Goal: Task Accomplishment & Management: Manage account settings

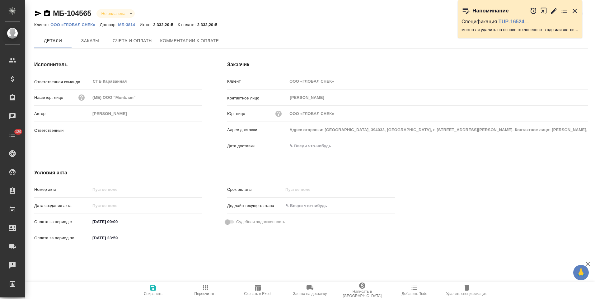
type input "Иванова Арина"
click at [127, 25] on p "МБ-3814" at bounding box center [128, 24] width 21 height 5
click at [48, 15] on icon "button" at bounding box center [47, 13] width 6 height 6
click at [214, 79] on div "Исполнитель Ответственная команда СПБ Караванная ​ Наше юр. лицо (МБ) ООО "Монб…" at bounding box center [118, 109] width 193 height 121
click at [46, 14] on icon "button" at bounding box center [47, 13] width 6 height 6
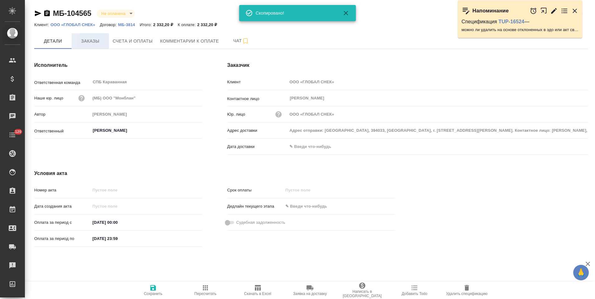
click at [86, 47] on button "Заказы" at bounding box center [90, 41] width 37 height 16
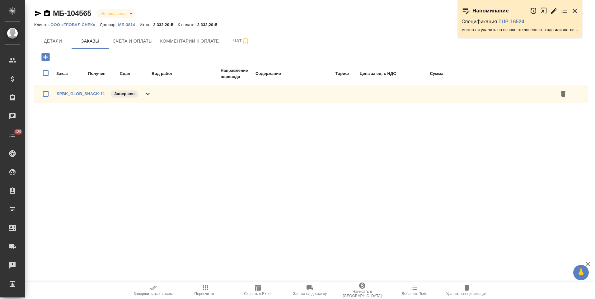
click at [144, 95] on icon at bounding box center [147, 93] width 7 height 7
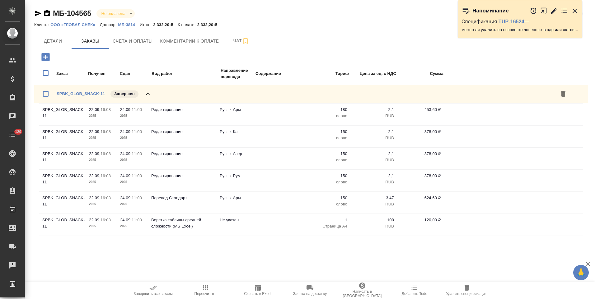
click at [155, 96] on div "SPBK_GLOB_SNACK-11 Завершен" at bounding box center [311, 94] width 554 height 18
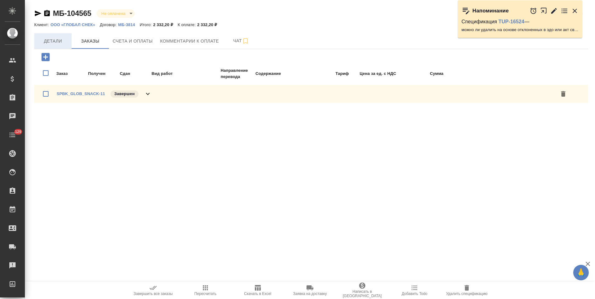
click at [51, 42] on span "Детали" at bounding box center [53, 41] width 30 height 8
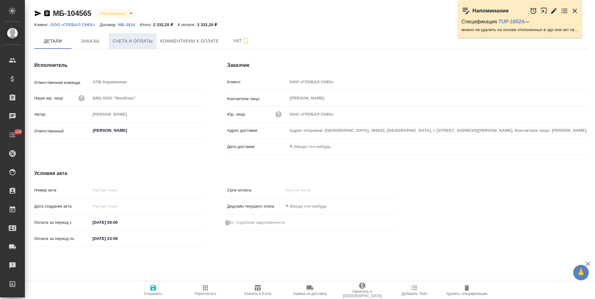
click at [138, 44] on span "Счета и оплаты" at bounding box center [133, 41] width 40 height 8
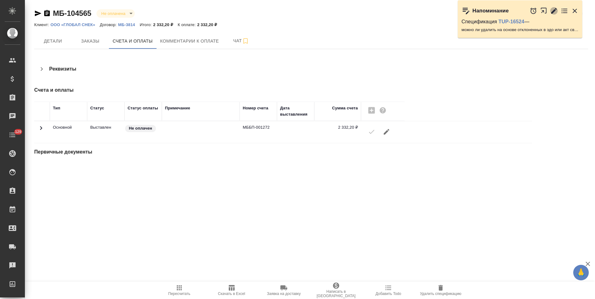
click at [552, 13] on icon "button" at bounding box center [554, 11] width 6 height 6
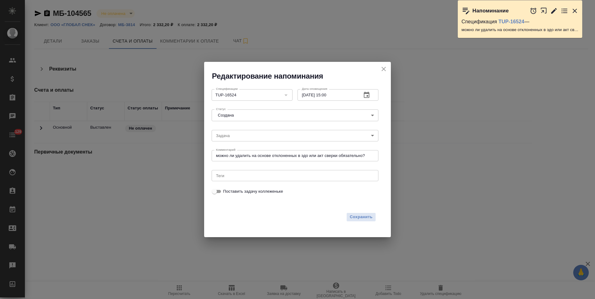
click at [369, 156] on textarea "можно ли удалить на основе отклоненных в эдо или акт сверки обязательно?" at bounding box center [295, 155] width 158 height 5
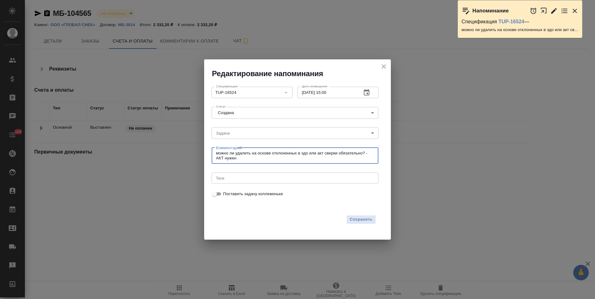
type textarea "можно ли удалить на основе отклоненных в эдо или акт сверки обязательно? - АКТ …"
click at [368, 95] on icon "button" at bounding box center [367, 92] width 6 height 6
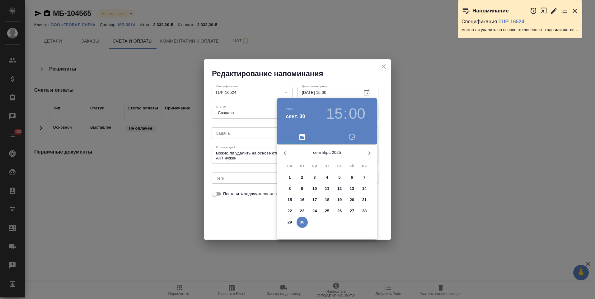
click at [368, 155] on icon "button" at bounding box center [369, 153] width 7 height 7
click at [316, 178] on span "1" at bounding box center [314, 178] width 11 height 6
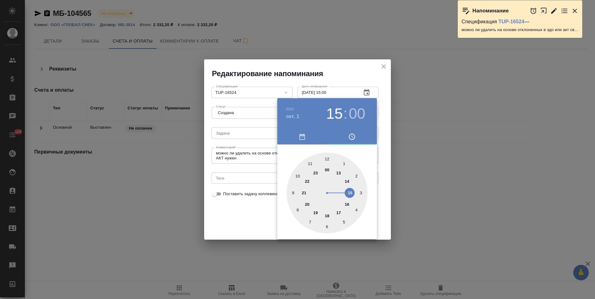
click at [338, 213] on div at bounding box center [327, 193] width 81 height 81
type input "01.10.2025 17:00"
click at [383, 148] on div at bounding box center [297, 149] width 595 height 299
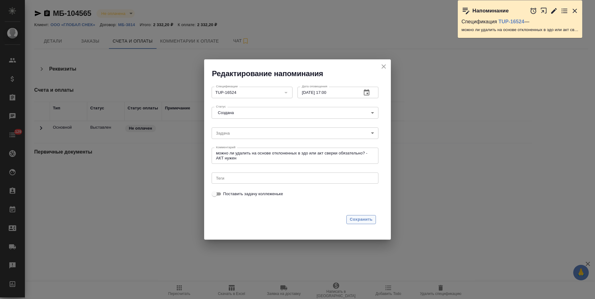
click at [359, 222] on span "Сохранить" at bounding box center [361, 219] width 23 height 7
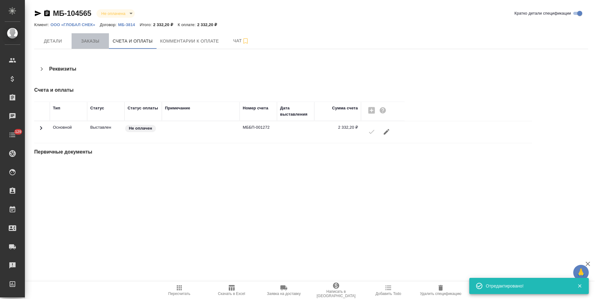
click at [88, 47] on button "Заказы" at bounding box center [90, 41] width 37 height 16
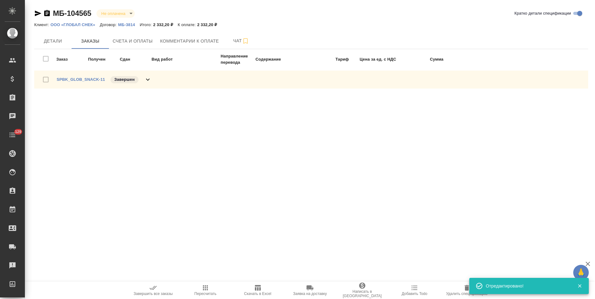
click at [130, 40] on span "Счета и оплаты" at bounding box center [133, 41] width 40 height 8
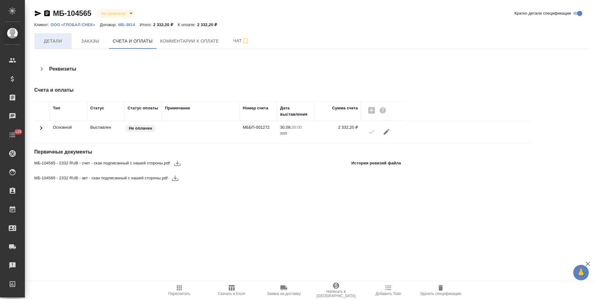
click at [52, 43] on span "Детали" at bounding box center [53, 41] width 30 height 8
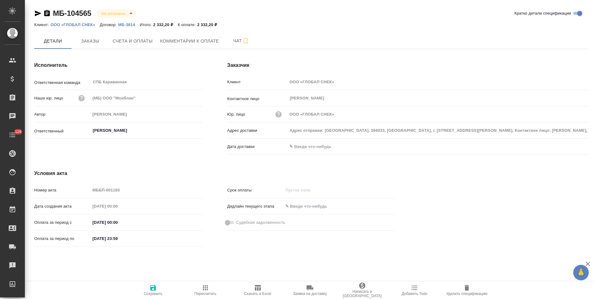
click at [311, 144] on input "text" at bounding box center [314, 146] width 54 height 9
click at [569, 147] on icon "button" at bounding box center [569, 145] width 7 height 7
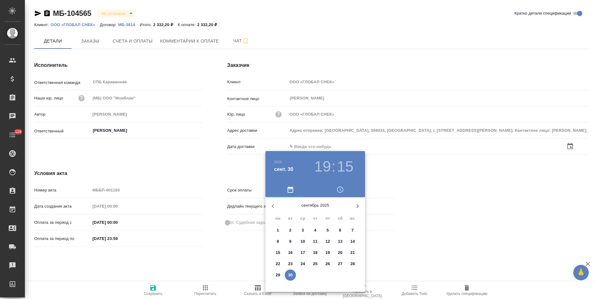
click at [290, 275] on p "30" at bounding box center [290, 275] width 5 height 6
type input "30.09.2025 19:15"
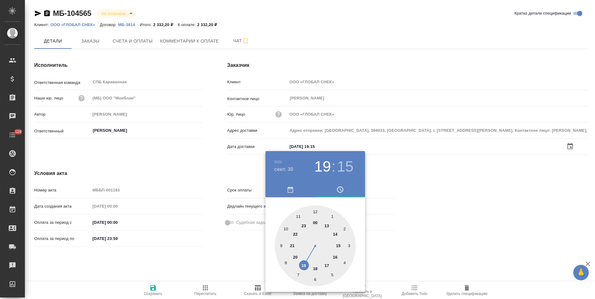
drag, startPoint x: 208, startPoint y: 169, endPoint x: 166, endPoint y: 261, distance: 101.6
click at [207, 169] on div at bounding box center [297, 149] width 595 height 299
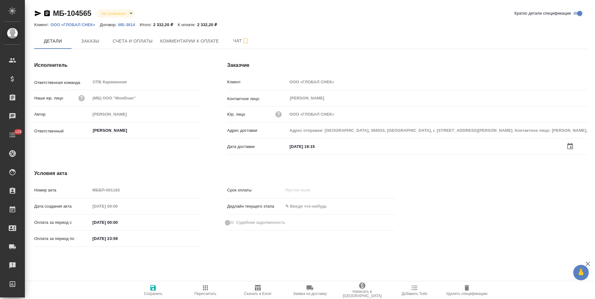
click at [147, 292] on span "Сохранить" at bounding box center [153, 294] width 19 height 4
click at [96, 44] on span "Заказы" at bounding box center [90, 41] width 30 height 8
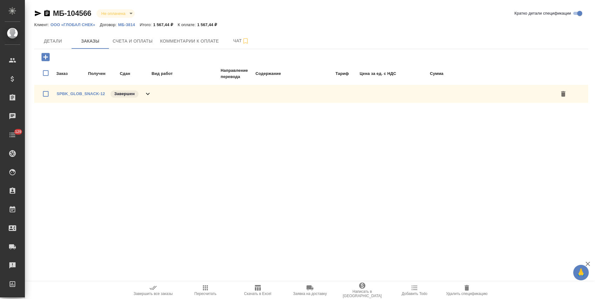
click at [147, 95] on icon at bounding box center [147, 93] width 7 height 7
click at [133, 48] on button "Счета и оплаты" at bounding box center [133, 41] width 48 height 16
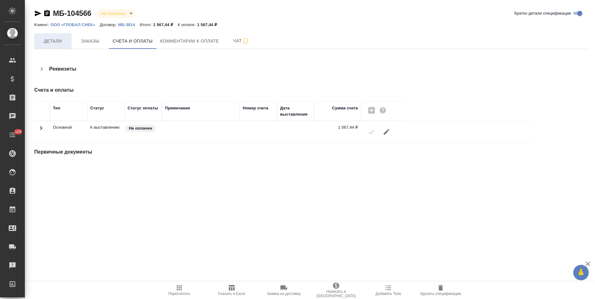
click at [60, 39] on span "Детали" at bounding box center [53, 41] width 30 height 8
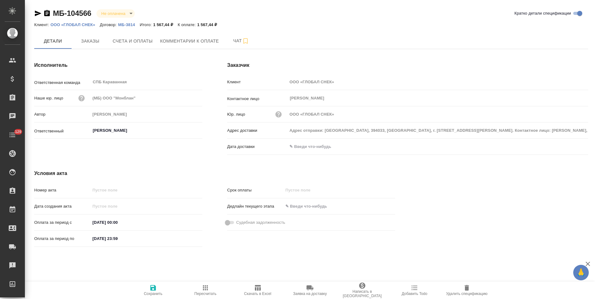
click at [48, 14] on icon "button" at bounding box center [47, 13] width 6 height 6
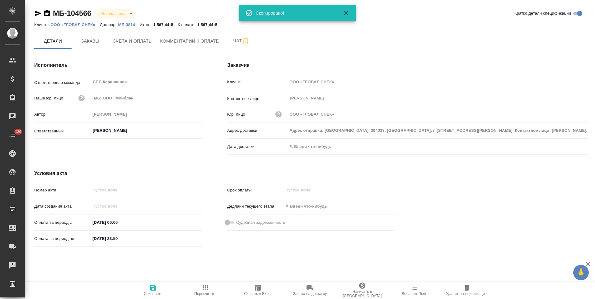
click at [124, 25] on p "МБ-3814" at bounding box center [128, 24] width 21 height 5
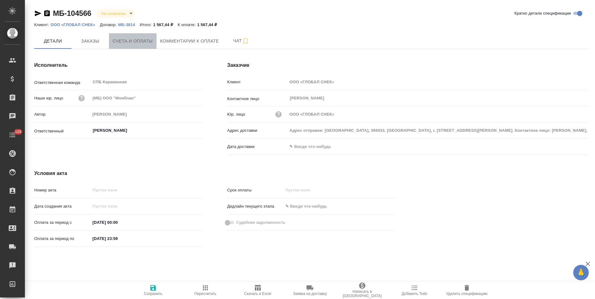
click at [123, 43] on span "Счета и оплаты" at bounding box center [133, 41] width 40 height 8
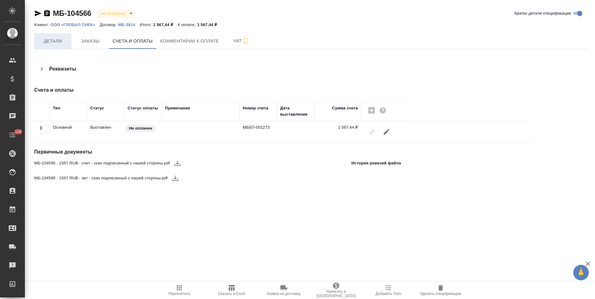
click at [56, 43] on span "Детали" at bounding box center [53, 41] width 30 height 8
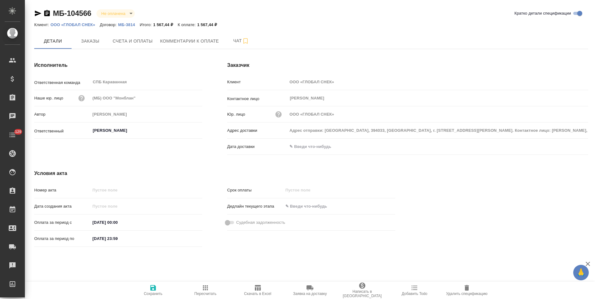
click at [302, 149] on input "text" at bounding box center [314, 146] width 54 height 9
click at [568, 147] on icon "button" at bounding box center [569, 145] width 7 height 7
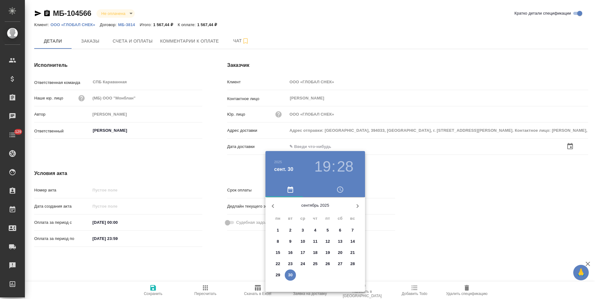
click at [289, 277] on p "30" at bounding box center [290, 275] width 5 height 6
type input "30.09.2025 19:28"
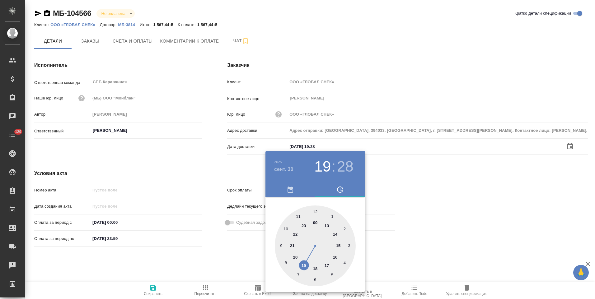
click at [222, 250] on div at bounding box center [297, 149] width 595 height 299
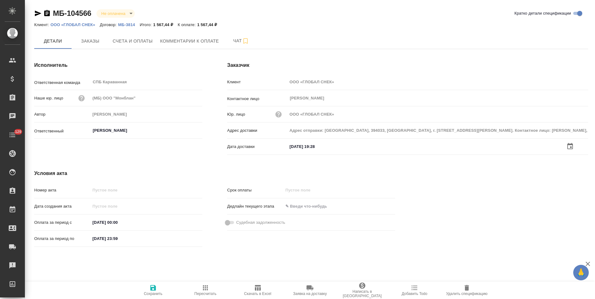
click at [216, 172] on div "Срок оплаты Дедлайн текущего этапа Судебная задолженность" at bounding box center [311, 217] width 193 height 90
click at [154, 286] on icon "button" at bounding box center [153, 288] width 6 height 6
click at [129, 37] on span "Счета и оплаты" at bounding box center [133, 41] width 40 height 8
click at [106, 24] on p "ТР24-3334" at bounding box center [110, 24] width 25 height 5
click at [48, 14] on icon "button" at bounding box center [47, 13] width 6 height 6
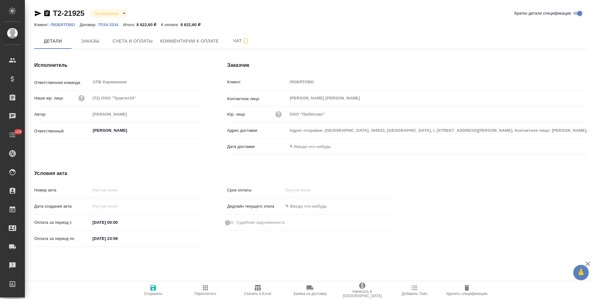
click at [302, 290] on span "Заявка на доставку" at bounding box center [309, 290] width 45 height 12
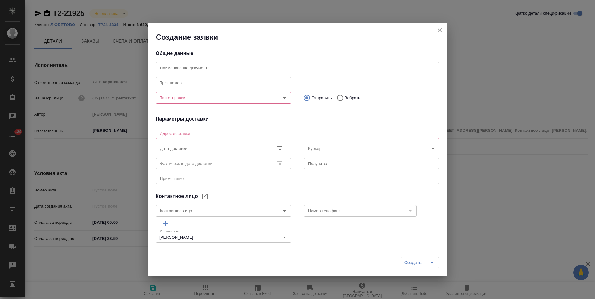
type textarea "Адрес отправки: Россия, 394033, Воронежская обл., г. Воронеж, ул. Витрука, 4. К…"
type input "Рыбленкова Евгения"
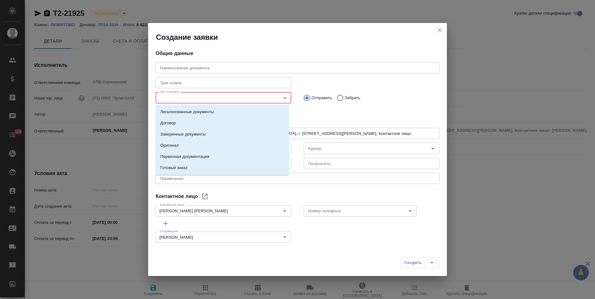
click at [246, 98] on input "Тип отправки" at bounding box center [212, 97] width 111 height 7
type input "пе"
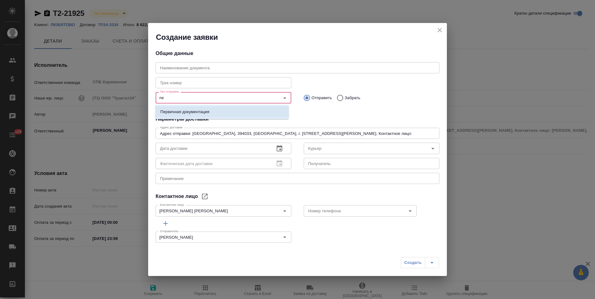
click at [243, 111] on li "Первичная документация" at bounding box center [221, 111] width 133 height 11
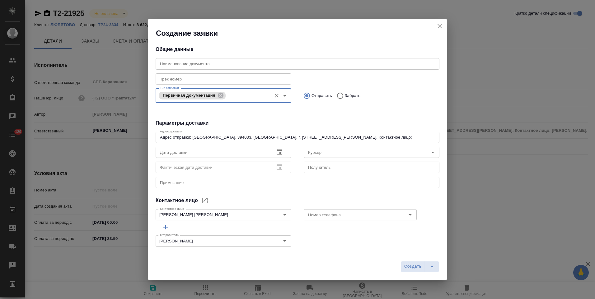
click at [226, 66] on input "text" at bounding box center [298, 63] width 284 height 11
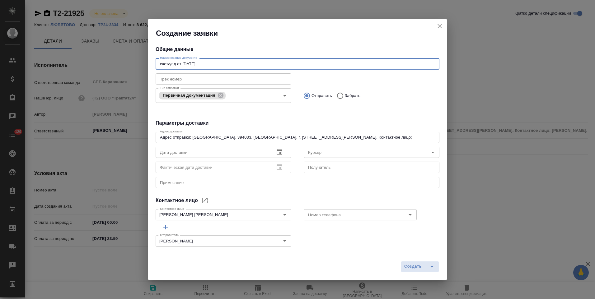
type input "счет/упд от 30.09.25"
click at [276, 153] on icon "button" at bounding box center [279, 152] width 7 height 7
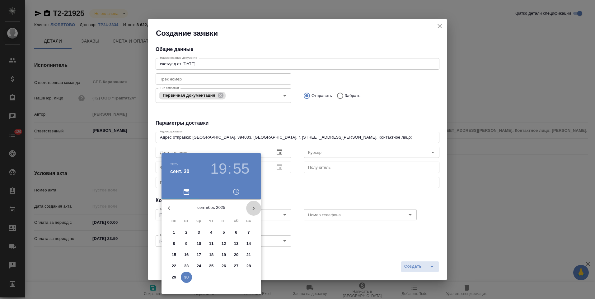
click at [254, 210] on icon "button" at bounding box center [253, 208] width 7 height 7
click at [196, 234] on span "1" at bounding box center [198, 233] width 11 height 6
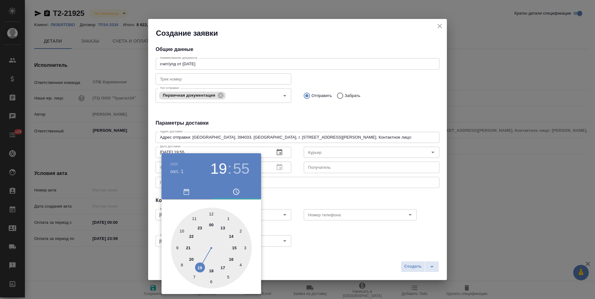
click at [211, 215] on div at bounding box center [211, 248] width 81 height 81
type input "01.10.2025 12:00"
click at [293, 192] on div at bounding box center [297, 149] width 595 height 299
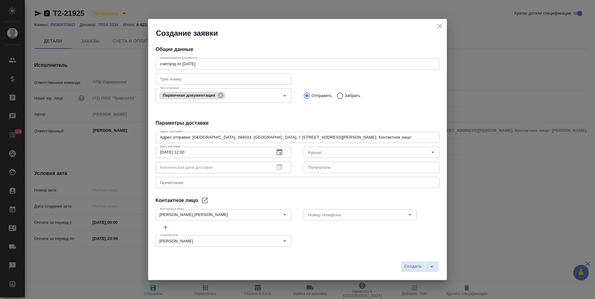
click at [314, 168] on input "text" at bounding box center [372, 167] width 136 height 11
click at [253, 219] on div "Рыбленкова Евгения Контактное лицо" at bounding box center [224, 214] width 136 height 11
type input "Гришина Юлия"
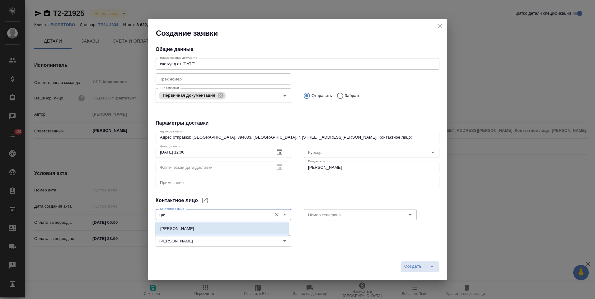
click at [252, 228] on li "Гришина Юлия" at bounding box center [221, 228] width 133 height 11
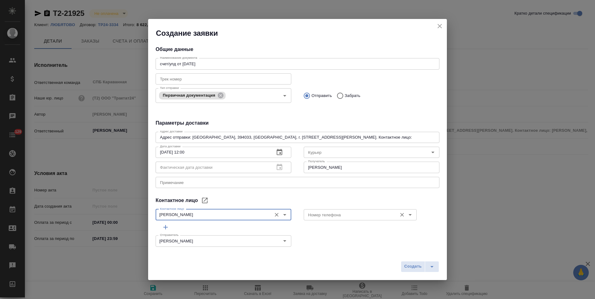
type input "Гришина Юлия"
click at [312, 215] on input "Номер телефона" at bounding box center [350, 214] width 88 height 7
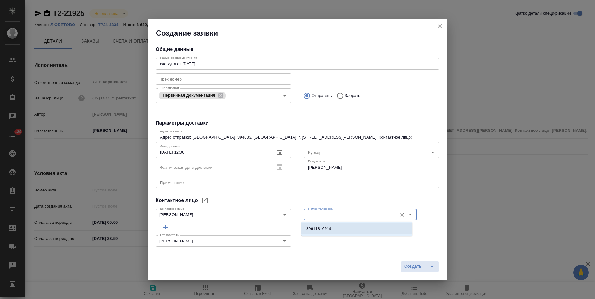
click at [313, 227] on p "89611816919" at bounding box center [318, 229] width 25 height 6
type input "89611816919"
click at [406, 268] on span "Создать" at bounding box center [412, 266] width 17 height 7
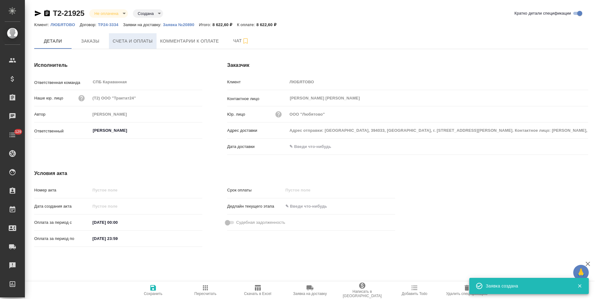
click at [139, 40] on span "Счета и оплаты" at bounding box center [133, 41] width 40 height 8
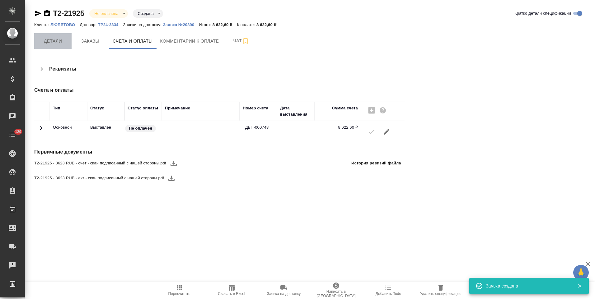
click at [63, 43] on span "Детали" at bounding box center [53, 41] width 30 height 8
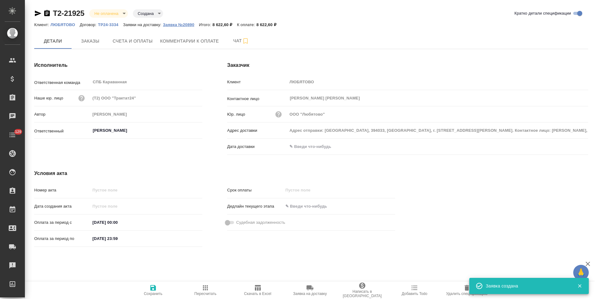
click at [171, 25] on p "Заявка №20890" at bounding box center [181, 24] width 36 height 5
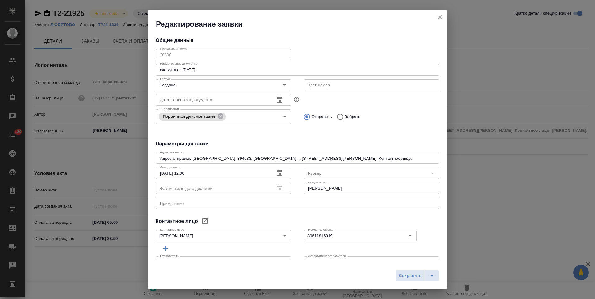
click at [156, 56] on div "Порядковый номер 20890 Порядковый номер Наименование документа счет/упд от 30.0…" at bounding box center [298, 90] width 284 height 86
click at [441, 16] on icon "close" at bounding box center [439, 16] width 7 height 7
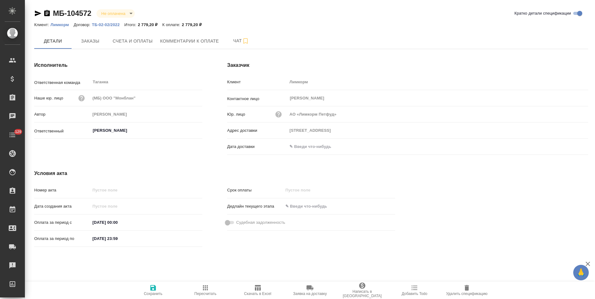
click at [456, 175] on div at bounding box center [504, 209] width 193 height 105
click at [211, 166] on div "Условия акта Номер акта Дата создания акта Оплата за период с [DATE] 00:00 Опла…" at bounding box center [215, 209] width 386 height 105
click at [92, 46] on button "Заказы" at bounding box center [90, 41] width 37 height 16
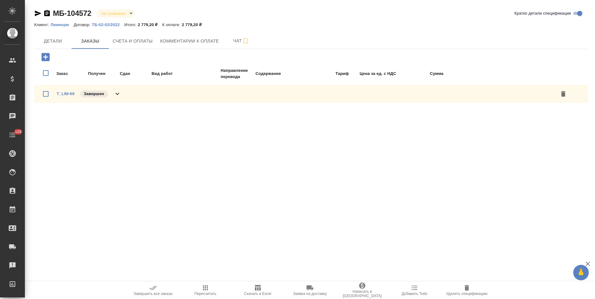
click at [115, 95] on icon at bounding box center [117, 93] width 7 height 7
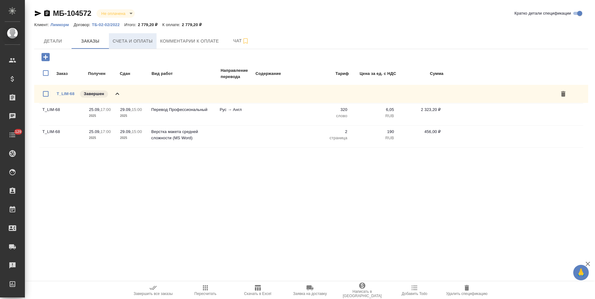
click at [135, 44] on span "Счета и оплаты" at bounding box center [133, 41] width 40 height 8
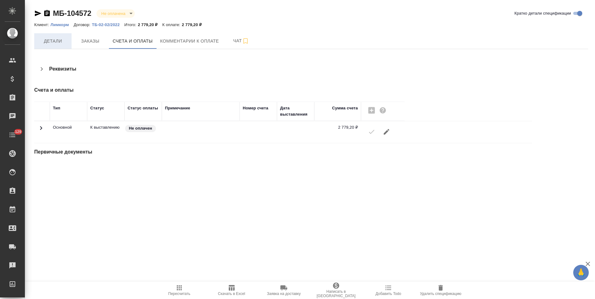
click at [63, 40] on span "Детали" at bounding box center [53, 41] width 30 height 8
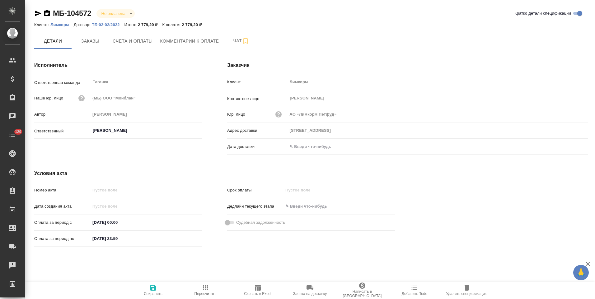
type input "[PERSON_NAME]"
click at [208, 153] on div "Исполнитель Ответственная команда Таганка ​ Наше юр. лицо (МБ) ООО "Монблан" Ав…" at bounding box center [118, 109] width 193 height 121
click at [105, 23] on p "ТБ-02-02/2022" at bounding box center [108, 24] width 32 height 5
click at [45, 13] on icon "button" at bounding box center [47, 13] width 6 height 6
click at [89, 42] on span "Заказы" at bounding box center [90, 41] width 30 height 8
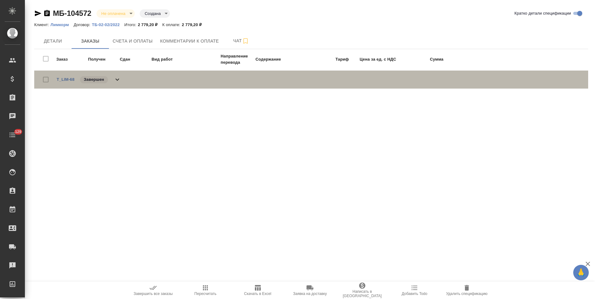
click at [120, 80] on icon at bounding box center [117, 79] width 7 height 7
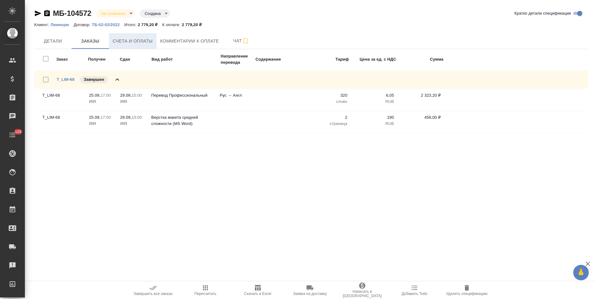
click at [140, 40] on span "Счета и оплаты" at bounding box center [133, 41] width 40 height 8
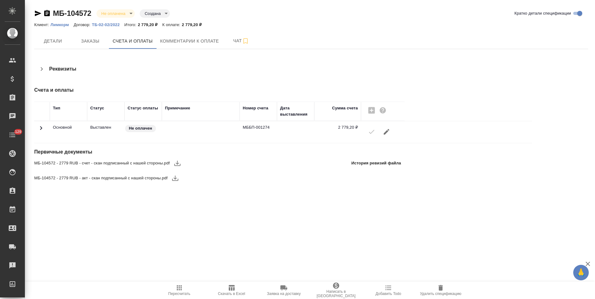
click at [54, 45] on span "Детали" at bounding box center [53, 41] width 30 height 8
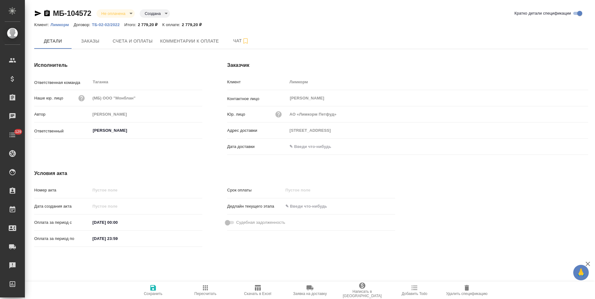
click at [318, 146] on input "text" at bounding box center [314, 146] width 54 height 9
click at [569, 148] on icon "button" at bounding box center [569, 145] width 7 height 7
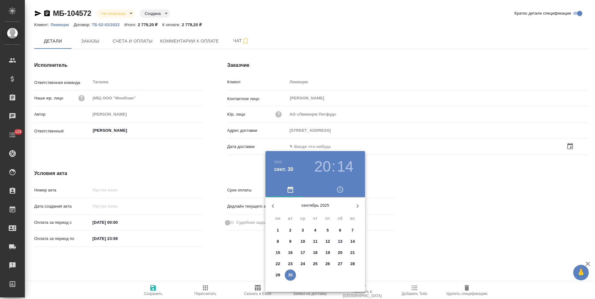
click at [292, 274] on p "30" at bounding box center [290, 275] width 5 height 6
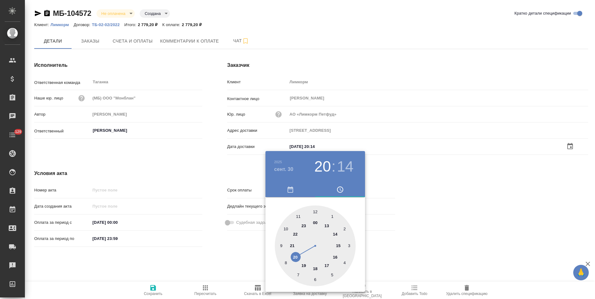
type input "30.09.2025 20:14"
click at [223, 163] on div at bounding box center [297, 149] width 595 height 299
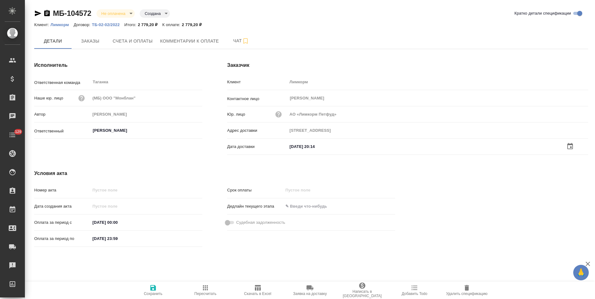
click at [154, 287] on icon "button" at bounding box center [152, 287] width 7 height 7
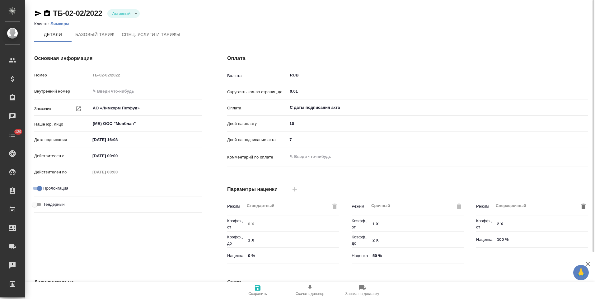
click at [215, 125] on div "Оплата Валюта RUB ​ Округлять кол-во страниц до 0.01 ​ Оплата С даты подписания…" at bounding box center [408, 160] width 386 height 237
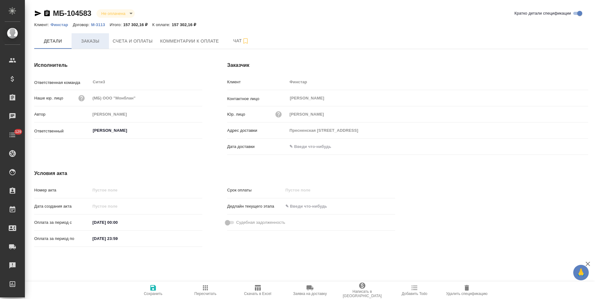
click at [100, 46] on button "Заказы" at bounding box center [90, 41] width 37 height 16
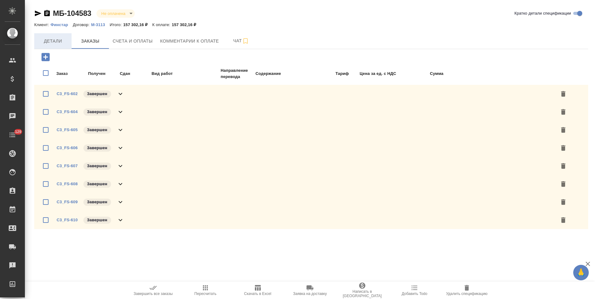
click at [61, 44] on span "Детали" at bounding box center [53, 41] width 30 height 8
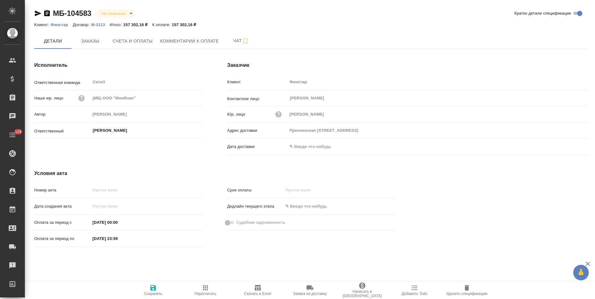
click at [103, 25] on p "М-3113" at bounding box center [100, 24] width 19 height 5
drag, startPoint x: 45, startPoint y: 14, endPoint x: 50, endPoint y: 17, distance: 5.8
click at [45, 14] on icon "button" at bounding box center [47, 13] width 6 height 6
click at [101, 46] on button "Заказы" at bounding box center [90, 41] width 37 height 16
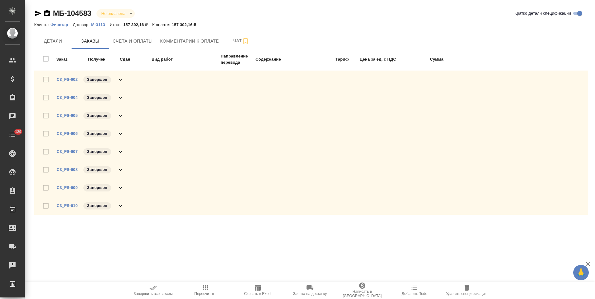
click at [122, 170] on icon at bounding box center [120, 169] width 7 height 7
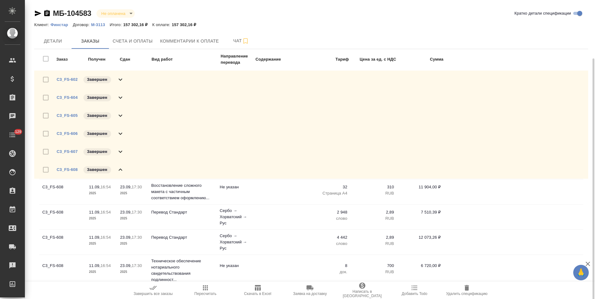
scroll to position [31, 0]
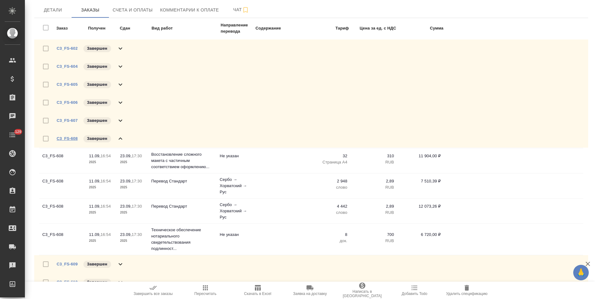
click at [71, 139] on link "C3_FS-608" at bounding box center [67, 138] width 21 height 5
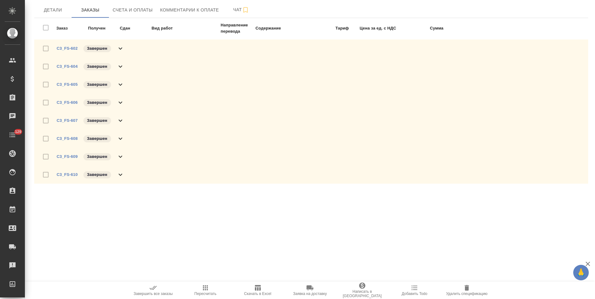
click at [259, 288] on icon "button" at bounding box center [257, 287] width 7 height 7
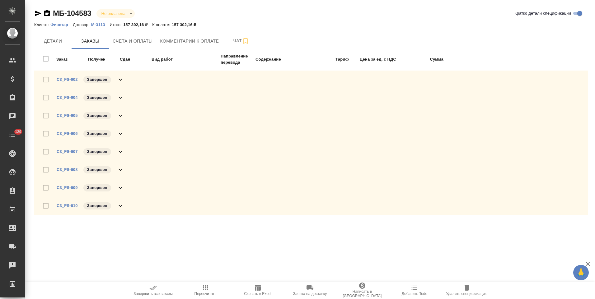
click at [48, 15] on icon "button" at bounding box center [47, 13] width 6 height 6
click at [58, 44] on span "Детали" at bounding box center [53, 41] width 30 height 8
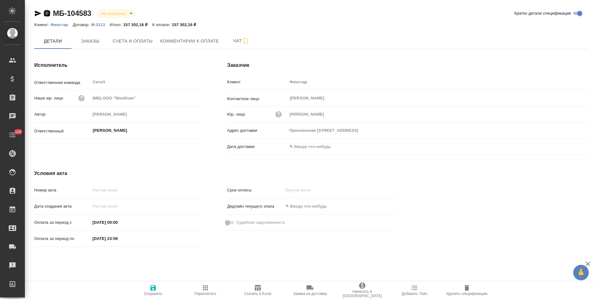
click at [47, 15] on icon "button" at bounding box center [47, 13] width 6 height 6
click at [39, 13] on icon "button" at bounding box center [38, 14] width 7 height 6
click at [147, 43] on span "Счета и оплаты" at bounding box center [133, 41] width 40 height 8
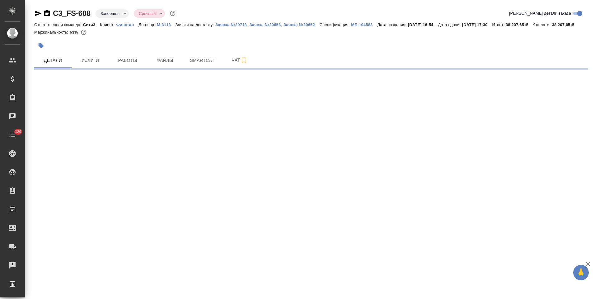
select select "RU"
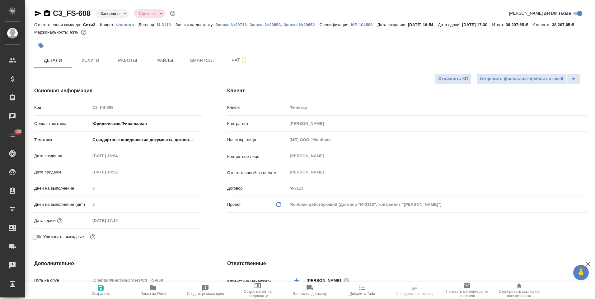
type textarea "x"
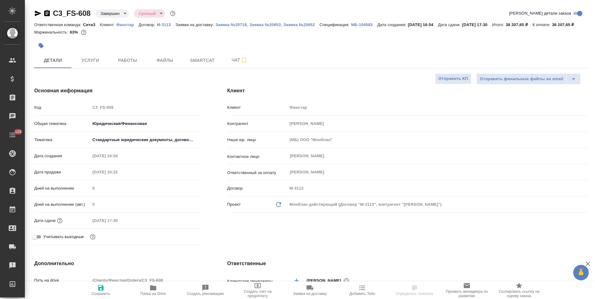
type textarea "x"
type input "Бабкина Анастасия"
type input "[PERSON_NAME]"
click at [101, 64] on span "Услуги" at bounding box center [90, 61] width 30 height 8
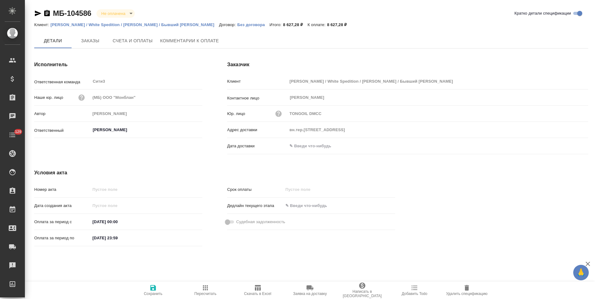
type input "вн.тер.[STREET_ADDRESS]"
click at [237, 25] on p "Без договора" at bounding box center [253, 24] width 32 height 5
click at [141, 45] on button "Счета и оплаты" at bounding box center [133, 41] width 48 height 16
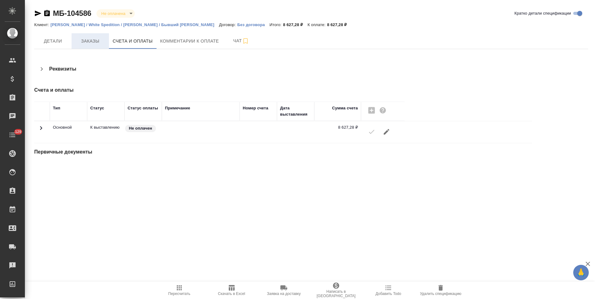
click at [97, 48] on button "Заказы" at bounding box center [90, 41] width 37 height 16
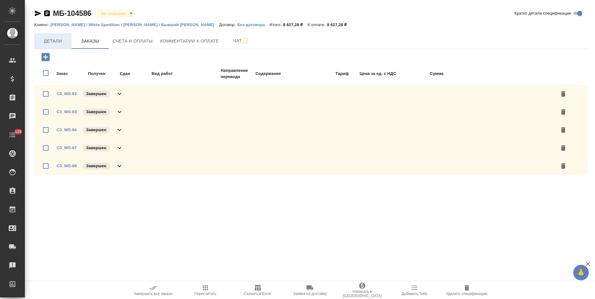
click at [56, 46] on button "Детали" at bounding box center [52, 41] width 37 height 16
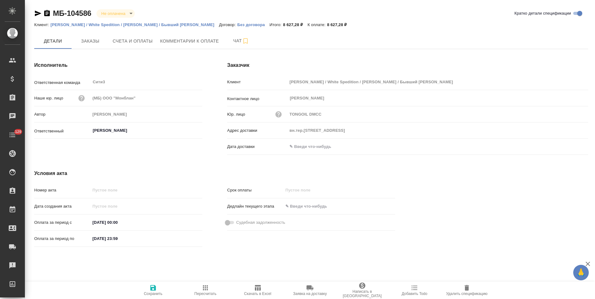
click at [49, 15] on icon "button" at bounding box center [47, 13] width 6 height 6
click at [134, 42] on span "Счета и оплаты" at bounding box center [133, 41] width 40 height 8
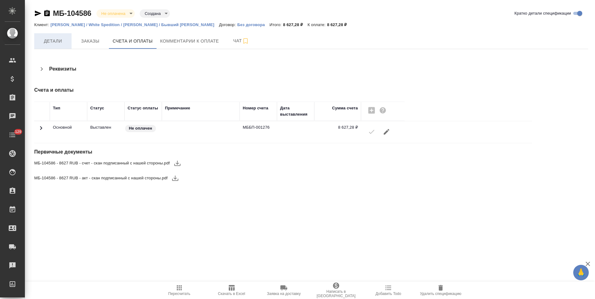
click at [60, 42] on span "Детали" at bounding box center [53, 41] width 30 height 8
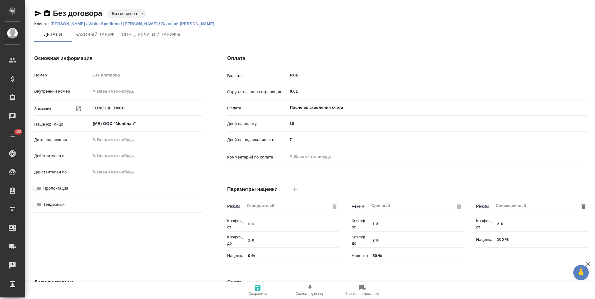
type input "Прайс_2025_филиалы"
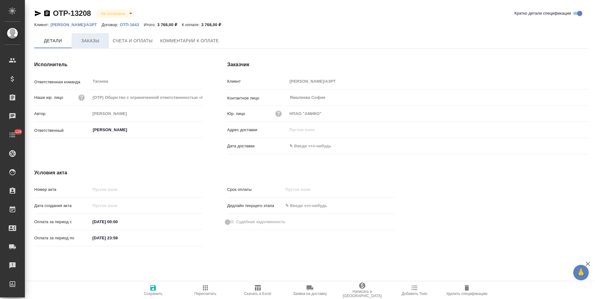
click at [91, 40] on span "Заказы" at bounding box center [90, 41] width 30 height 8
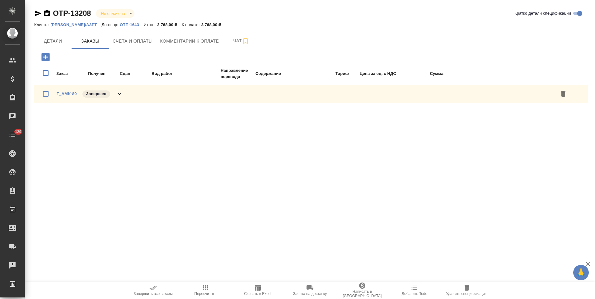
click at [123, 93] on div "T_AMK-80 Завершен" at bounding box center [311, 94] width 554 height 18
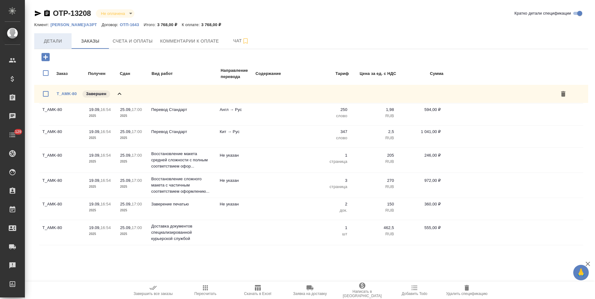
click at [57, 44] on span "Детали" at bounding box center [53, 41] width 30 height 8
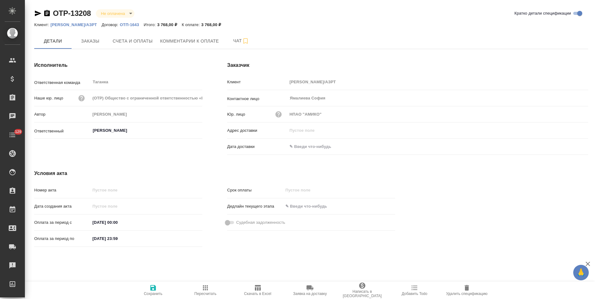
click at [120, 24] on p "ОТП-1643" at bounding box center [132, 24] width 24 height 5
click at [70, 26] on p "АМИКО/АЗРТ" at bounding box center [75, 24] width 51 height 5
click at [47, 12] on icon "button" at bounding box center [46, 13] width 7 height 7
click at [68, 24] on p "АМИКО/АЗРТ" at bounding box center [75, 24] width 51 height 5
click at [154, 42] on button "Счета и оплаты" at bounding box center [133, 41] width 48 height 16
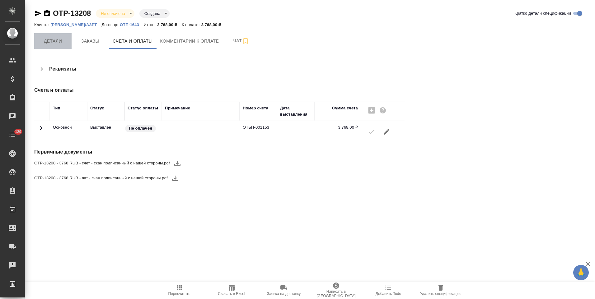
click at [57, 40] on span "Детали" at bounding box center [53, 41] width 30 height 8
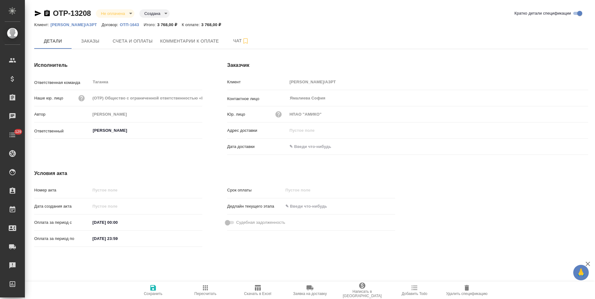
drag, startPoint x: 307, startPoint y: 147, endPoint x: 486, endPoint y: 163, distance: 179.2
click at [308, 147] on input "text" at bounding box center [314, 146] width 54 height 9
click at [569, 147] on icon "button" at bounding box center [569, 145] width 7 height 7
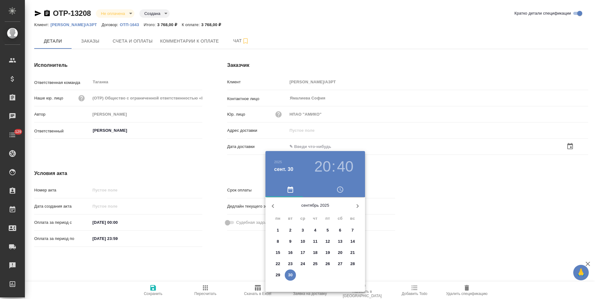
click at [290, 275] on p "30" at bounding box center [290, 275] width 5 height 6
type input "30.09.2025 20:40"
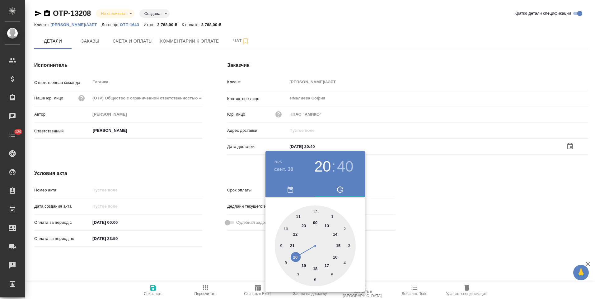
click at [214, 255] on div at bounding box center [297, 149] width 595 height 299
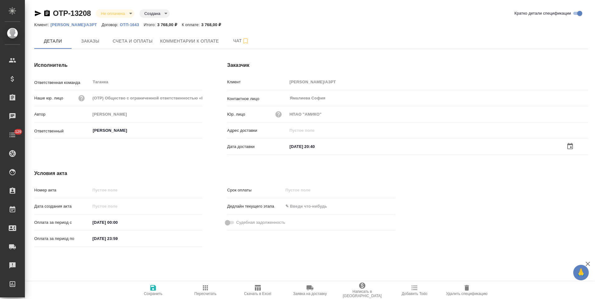
click at [156, 290] on icon "button" at bounding box center [153, 288] width 6 height 6
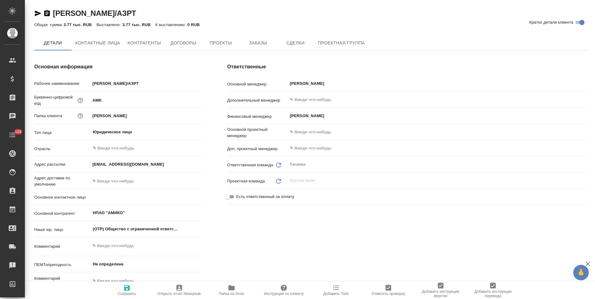
click at [192, 46] on span "Договоры" at bounding box center [183, 43] width 30 height 8
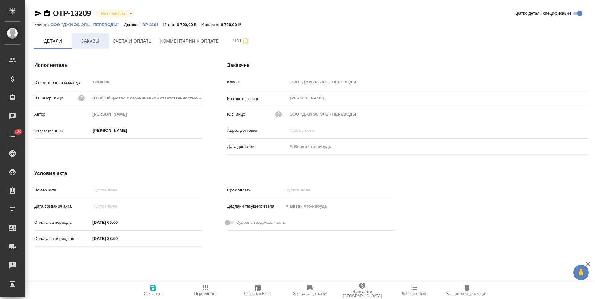
click at [98, 42] on span "Заказы" at bounding box center [90, 41] width 30 height 8
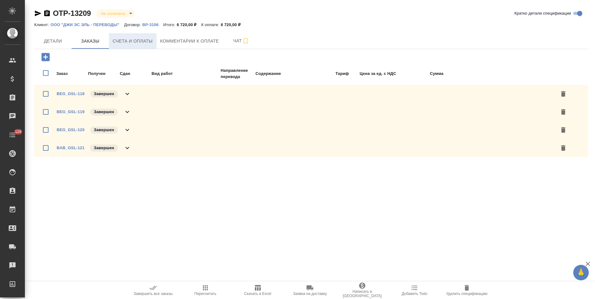
click at [125, 41] on span "Счета и оплаты" at bounding box center [133, 41] width 40 height 8
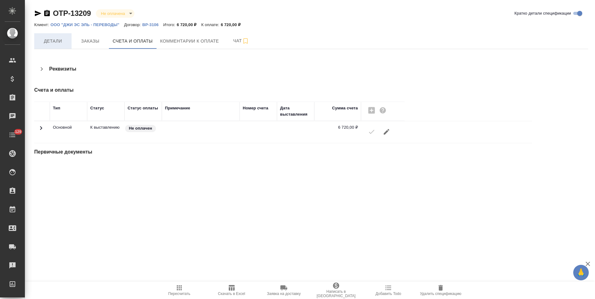
click at [66, 41] on span "Детали" at bounding box center [53, 41] width 30 height 8
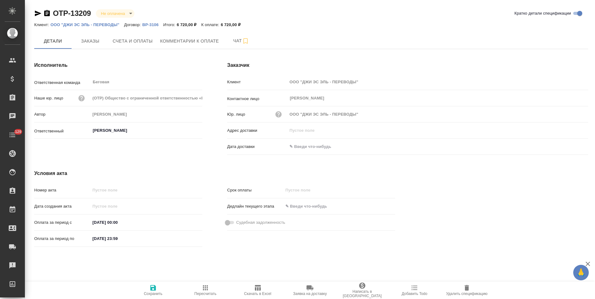
click at [151, 25] on p "ВР-3106" at bounding box center [152, 24] width 21 height 5
drag, startPoint x: 48, startPoint y: 14, endPoint x: 77, endPoint y: 51, distance: 47.2
click at [48, 14] on icon "button" at bounding box center [47, 13] width 6 height 6
click at [147, 42] on span "Счета и оплаты" at bounding box center [133, 41] width 40 height 8
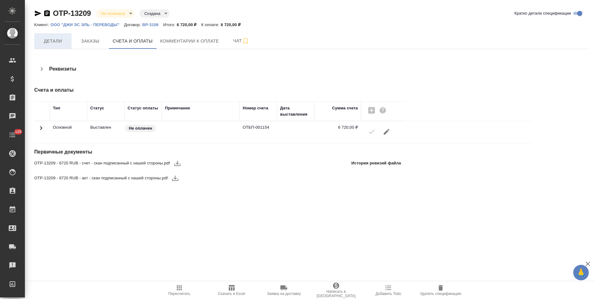
click at [61, 45] on span "Детали" at bounding box center [53, 41] width 30 height 8
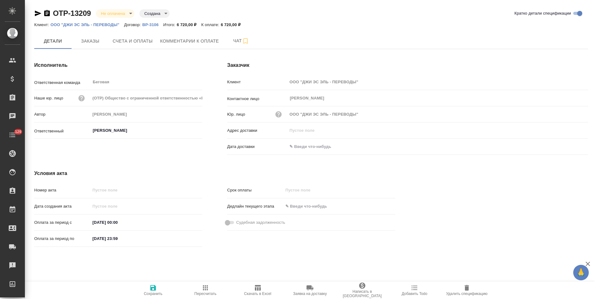
drag, startPoint x: 307, startPoint y: 148, endPoint x: 409, endPoint y: 149, distance: 101.7
click at [308, 148] on input "text" at bounding box center [314, 146] width 54 height 9
click at [568, 146] on icon "button" at bounding box center [569, 145] width 7 height 7
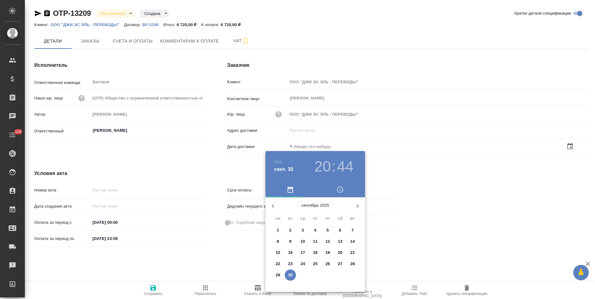
click at [289, 274] on p "30" at bounding box center [290, 275] width 5 height 6
type input "30.09.2025 20:44"
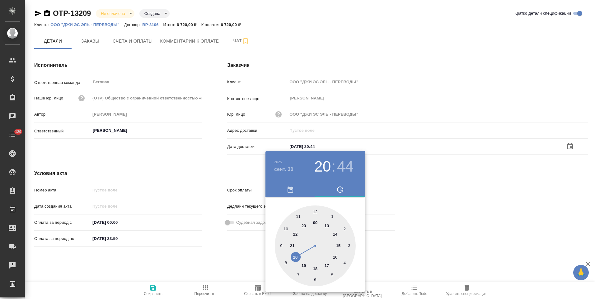
click at [231, 255] on div at bounding box center [297, 149] width 595 height 299
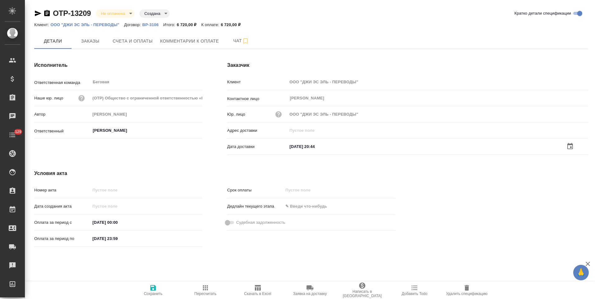
click at [148, 291] on span "Сохранить" at bounding box center [153, 290] width 45 height 12
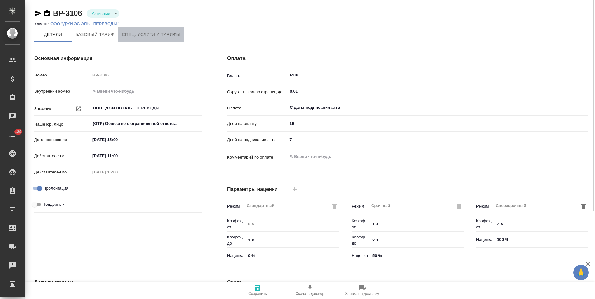
click at [150, 35] on span "Спец. услуги и тарифы" at bounding box center [151, 35] width 58 height 8
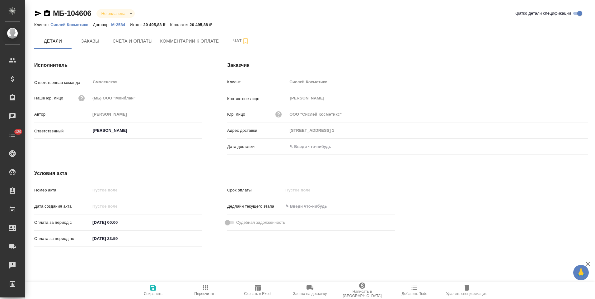
click at [118, 24] on p "М-2584" at bounding box center [120, 24] width 19 height 5
click at [101, 44] on span "Заказы" at bounding box center [90, 41] width 30 height 8
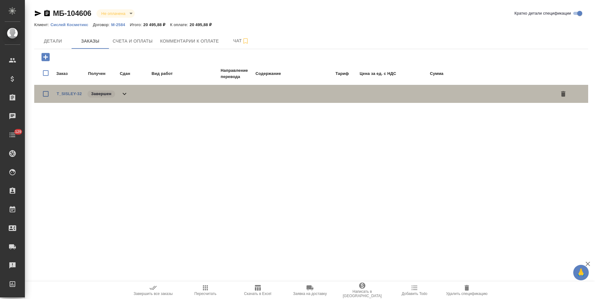
click at [128, 93] on icon at bounding box center [124, 93] width 7 height 7
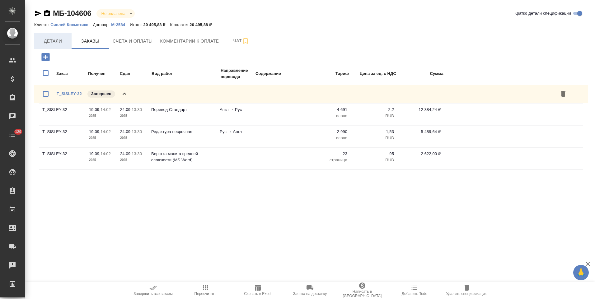
click at [63, 41] on span "Детали" at bounding box center [53, 41] width 30 height 8
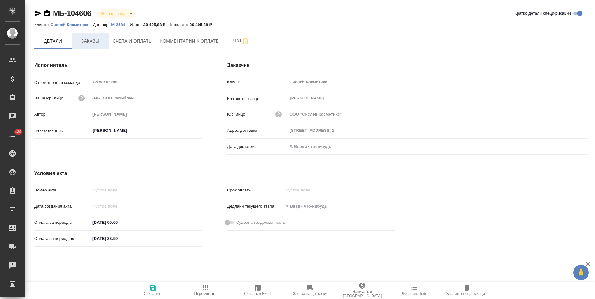
click at [96, 45] on span "Заказы" at bounding box center [90, 41] width 30 height 8
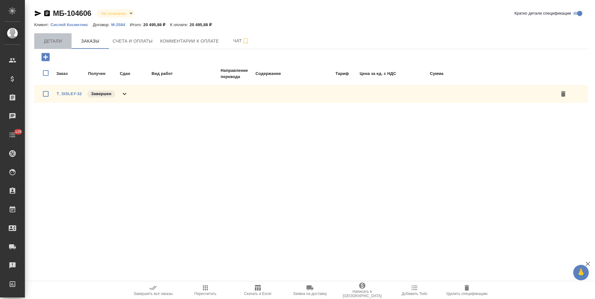
click at [59, 41] on span "Детали" at bounding box center [53, 41] width 30 height 8
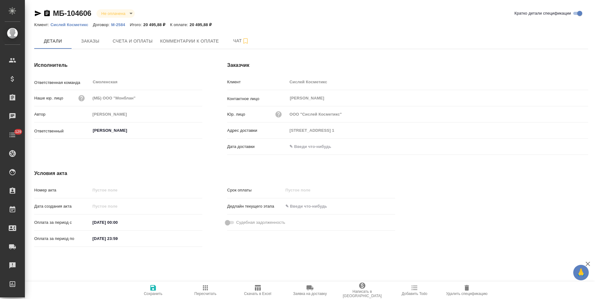
click at [83, 26] on p "Сислей Косметикс" at bounding box center [71, 24] width 42 height 5
click at [47, 14] on icon "button" at bounding box center [47, 13] width 6 height 6
click at [134, 45] on button "Счета и оплаты" at bounding box center [133, 41] width 48 height 16
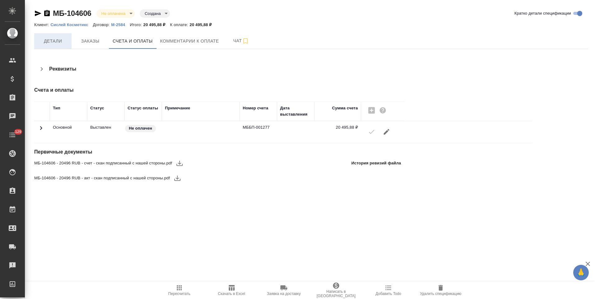
click at [61, 40] on span "Детали" at bounding box center [53, 41] width 30 height 8
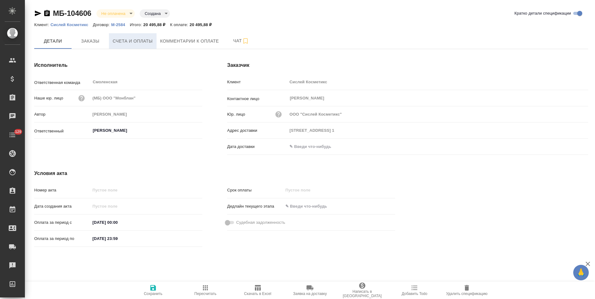
click at [137, 39] on span "Счета и оплаты" at bounding box center [133, 41] width 40 height 8
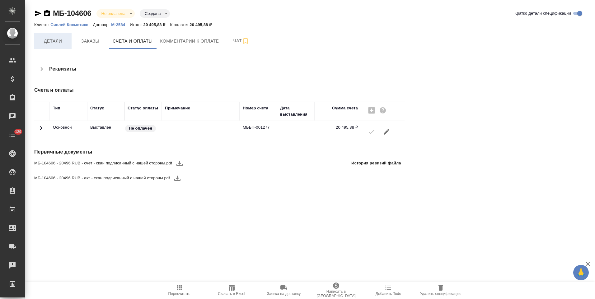
click at [63, 44] on span "Детали" at bounding box center [53, 41] width 30 height 8
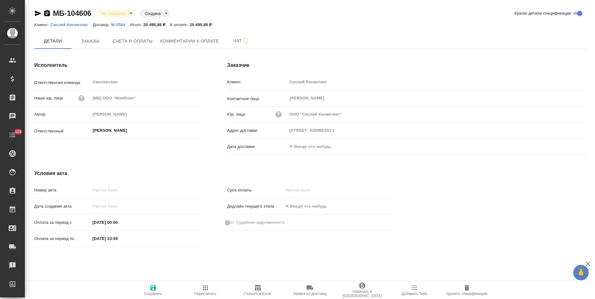
drag, startPoint x: 306, startPoint y: 150, endPoint x: 339, endPoint y: 148, distance: 32.4
click at [307, 150] on input "text" at bounding box center [314, 146] width 54 height 9
click at [567, 146] on icon "button" at bounding box center [569, 146] width 7 height 7
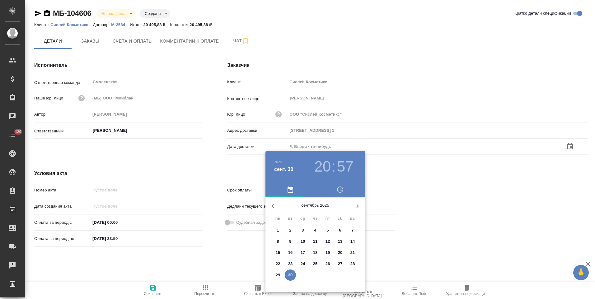
click at [292, 275] on p "30" at bounding box center [290, 275] width 5 height 6
type input "30.09.2025 20:57"
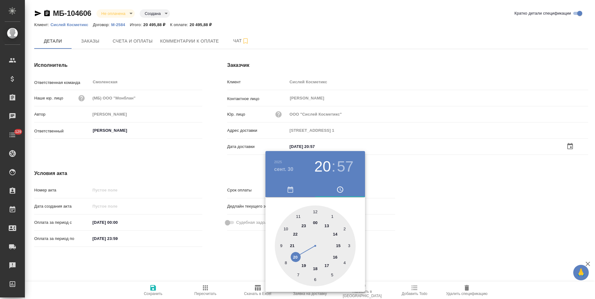
click at [213, 175] on div at bounding box center [297, 149] width 595 height 299
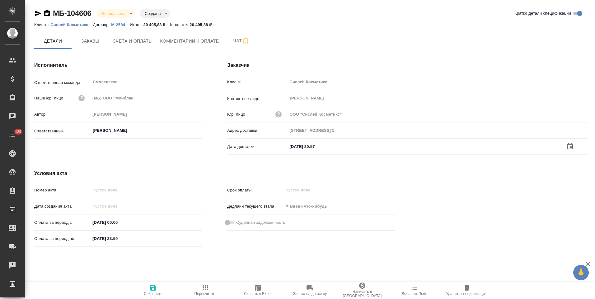
click at [154, 292] on span "Сохранить" at bounding box center [153, 294] width 19 height 4
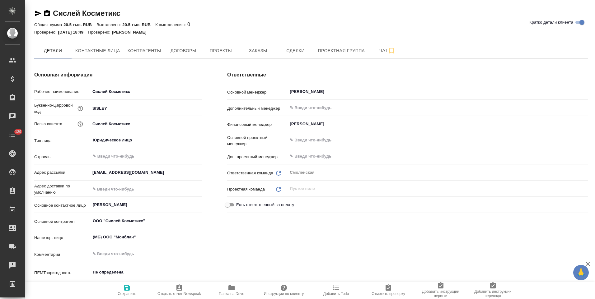
type textarea "x"
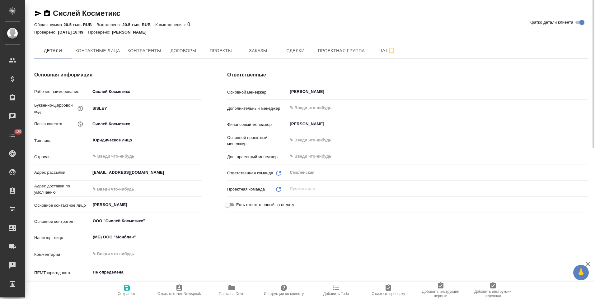
type textarea "x"
click at [258, 55] on button "Заказы" at bounding box center [257, 51] width 37 height 16
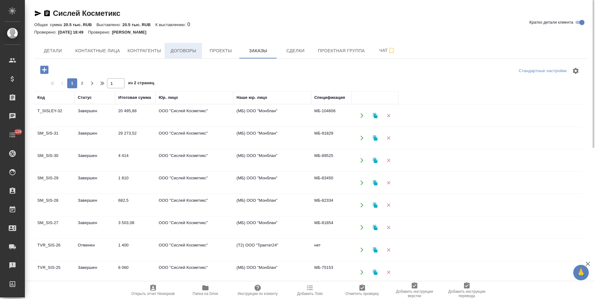
click at [192, 54] on span "Договоры" at bounding box center [183, 51] width 30 height 8
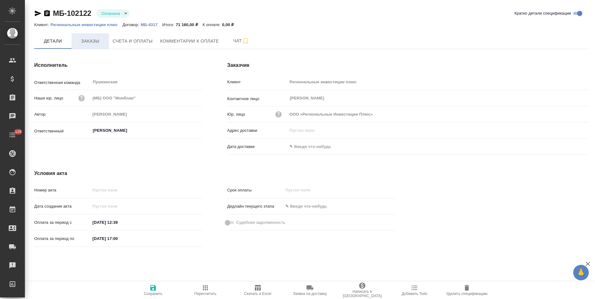
click at [98, 42] on span "Заказы" at bounding box center [90, 41] width 30 height 8
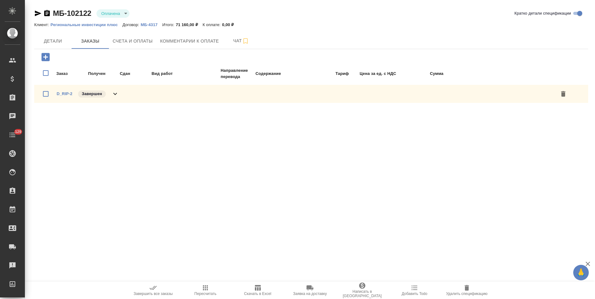
click at [118, 96] on icon at bounding box center [114, 93] width 7 height 7
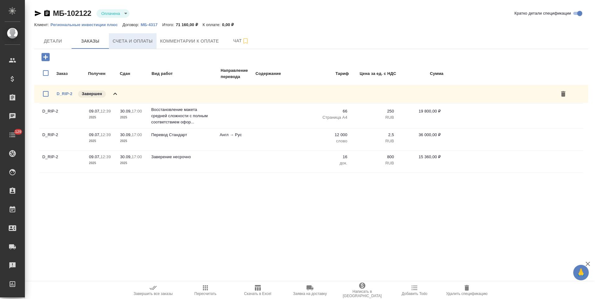
click at [135, 45] on button "Счета и оплаты" at bounding box center [133, 41] width 48 height 16
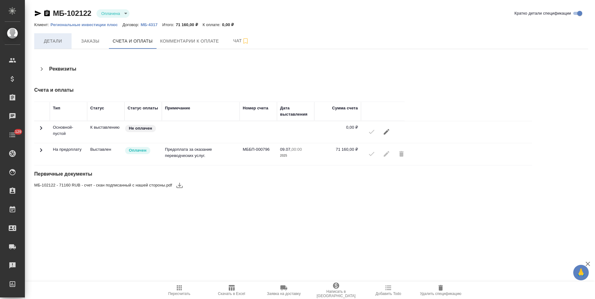
click at [56, 41] on span "Детали" at bounding box center [53, 41] width 30 height 8
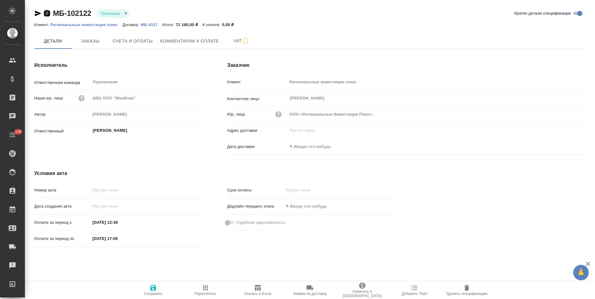
click at [45, 14] on icon "button" at bounding box center [47, 13] width 6 height 6
click at [93, 44] on span "Заказы" at bounding box center [90, 41] width 30 height 8
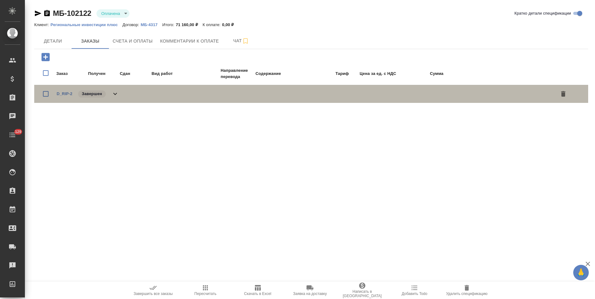
click at [118, 92] on icon at bounding box center [114, 93] width 7 height 7
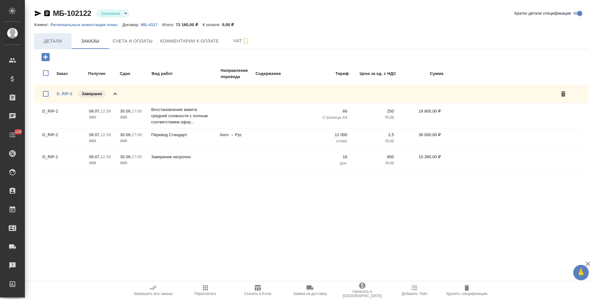
click at [57, 38] on span "Детали" at bounding box center [53, 41] width 30 height 8
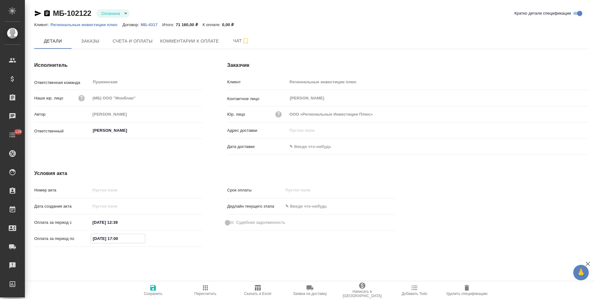
click at [103, 239] on input "[DATE] 17:00" at bounding box center [118, 238] width 54 height 9
type input "30.09.2025 17:00"
click at [159, 287] on span "Сохранить" at bounding box center [153, 290] width 45 height 12
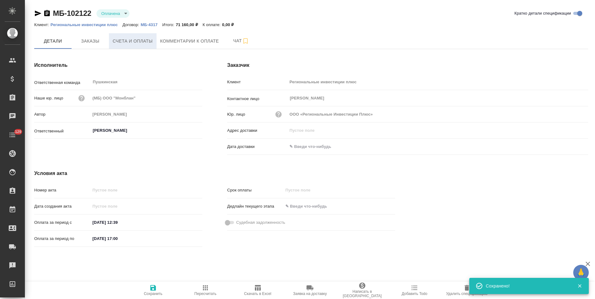
click at [134, 44] on span "Счета и оплаты" at bounding box center [133, 41] width 40 height 8
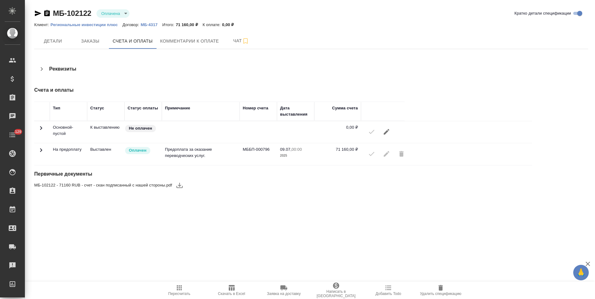
click at [36, 13] on icon "button" at bounding box center [37, 13] width 7 height 7
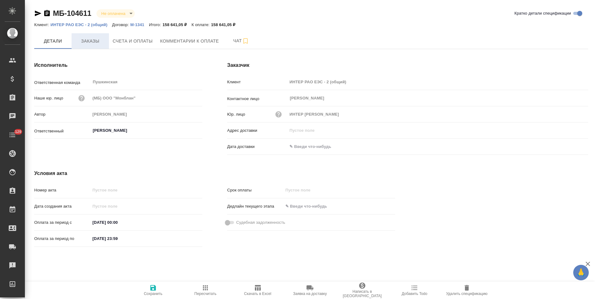
click at [96, 43] on span "Заказы" at bounding box center [90, 41] width 30 height 8
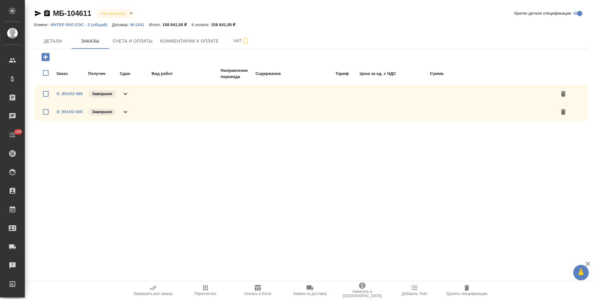
click at [137, 25] on p "М-1341" at bounding box center [139, 24] width 19 height 5
click at [52, 42] on span "Детали" at bounding box center [53, 41] width 30 height 8
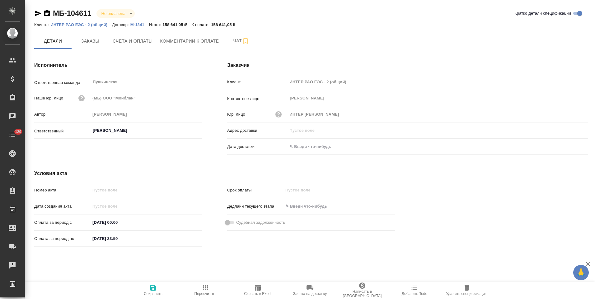
click at [46, 14] on icon "button" at bounding box center [47, 13] width 6 height 6
click at [127, 44] on span "Счета и оплаты" at bounding box center [133, 41] width 40 height 8
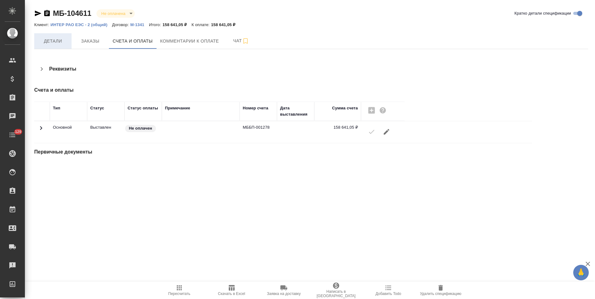
click at [62, 41] on span "Детали" at bounding box center [53, 41] width 30 height 8
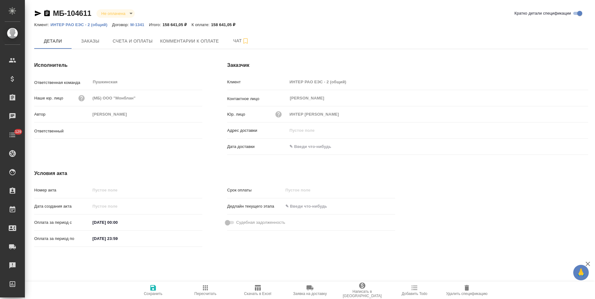
type input "[PERSON_NAME]"
click at [49, 13] on icon "button" at bounding box center [47, 13] width 6 height 6
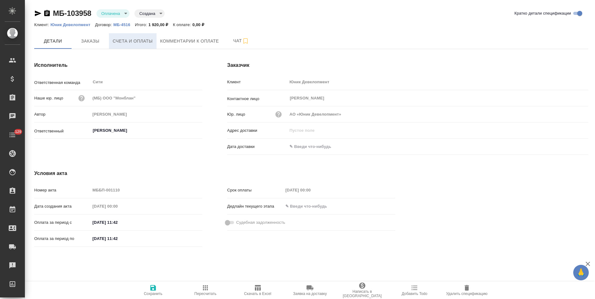
click at [136, 44] on span "Счета и оплаты" at bounding box center [133, 41] width 40 height 8
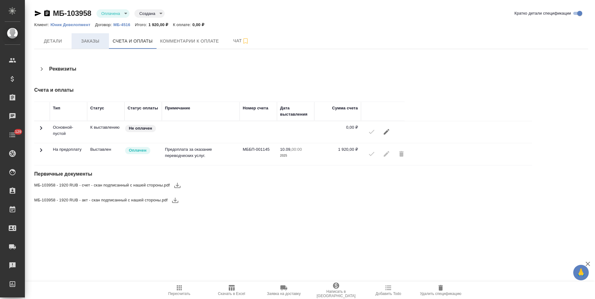
click at [90, 47] on button "Заказы" at bounding box center [90, 41] width 37 height 16
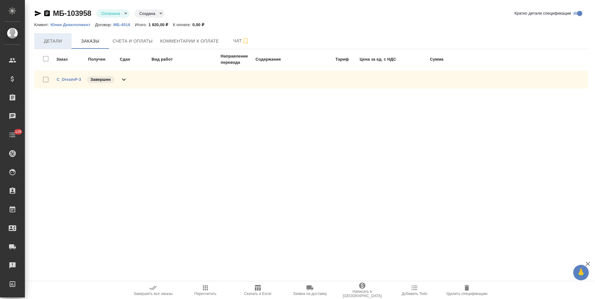
click at [62, 43] on span "Детали" at bounding box center [53, 41] width 30 height 8
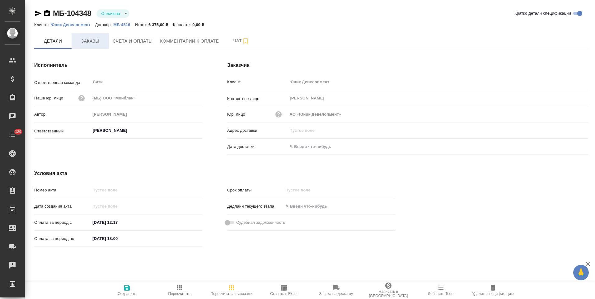
click at [95, 44] on span "Заказы" at bounding box center [90, 41] width 30 height 8
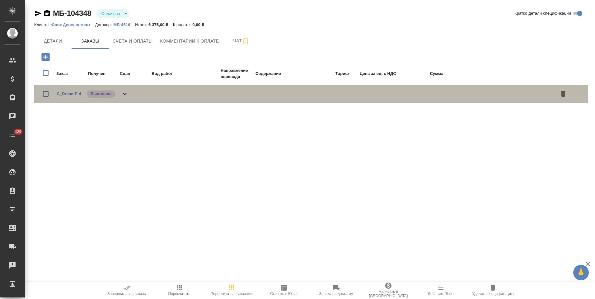
click at [126, 95] on icon at bounding box center [124, 93] width 7 height 7
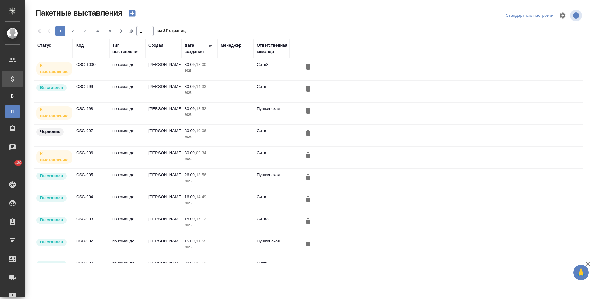
click at [130, 136] on td "по команде" at bounding box center [127, 136] width 36 height 22
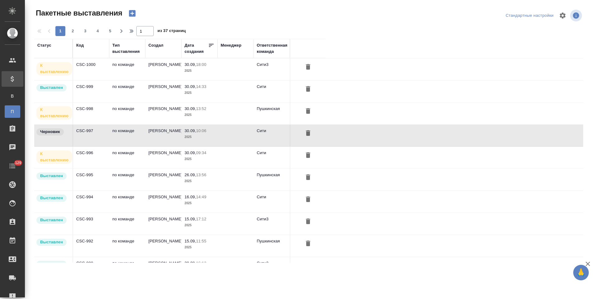
click at [138, 111] on td "по команде" at bounding box center [127, 114] width 36 height 22
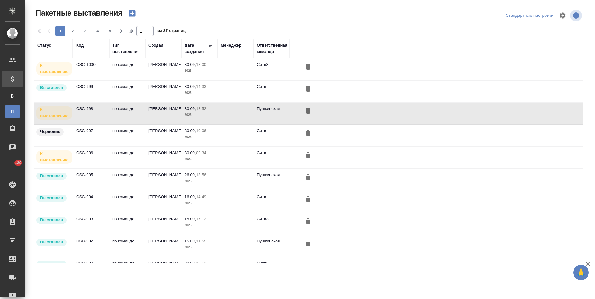
click at [213, 160] on p "2025" at bounding box center [199, 159] width 30 height 6
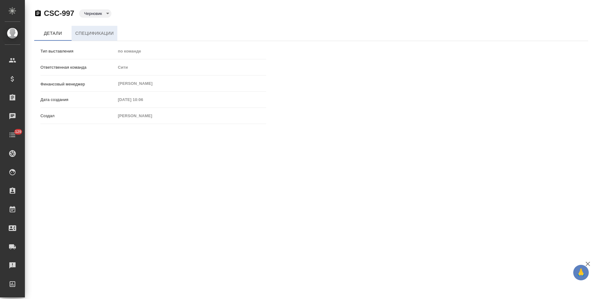
click at [97, 33] on span "Спецификации" at bounding box center [94, 34] width 38 height 8
click at [108, 34] on span "Спецификации" at bounding box center [94, 34] width 38 height 8
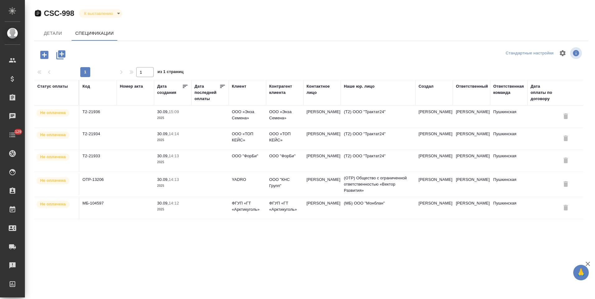
click at [40, 15] on icon "button" at bounding box center [38, 13] width 6 height 6
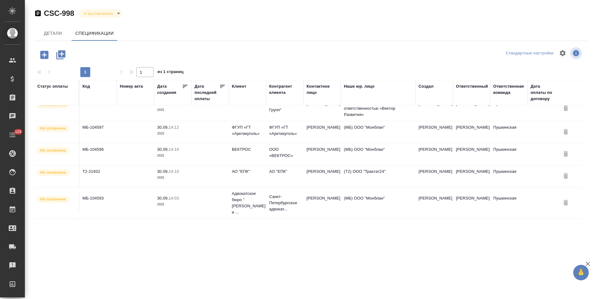
scroll to position [74, 0]
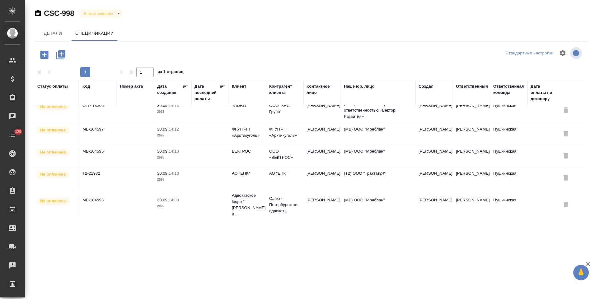
click at [298, 181] on td "АО "ЕПК"" at bounding box center [284, 178] width 37 height 22
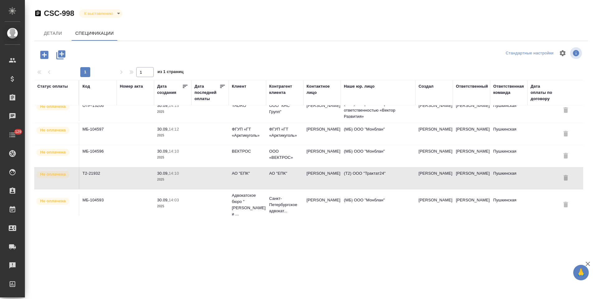
click at [298, 181] on td "АО "ЕПК"" at bounding box center [284, 178] width 37 height 22
click at [221, 178] on td at bounding box center [209, 178] width 37 height 22
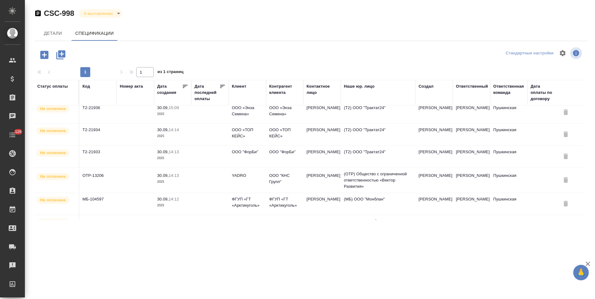
scroll to position [0, 0]
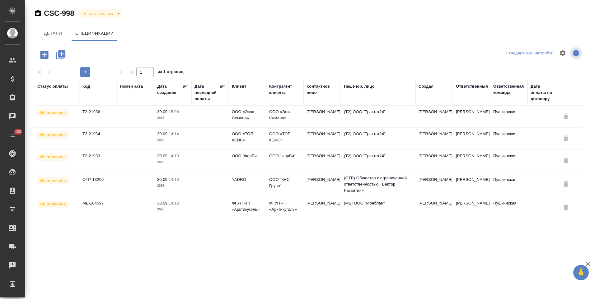
click at [294, 164] on td "ООО "ФорБи"" at bounding box center [284, 161] width 37 height 22
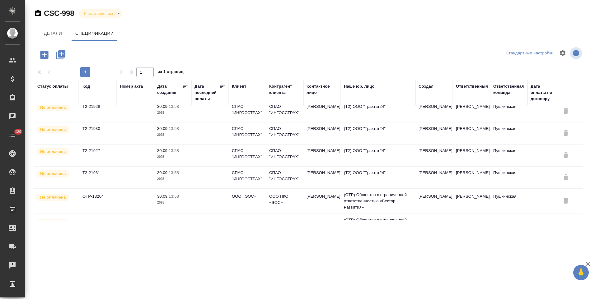
scroll to position [354, 0]
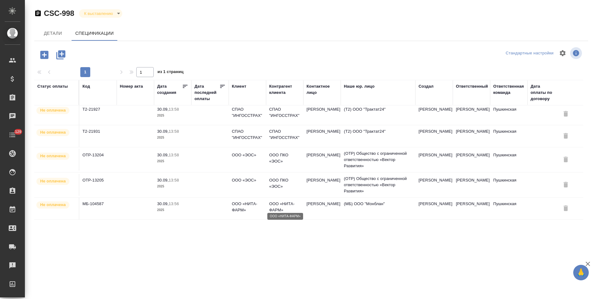
click at [293, 207] on p "ООО «НИТА-ФАРМ»" at bounding box center [284, 207] width 31 height 12
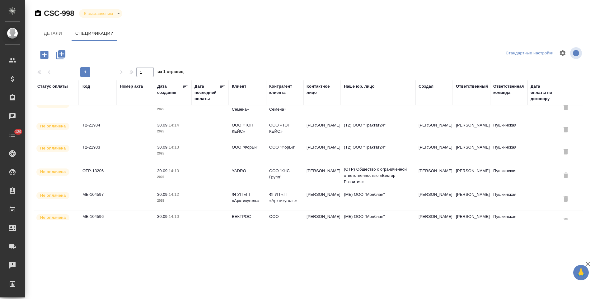
scroll to position [0, 0]
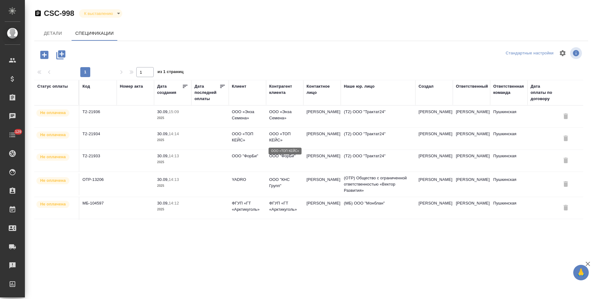
click at [293, 137] on p "ООО «ТОП КЕЙС»" at bounding box center [284, 137] width 31 height 12
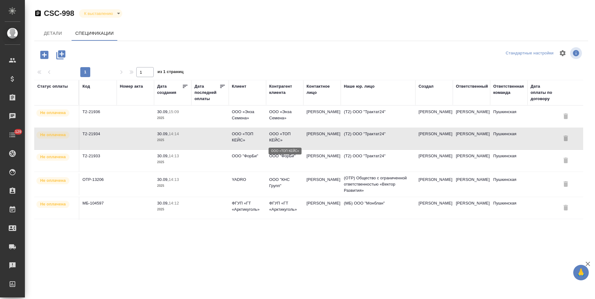
click at [293, 137] on p "ООО «ТОП КЕЙС»" at bounding box center [284, 137] width 31 height 12
click at [292, 115] on p "ООО «Энза Семена»" at bounding box center [284, 115] width 31 height 12
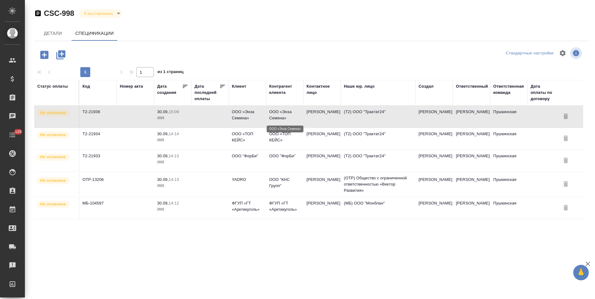
click at [292, 115] on p "ООО «Энза Семена»" at bounding box center [284, 115] width 31 height 12
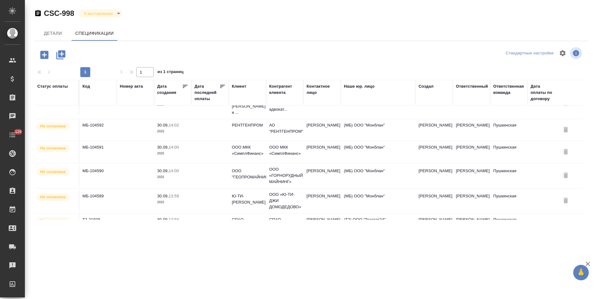
scroll to position [187, 0]
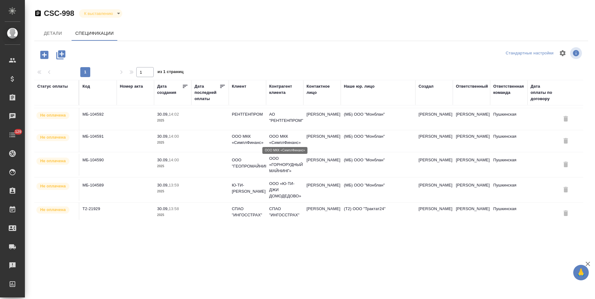
click at [284, 135] on p "ООО МКК «СимплФинанс»" at bounding box center [284, 139] width 31 height 12
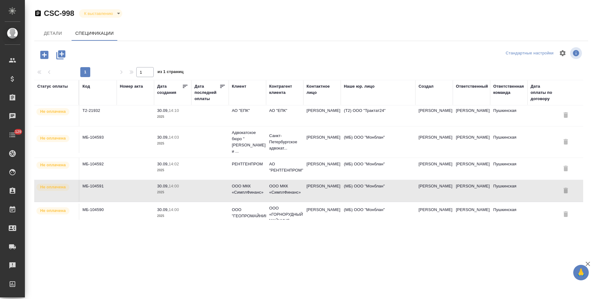
scroll to position [136, 0]
click at [283, 145] on p "Санкт-Петербургское адвокат..." at bounding box center [284, 142] width 31 height 19
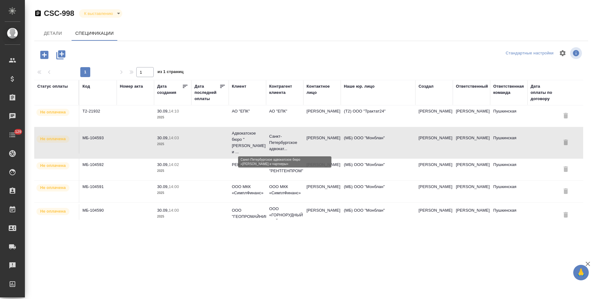
click at [283, 145] on p "Санкт-Петербургское адвокат..." at bounding box center [284, 142] width 31 height 19
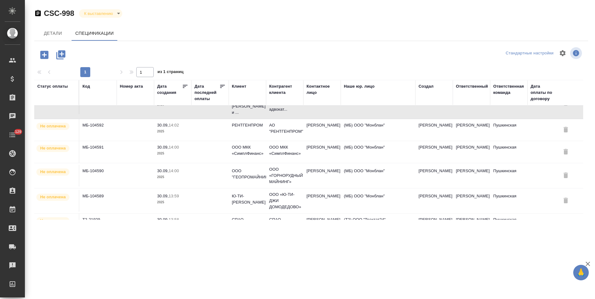
scroll to position [198, 0]
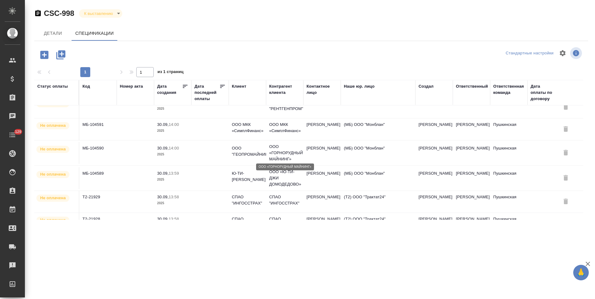
click at [288, 152] on p "ООО «ГОРНОРУДНЫЙ МАЙНИНГ»" at bounding box center [284, 153] width 31 height 19
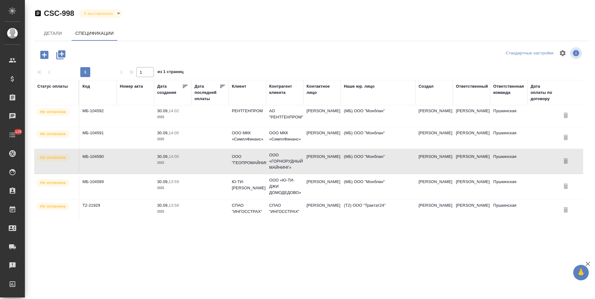
scroll to position [167, 0]
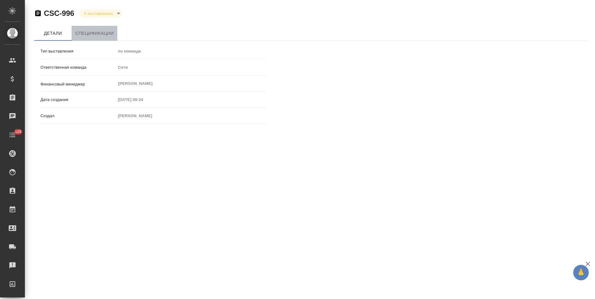
drag, startPoint x: 100, startPoint y: 34, endPoint x: 327, endPoint y: 63, distance: 228.6
click at [101, 34] on span "Спецификации" at bounding box center [94, 34] width 38 height 8
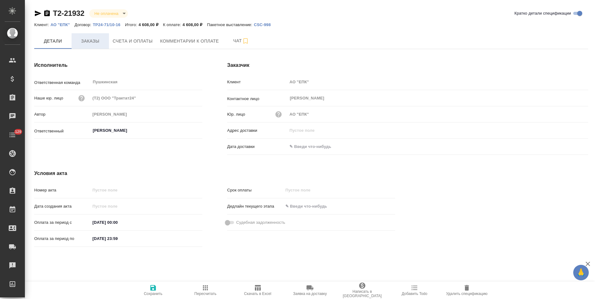
click at [95, 43] on span "Заказы" at bounding box center [90, 41] width 30 height 8
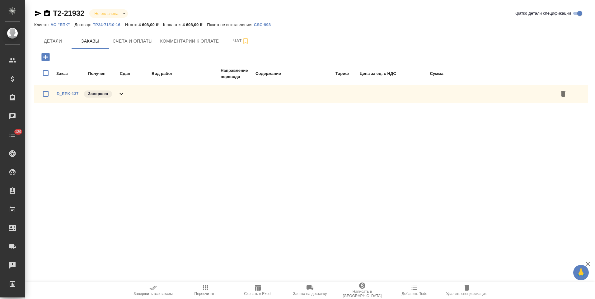
click at [122, 95] on icon at bounding box center [121, 93] width 7 height 7
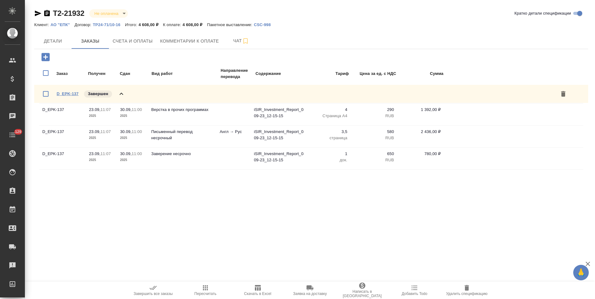
click at [69, 94] on link "D_EPK-137" at bounding box center [68, 93] width 22 height 5
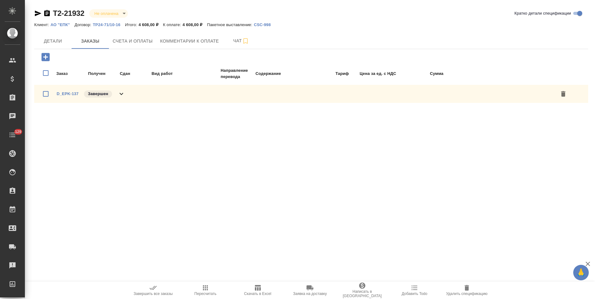
click at [120, 97] on icon at bounding box center [121, 93] width 7 height 7
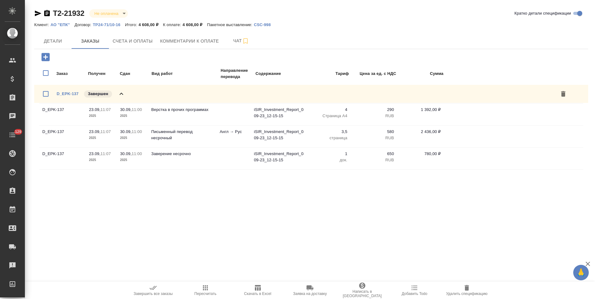
click at [121, 95] on icon at bounding box center [121, 93] width 7 height 7
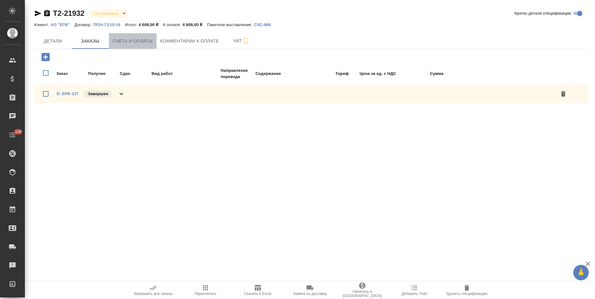
click at [132, 46] on button "Счета и оплаты" at bounding box center [133, 41] width 48 height 16
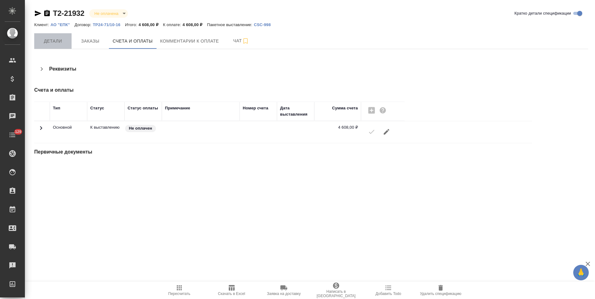
click at [58, 43] on span "Детали" at bounding box center [53, 41] width 30 height 8
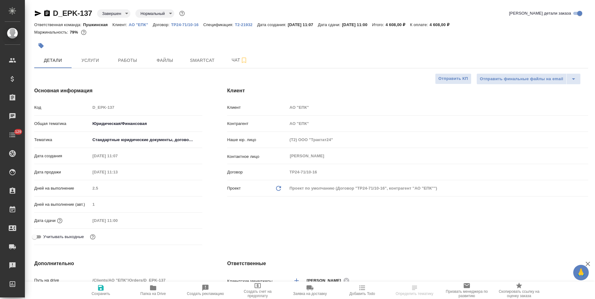
select select "RU"
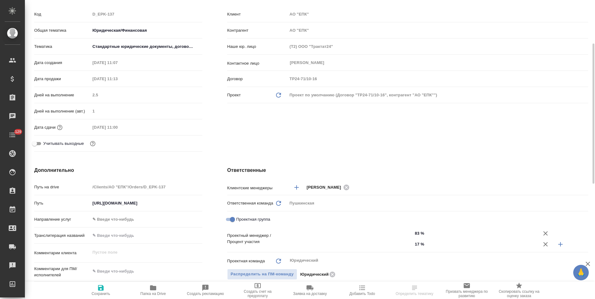
type input "[PERSON_NAME]"
select select "RU"
type textarea "x"
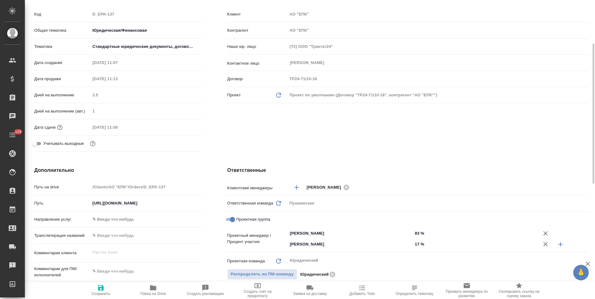
type textarea "x"
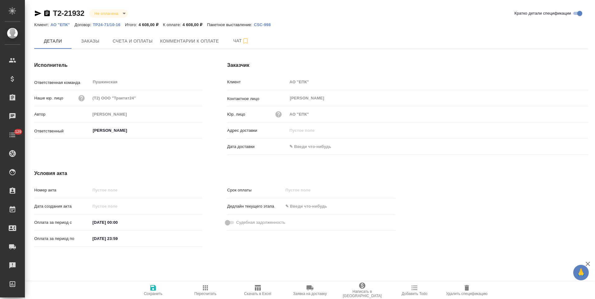
click at [114, 25] on p "ТР24-71/10-16" at bounding box center [109, 24] width 32 height 5
click at [65, 25] on p "АО "ЕПК"" at bounding box center [62, 24] width 24 height 5
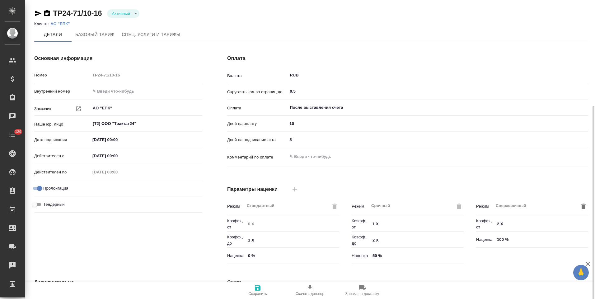
scroll to position [124, 0]
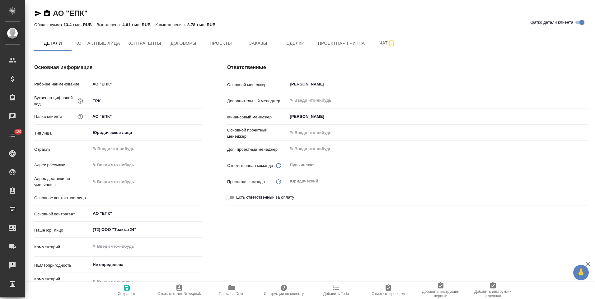
type textarea "x"
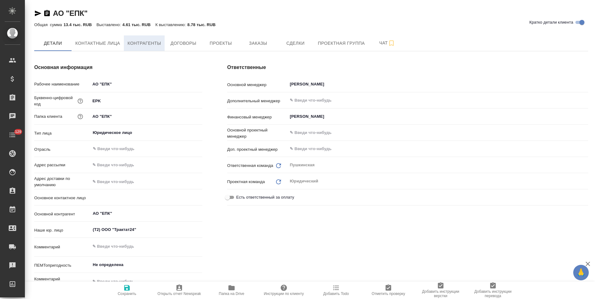
type textarea "x"
click at [182, 44] on span "Договоры" at bounding box center [183, 44] width 30 height 8
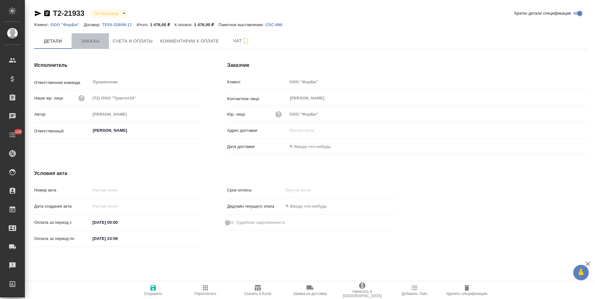
click at [93, 45] on span "Заказы" at bounding box center [90, 41] width 30 height 8
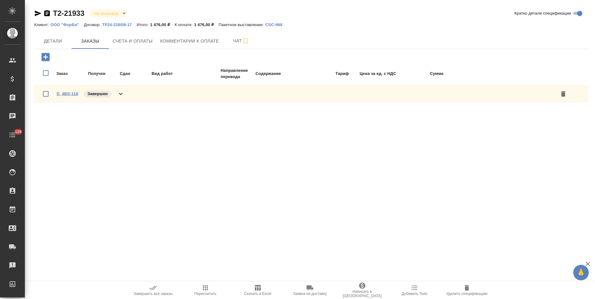
click at [75, 94] on link "D_4BS-118" at bounding box center [67, 93] width 21 height 5
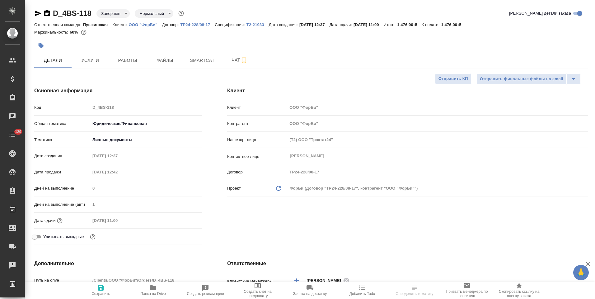
select select "RU"
type textarea "x"
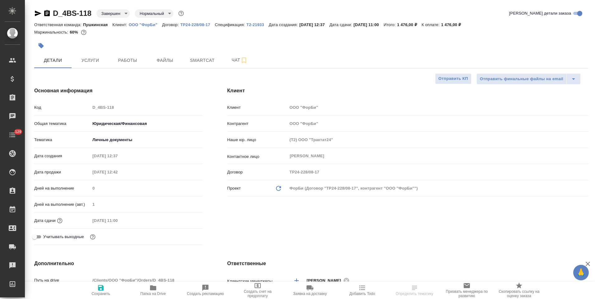
type textarea "x"
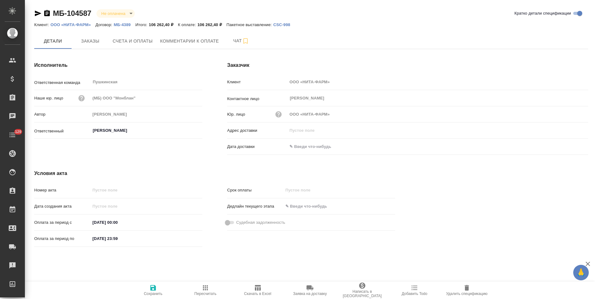
click at [86, 26] on p "ООО «НИТА-ФАРМ»" at bounding box center [72, 24] width 45 height 5
click at [124, 24] on p "МБ-4389" at bounding box center [124, 24] width 21 height 5
click at [90, 47] on button "Заказы" at bounding box center [90, 41] width 37 height 16
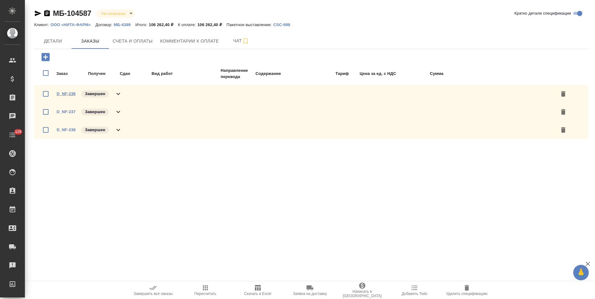
click at [66, 94] on link "D_NF-236" at bounding box center [66, 93] width 19 height 5
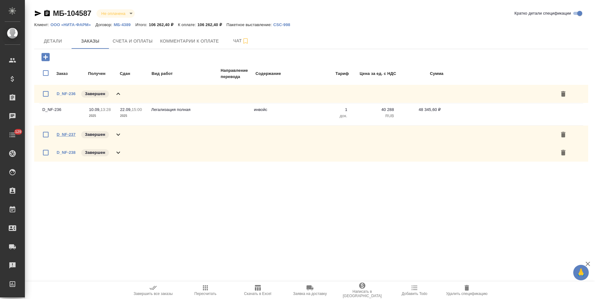
click at [72, 135] on link "D_NF-237" at bounding box center [66, 134] width 19 height 5
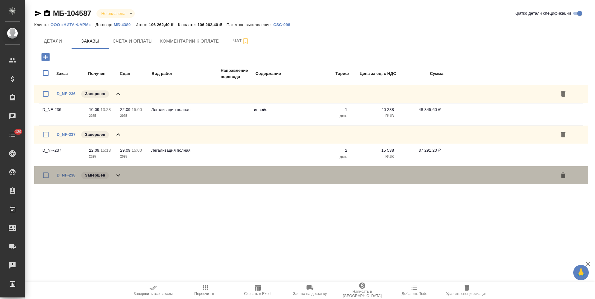
click at [71, 175] on link "D_NF-238" at bounding box center [66, 175] width 19 height 5
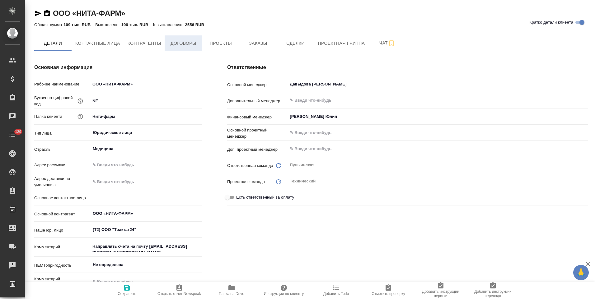
click at [181, 43] on span "Договоры" at bounding box center [183, 44] width 30 height 8
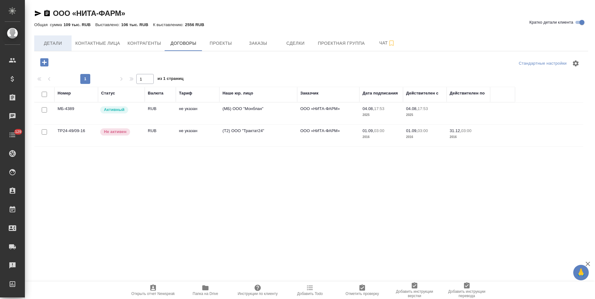
click at [57, 40] on span "Детали" at bounding box center [53, 44] width 30 height 8
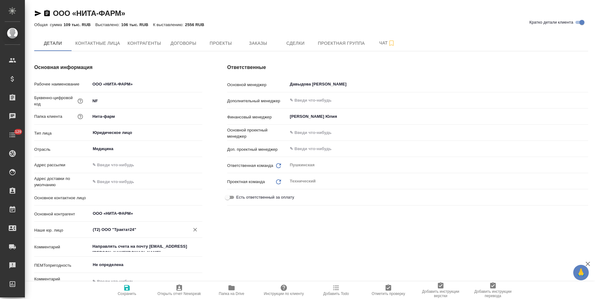
type textarea "x"
click at [196, 231] on icon "Очистить" at bounding box center [195, 230] width 4 height 4
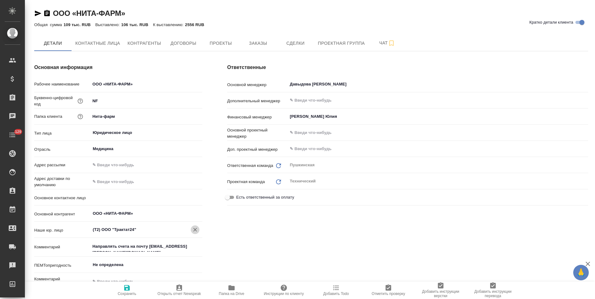
type textarea "x"
click at [133, 292] on span "Сохранить" at bounding box center [127, 294] width 19 height 4
type textarea "x"
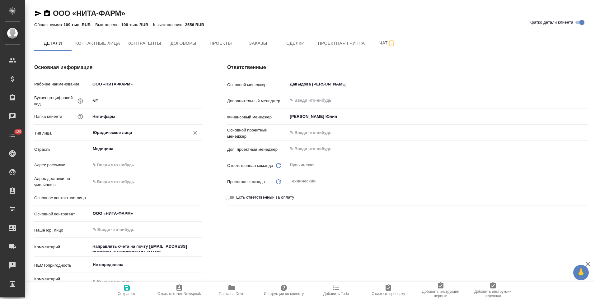
type textarea "x"
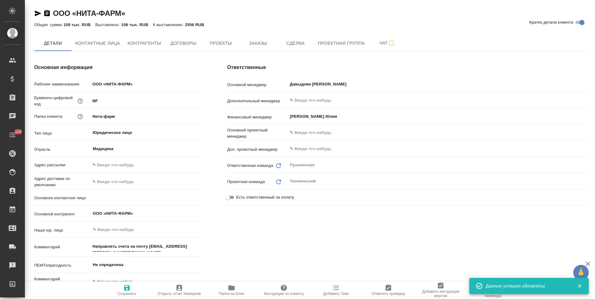
type textarea "x"
click at [253, 46] on span "Заказы" at bounding box center [258, 44] width 30 height 8
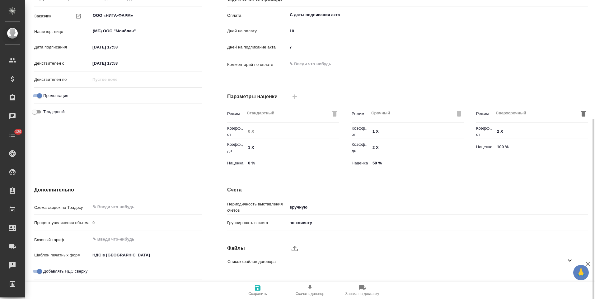
scroll to position [124, 0]
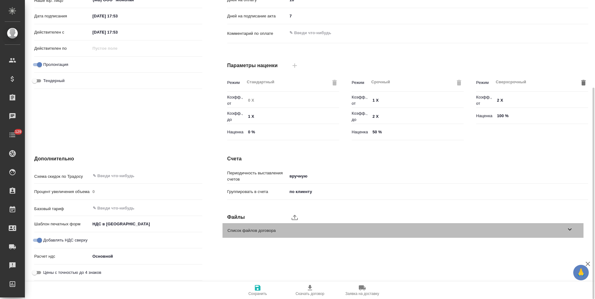
click at [569, 231] on icon at bounding box center [569, 229] width 7 height 7
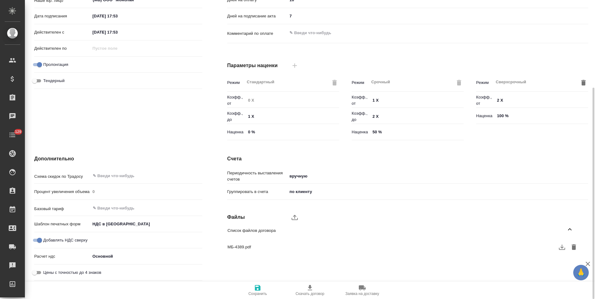
click at [562, 250] on icon "button" at bounding box center [562, 247] width 6 height 5
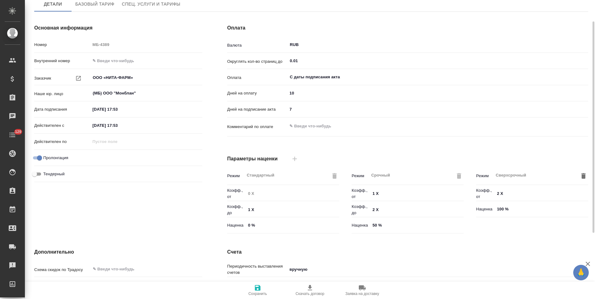
scroll to position [0, 0]
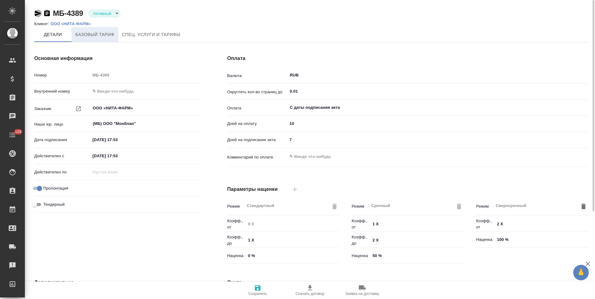
drag, startPoint x: 38, startPoint y: 12, endPoint x: 76, endPoint y: 32, distance: 43.1
click at [38, 12] on icon "button" at bounding box center [38, 14] width 7 height 6
drag, startPoint x: 285, startPoint y: 142, endPoint x: 276, endPoint y: 141, distance: 9.2
click at [277, 141] on div "Дней на подписание акта 7" at bounding box center [407, 139] width 361 height 11
type input "5"
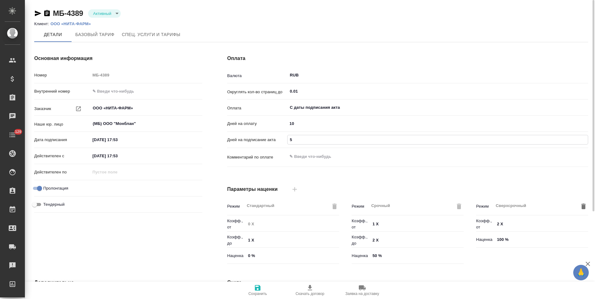
click at [260, 288] on icon "button" at bounding box center [258, 288] width 6 height 6
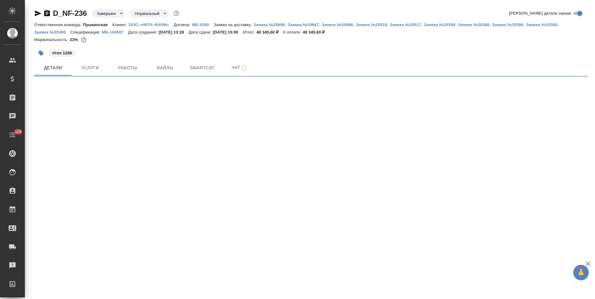
select select "RU"
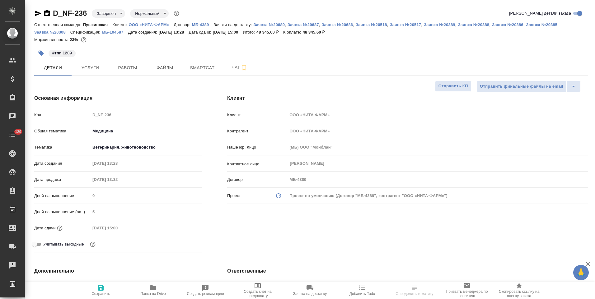
type textarea "x"
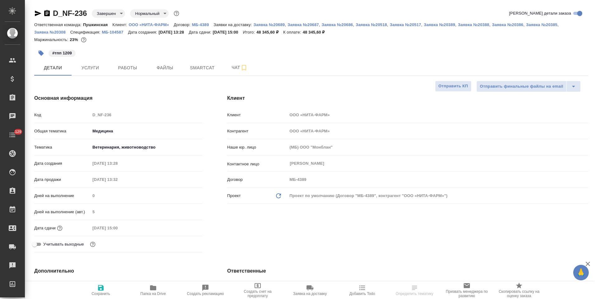
type textarea "x"
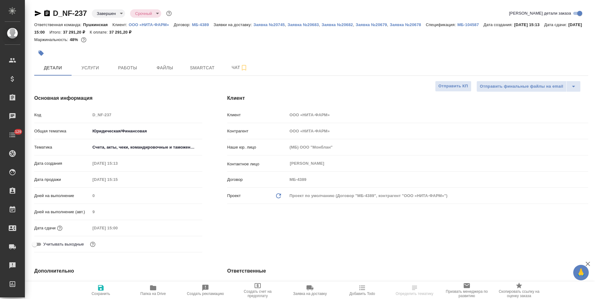
select select "RU"
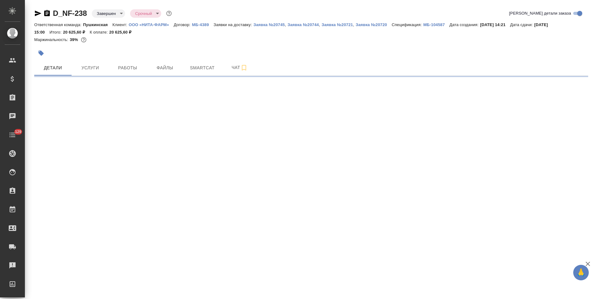
select select "RU"
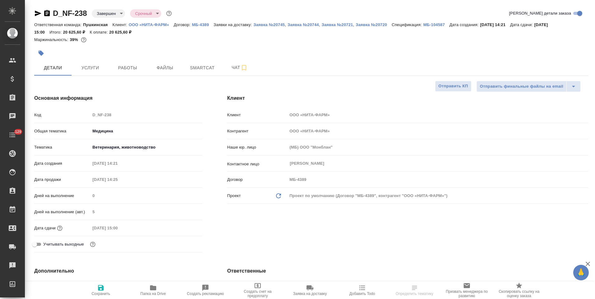
type textarea "x"
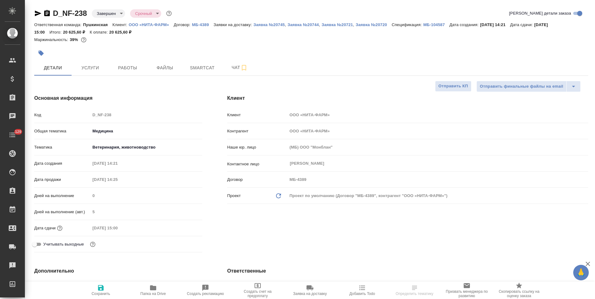
type textarea "x"
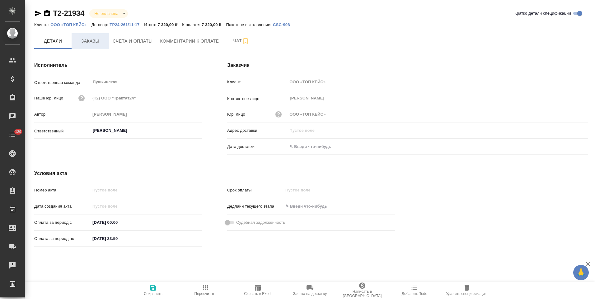
click at [93, 41] on span "Заказы" at bounding box center [90, 41] width 30 height 8
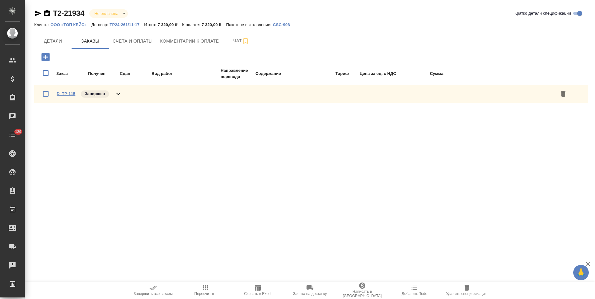
drag, startPoint x: 69, startPoint y: 92, endPoint x: 73, endPoint y: 94, distance: 3.6
click at [69, 92] on link "D_TP-115" at bounding box center [66, 93] width 19 height 5
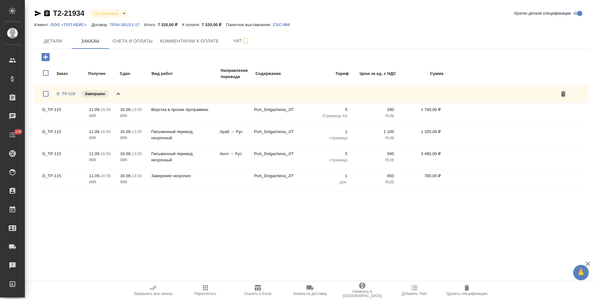
click at [124, 24] on p "ТР24-261/11-17" at bounding box center [127, 24] width 35 height 5
click at [74, 25] on p "ООО «ТОП КЕЙС»" at bounding box center [70, 24] width 41 height 5
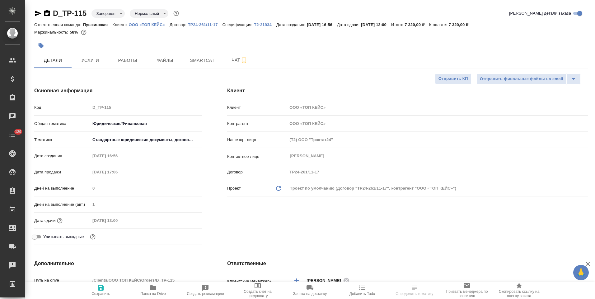
select select "RU"
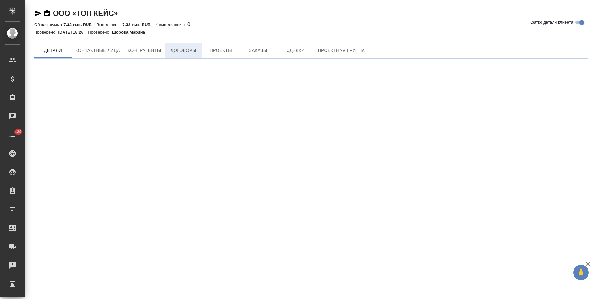
click at [188, 50] on span "Договоры" at bounding box center [183, 51] width 30 height 8
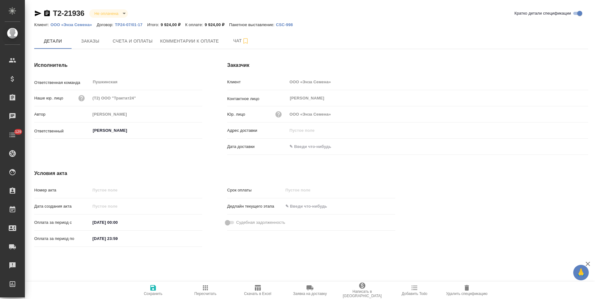
click at [133, 24] on p "ТР24-07/01-17" at bounding box center [131, 24] width 32 height 5
click at [72, 24] on p "ООО «Энза Семена»" at bounding box center [73, 24] width 46 height 5
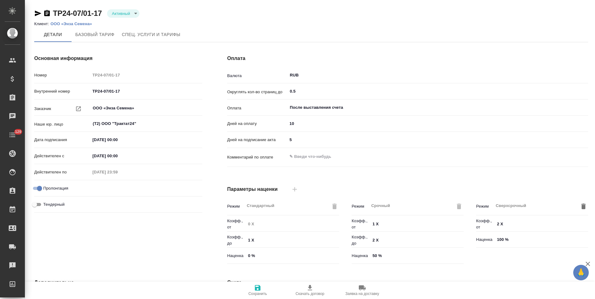
scroll to position [124, 0]
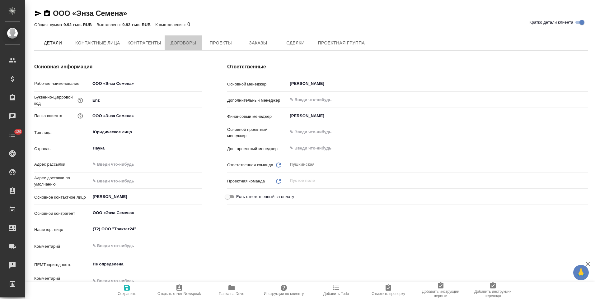
click at [181, 44] on span "Договоры" at bounding box center [183, 43] width 30 height 8
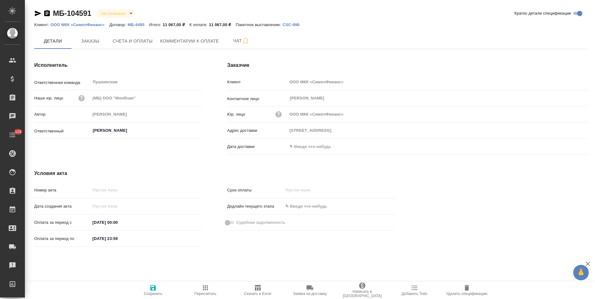
click at [101, 25] on p "ООО МКК «СимплФинанс»" at bounding box center [79, 24] width 59 height 5
click at [142, 24] on p "МБ-4495" at bounding box center [138, 24] width 21 height 5
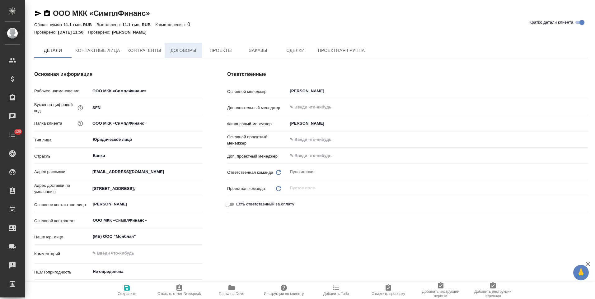
click at [181, 50] on span "Договоры" at bounding box center [183, 51] width 30 height 8
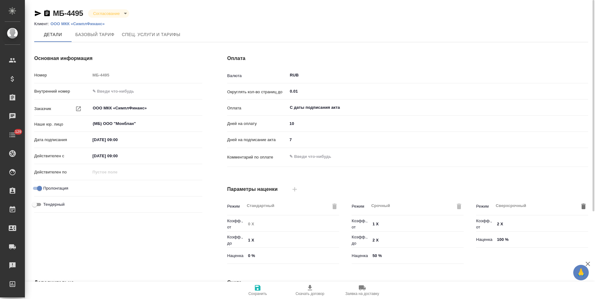
click at [40, 14] on icon "button" at bounding box center [38, 14] width 7 height 6
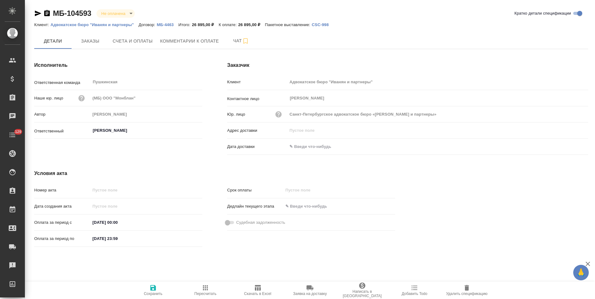
click at [168, 23] on p "МБ-4463" at bounding box center [167, 24] width 21 height 5
click at [125, 23] on p "Адвокатское бюро "Иванян и партнеры"" at bounding box center [94, 24] width 88 height 5
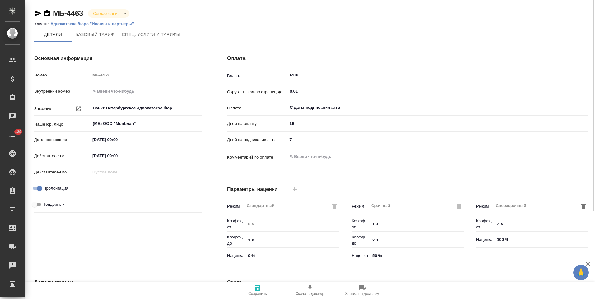
click at [38, 15] on icon "button" at bounding box center [37, 13] width 7 height 7
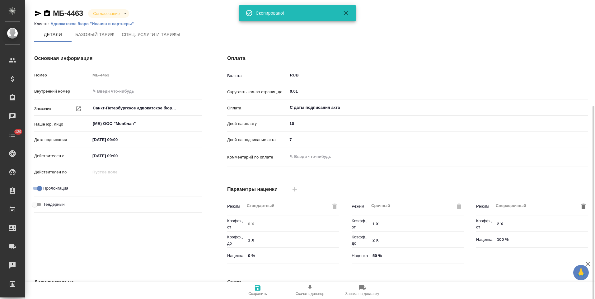
scroll to position [124, 0]
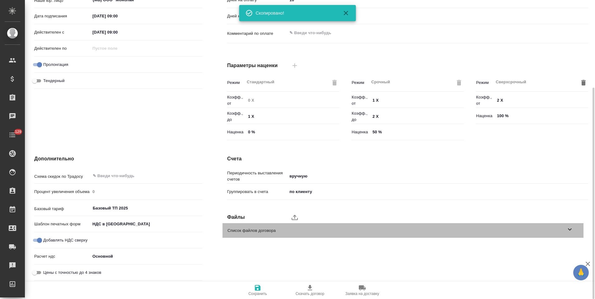
click at [573, 228] on div "Список файлов договора" at bounding box center [402, 230] width 361 height 15
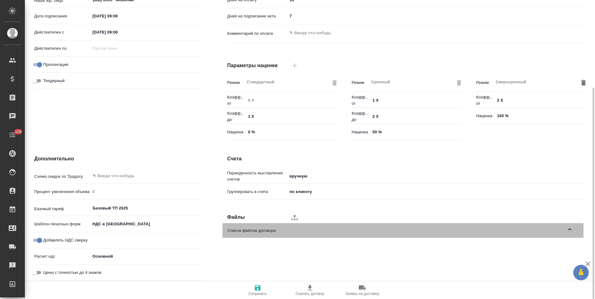
click at [569, 227] on icon at bounding box center [569, 229] width 7 height 7
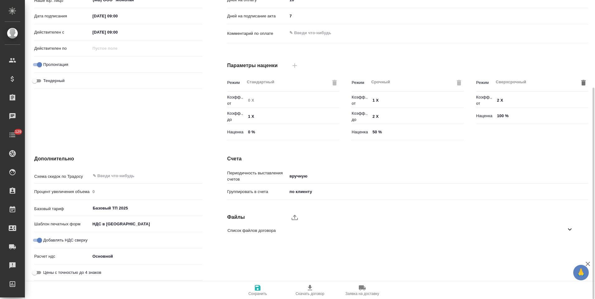
scroll to position [0, 0]
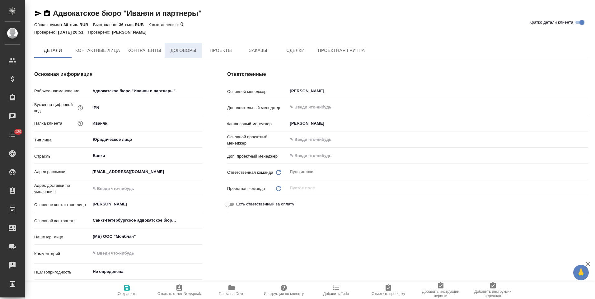
click at [189, 49] on span "Договоры" at bounding box center [183, 51] width 30 height 8
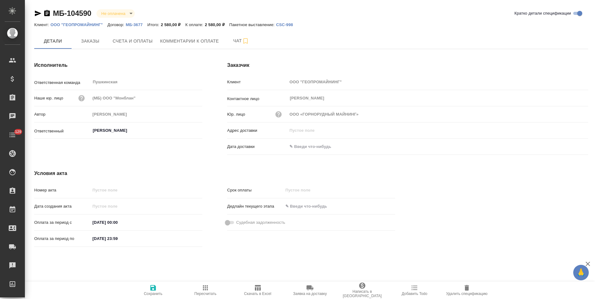
click at [131, 25] on p "МБ-3677" at bounding box center [136, 24] width 21 height 5
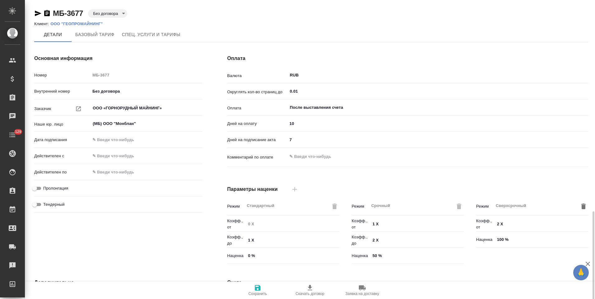
scroll to position [124, 0]
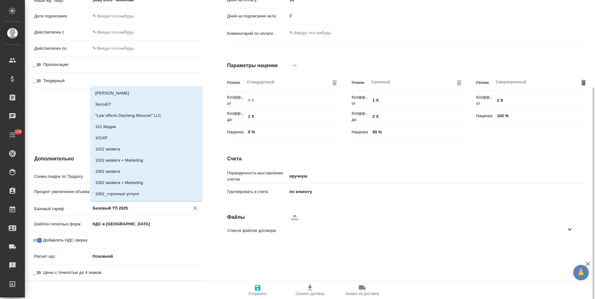
click at [96, 208] on input "Базовый ТП 2025" at bounding box center [135, 207] width 87 height 7
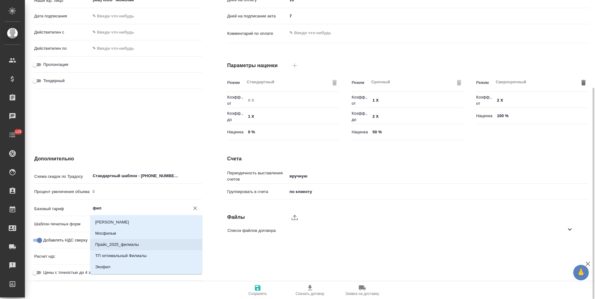
click at [122, 244] on p "Прайс_2025_филиалы" at bounding box center [117, 245] width 44 height 6
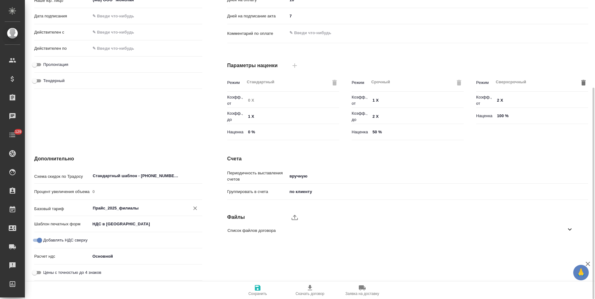
type input "Прайс_2025_филиалы"
click at [255, 288] on icon "button" at bounding box center [258, 288] width 6 height 6
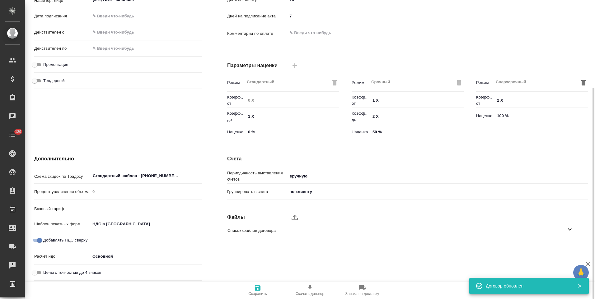
type input "Прайс_2025_филиалы"
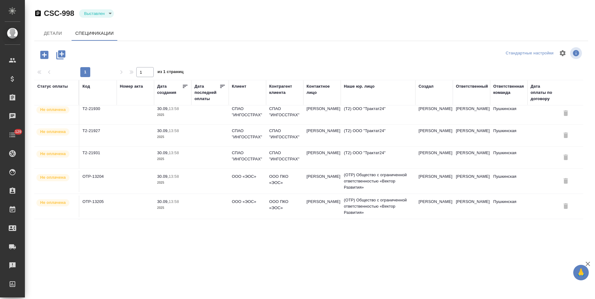
scroll to position [354, 0]
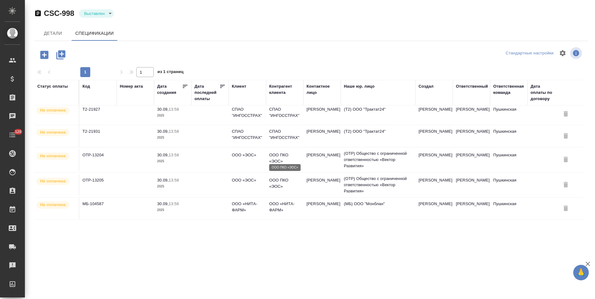
click at [288, 155] on p "ООО ПКО «ЭОС»" at bounding box center [284, 158] width 31 height 12
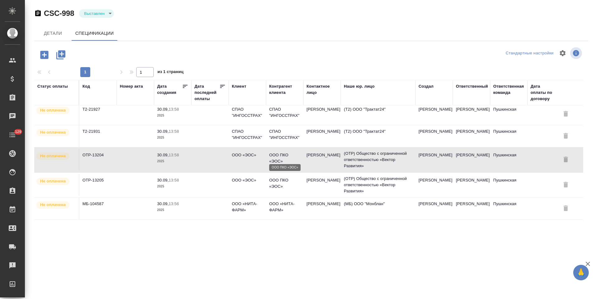
click at [288, 155] on p "ООО ПКО «ЭОС»" at bounding box center [284, 158] width 31 height 12
click at [287, 179] on p "ООО ПКО «ЭОС»" at bounding box center [284, 183] width 31 height 12
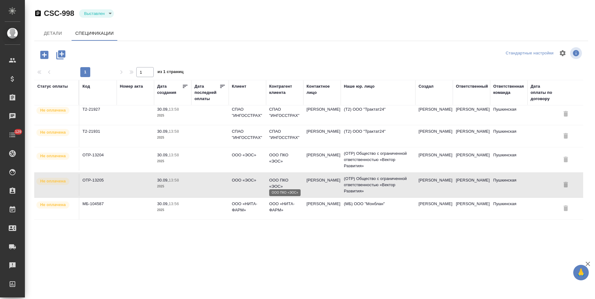
click at [287, 179] on p "ООО ПКО «ЭОС»" at bounding box center [284, 183] width 31 height 12
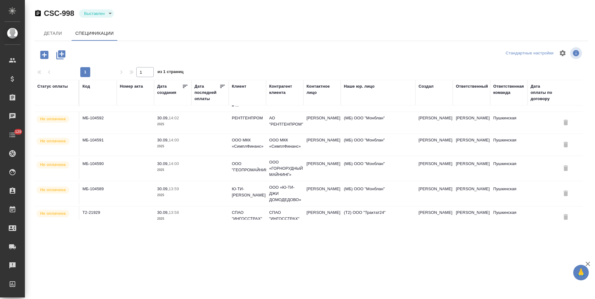
scroll to position [167, 0]
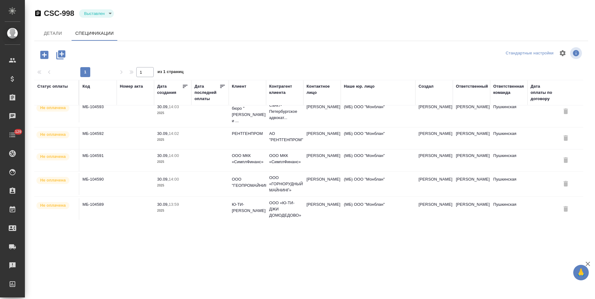
click at [315, 138] on td "[PERSON_NAME]" at bounding box center [321, 139] width 37 height 22
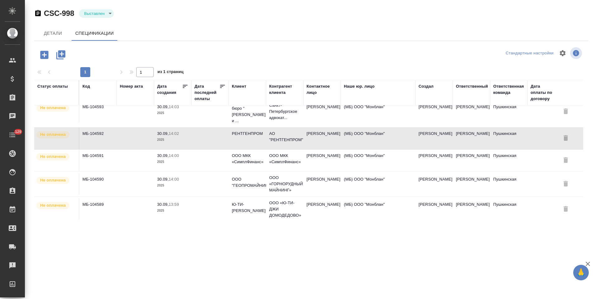
click at [315, 138] on td "[PERSON_NAME]" at bounding box center [321, 139] width 37 height 22
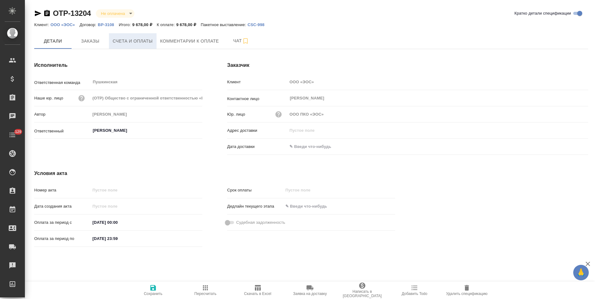
click at [129, 46] on button "Счета и оплаты" at bounding box center [133, 41] width 48 height 16
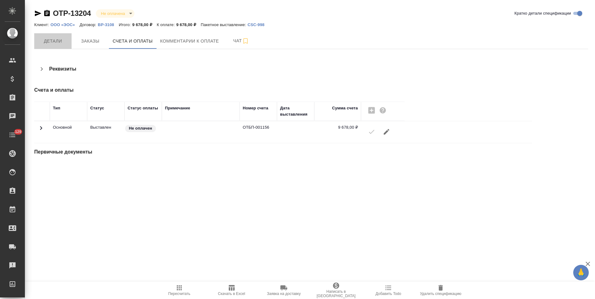
click at [61, 44] on span "Детали" at bounding box center [53, 41] width 30 height 8
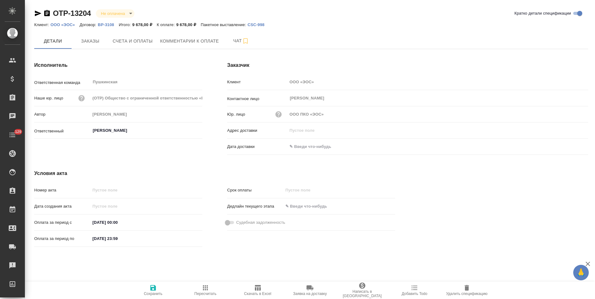
click at [300, 145] on input "text" at bounding box center [314, 146] width 54 height 9
click at [567, 144] on icon "button" at bounding box center [570, 146] width 6 height 6
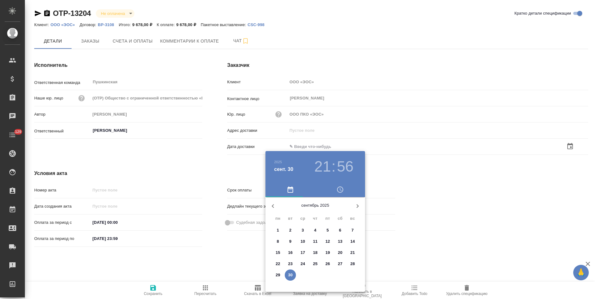
click at [290, 273] on p "30" at bounding box center [290, 275] width 5 height 6
type input "[DATE] 21:56"
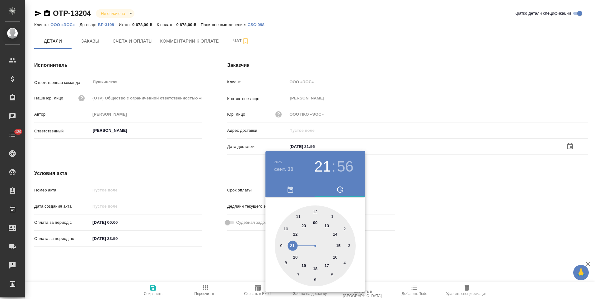
click at [233, 262] on div at bounding box center [297, 149] width 595 height 299
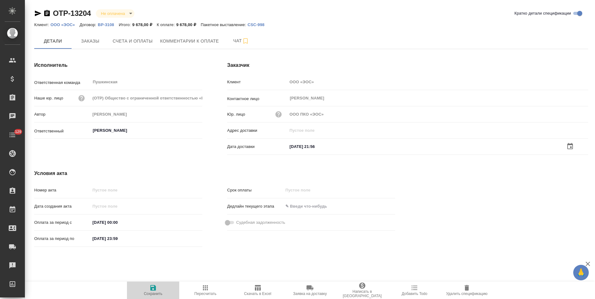
click at [151, 290] on icon "button" at bounding box center [153, 288] width 6 height 6
click at [311, 147] on input "text" at bounding box center [314, 146] width 54 height 9
click at [569, 144] on icon "button" at bounding box center [570, 146] width 6 height 6
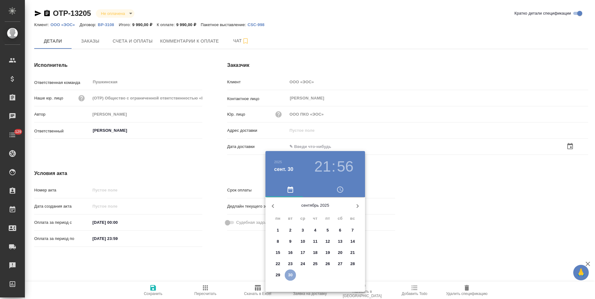
click at [288, 276] on p "30" at bounding box center [290, 275] width 5 height 6
type input "[DATE] 21:56"
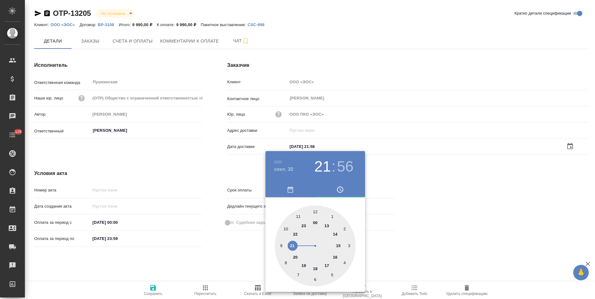
click at [220, 245] on div at bounding box center [297, 149] width 595 height 299
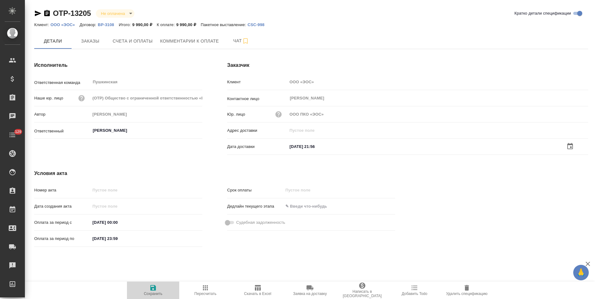
click at [156, 291] on icon "button" at bounding box center [152, 287] width 7 height 7
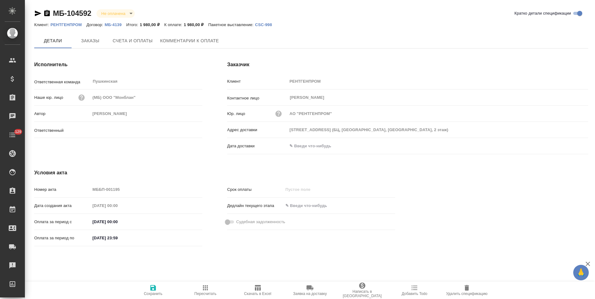
type input "[PERSON_NAME]"
click at [303, 147] on input "text" at bounding box center [314, 146] width 54 height 9
click at [569, 146] on icon "button" at bounding box center [569, 146] width 7 height 7
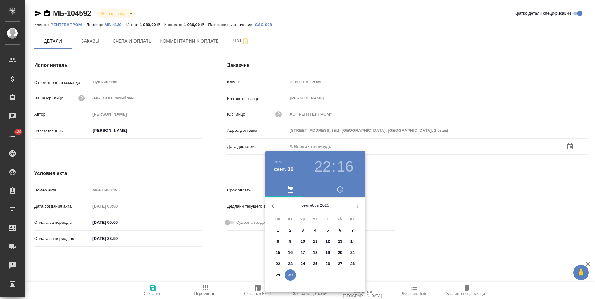
click at [293, 275] on span "30" at bounding box center [290, 275] width 11 height 6
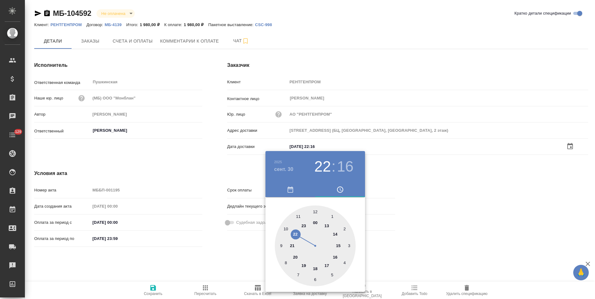
type input "30.09.2025 22:16"
drag, startPoint x: 223, startPoint y: 251, endPoint x: 183, endPoint y: 271, distance: 44.4
click at [222, 251] on div at bounding box center [297, 149] width 595 height 299
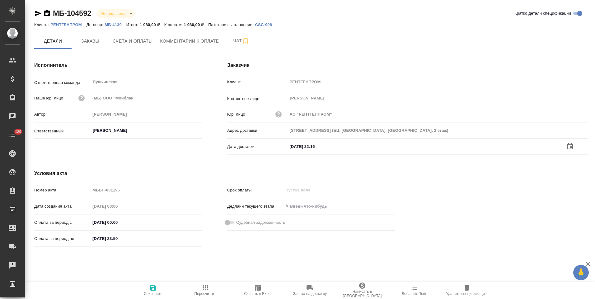
click at [153, 289] on icon "button" at bounding box center [152, 287] width 7 height 7
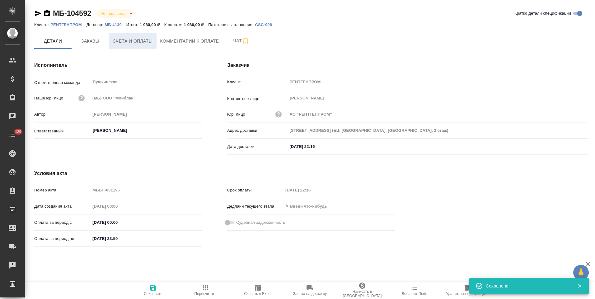
click at [138, 45] on button "Счета и оплаты" at bounding box center [133, 41] width 48 height 16
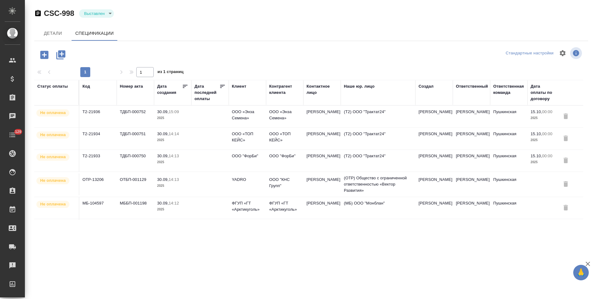
click at [276, 185] on p "ООО "КНС Групп"" at bounding box center [284, 183] width 31 height 12
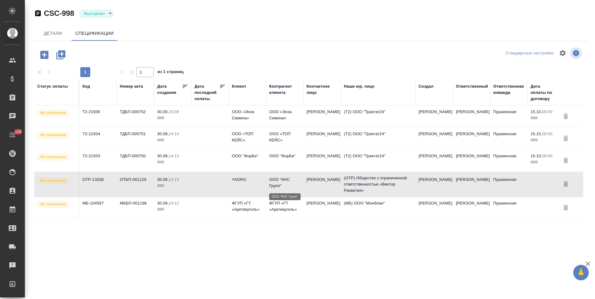
click at [276, 185] on p "ООО "КНС Групп"" at bounding box center [284, 183] width 31 height 12
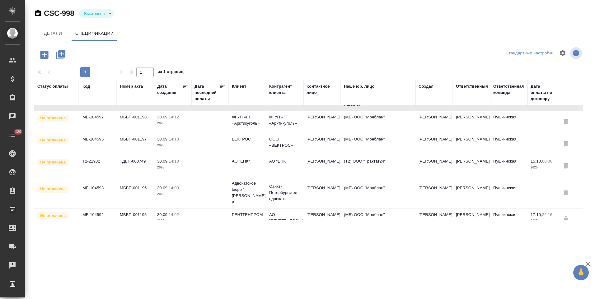
scroll to position [93, 0]
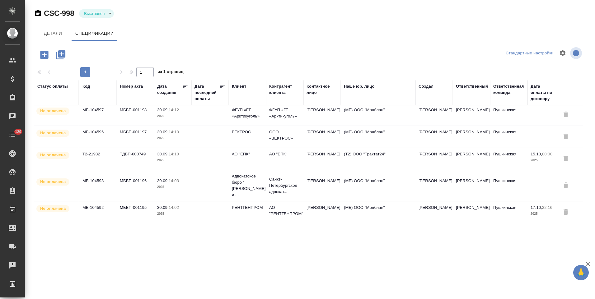
click at [322, 140] on td "Арзуманова Евгения" at bounding box center [321, 137] width 37 height 22
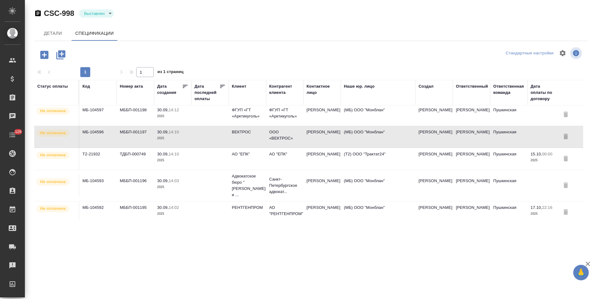
click at [322, 140] on td "Арзуманова Евгения" at bounding box center [321, 137] width 37 height 22
click at [286, 119] on p "ФГУП «ГТ «Арктикуголь»" at bounding box center [284, 113] width 31 height 12
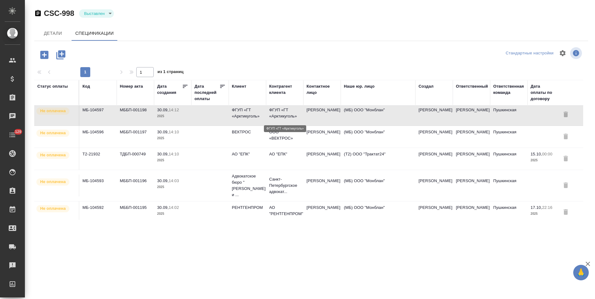
click at [286, 119] on p "ФГУП «ГТ «Арктикуголь»" at bounding box center [284, 113] width 31 height 12
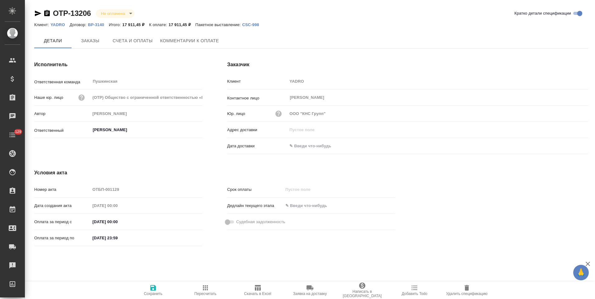
click at [323, 147] on input "text" at bounding box center [314, 146] width 54 height 9
click at [570, 147] on icon "button" at bounding box center [570, 146] width 6 height 6
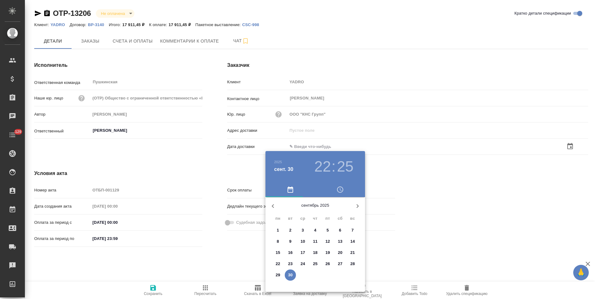
click at [290, 274] on p "30" at bounding box center [290, 275] width 5 height 6
type input "[DATE] 22:25"
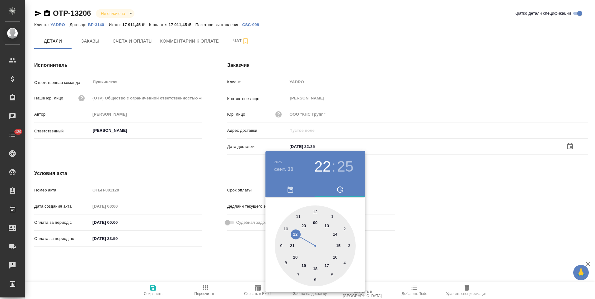
drag, startPoint x: 228, startPoint y: 249, endPoint x: 222, endPoint y: 251, distance: 6.8
click at [225, 250] on div at bounding box center [297, 149] width 595 height 299
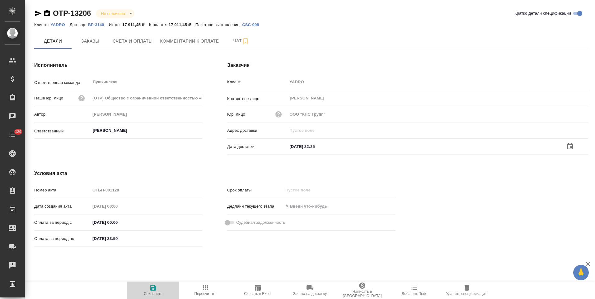
click at [150, 290] on icon "button" at bounding box center [153, 288] width 6 height 6
click at [321, 147] on input "text" at bounding box center [314, 146] width 54 height 9
click at [571, 145] on icon "button" at bounding box center [569, 145] width 7 height 7
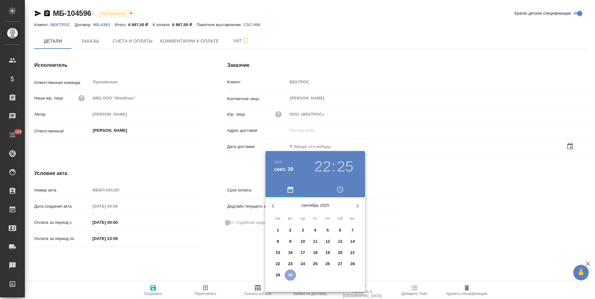
click at [290, 274] on p "30" at bounding box center [290, 275] width 5 height 6
type input "30.09.2025 22:25"
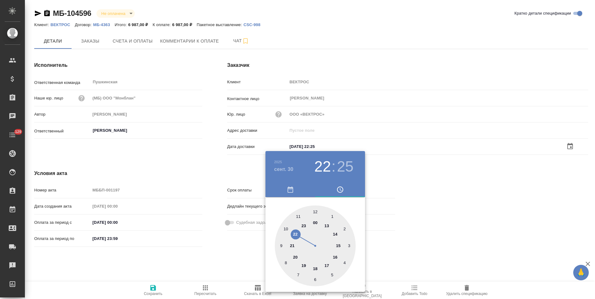
drag, startPoint x: 232, startPoint y: 244, endPoint x: 196, endPoint y: 260, distance: 39.1
click at [230, 245] on div at bounding box center [297, 149] width 595 height 299
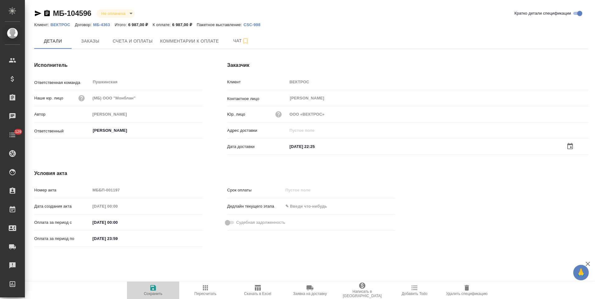
drag, startPoint x: 153, startPoint y: 291, endPoint x: 220, endPoint y: 254, distance: 75.9
click at [154, 291] on icon "button" at bounding box center [153, 288] width 6 height 6
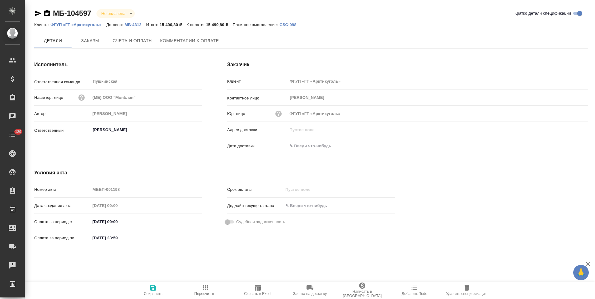
click at [310, 146] on input "text" at bounding box center [314, 146] width 54 height 9
click at [570, 147] on icon "button" at bounding box center [570, 146] width 6 height 6
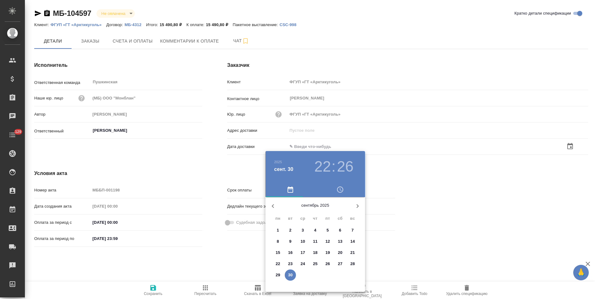
click at [292, 276] on p "30" at bounding box center [290, 275] width 5 height 6
type input "[DATE] 22:26"
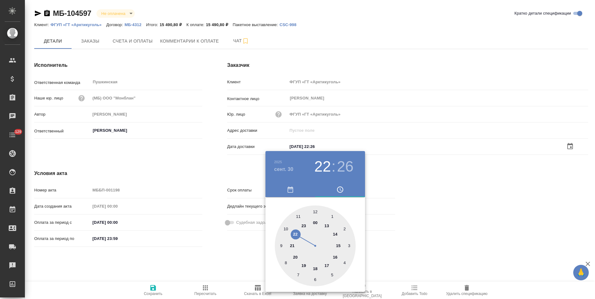
click at [224, 259] on div at bounding box center [297, 149] width 595 height 299
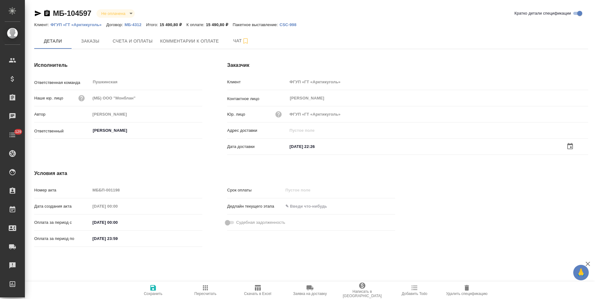
click at [156, 291] on icon "button" at bounding box center [153, 288] width 6 height 6
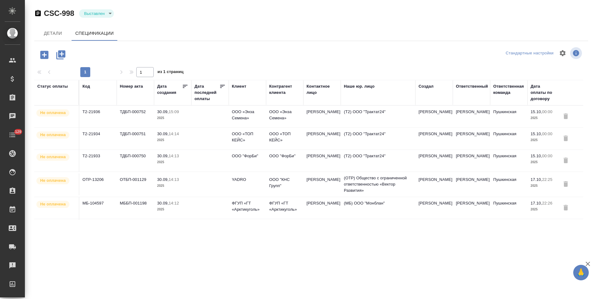
click at [313, 115] on td "[PERSON_NAME]" at bounding box center [321, 117] width 37 height 22
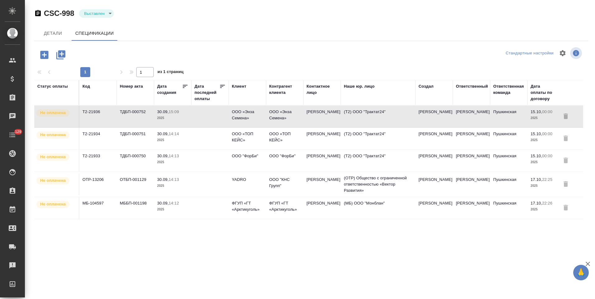
click at [313, 115] on td "Токарева Наталья" at bounding box center [321, 117] width 37 height 22
click at [278, 133] on p "ООО «ТОП КЕЙС»" at bounding box center [284, 137] width 31 height 12
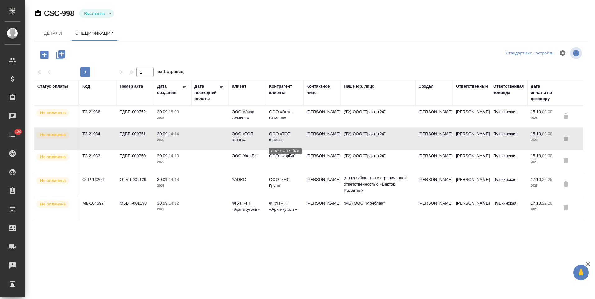
click at [278, 133] on p "ООО «ТОП КЕЙС»" at bounding box center [284, 137] width 31 height 12
click at [327, 157] on td "Григоренко Татьяна" at bounding box center [321, 161] width 37 height 22
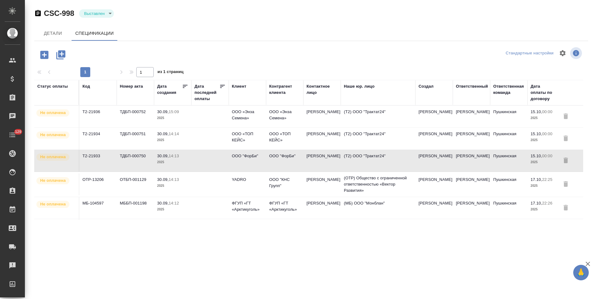
click at [391, 179] on td "(OTP) Общество с ограниченной ответственностью «Вектор Развития»" at bounding box center [378, 184] width 75 height 25
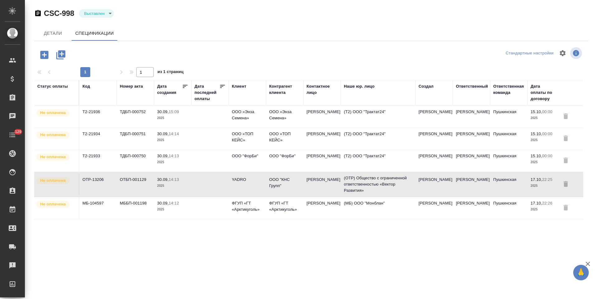
click at [391, 179] on td "(OTP) Общество с ограниченной ответственностью «Вектор Развития»" at bounding box center [378, 184] width 75 height 25
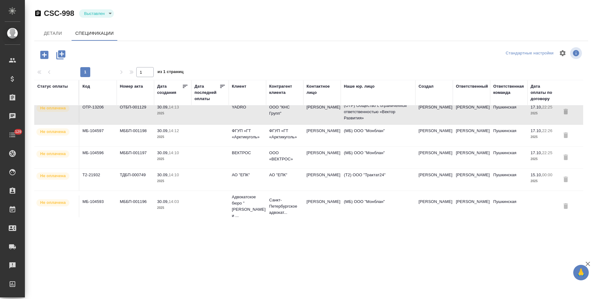
scroll to position [62, 0]
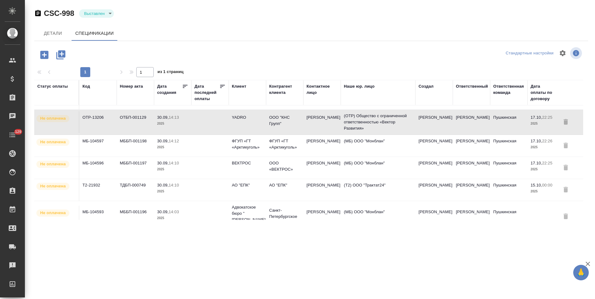
click at [356, 148] on td "(МБ) ООО "Монблан"" at bounding box center [378, 146] width 75 height 22
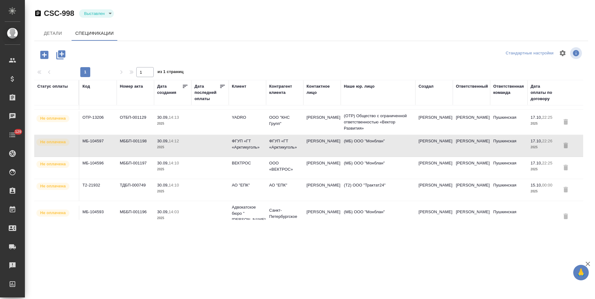
click at [368, 175] on td "(МБ) ООО "Монблан"" at bounding box center [378, 168] width 75 height 22
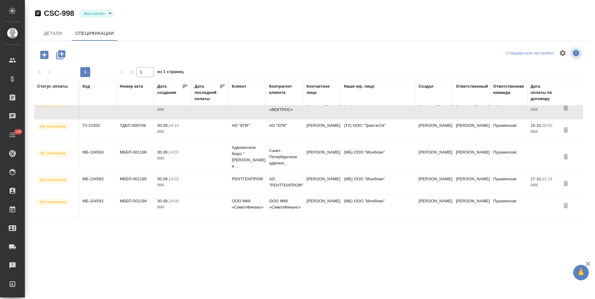
scroll to position [124, 0]
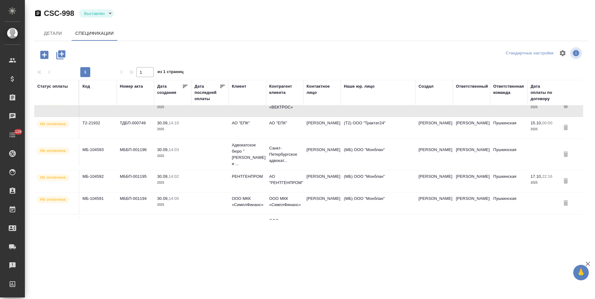
click at [347, 133] on td "(Т2) ООО "Трактат24"" at bounding box center [378, 128] width 75 height 22
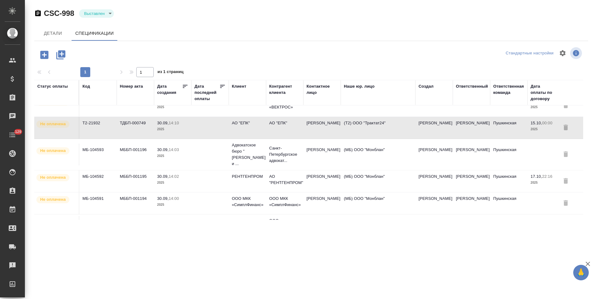
click at [333, 155] on td "Марышева Дарья" at bounding box center [321, 155] width 37 height 22
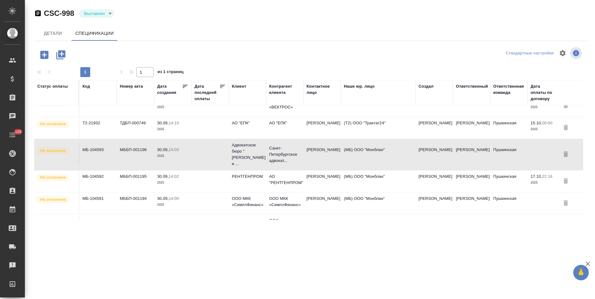
click at [333, 155] on td "Марышева Дарья" at bounding box center [321, 155] width 37 height 22
click at [332, 179] on td "ТРУХАНОВА Дарья" at bounding box center [321, 181] width 37 height 22
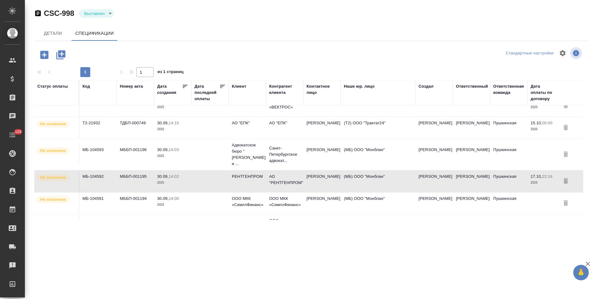
click at [332, 179] on td "ТРУХАНОВА Дарья" at bounding box center [321, 181] width 37 height 22
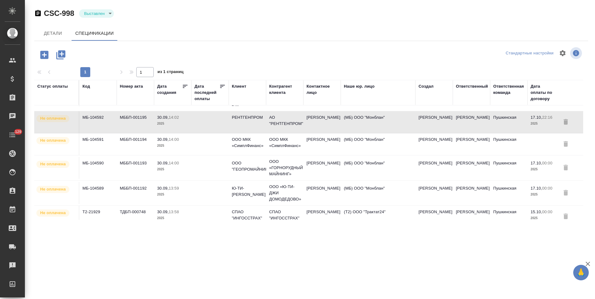
scroll to position [187, 0]
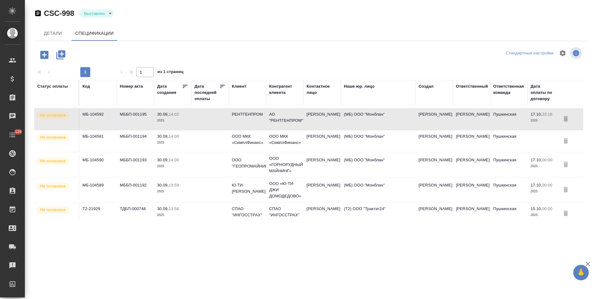
click at [338, 132] on td "Косарева Юлия" at bounding box center [321, 141] width 37 height 22
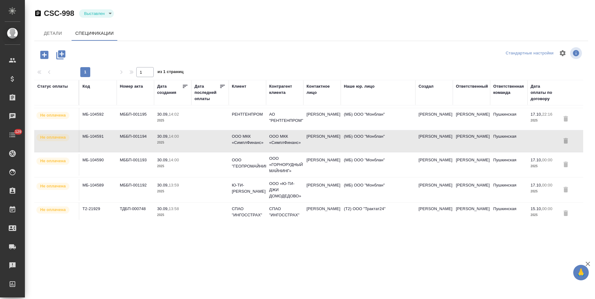
click at [326, 164] on td "Соловьева Юлия" at bounding box center [321, 165] width 37 height 22
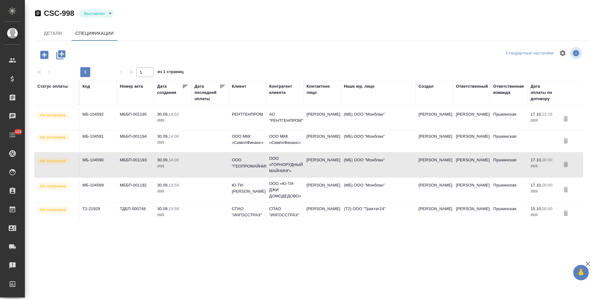
click at [367, 188] on td "(МБ) ООО "Монблан"" at bounding box center [378, 190] width 75 height 22
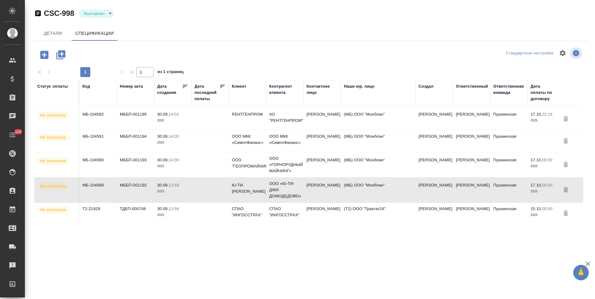
click at [338, 210] on td "Костина Линда" at bounding box center [321, 214] width 37 height 22
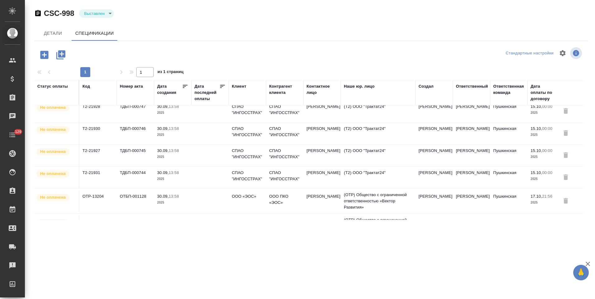
scroll to position [280, 0]
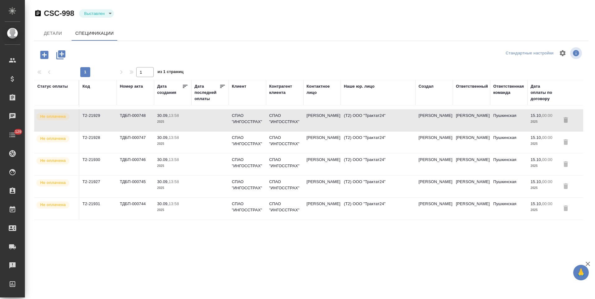
click at [359, 140] on td "(Т2) ООО "Трактат24"" at bounding box center [378, 143] width 75 height 22
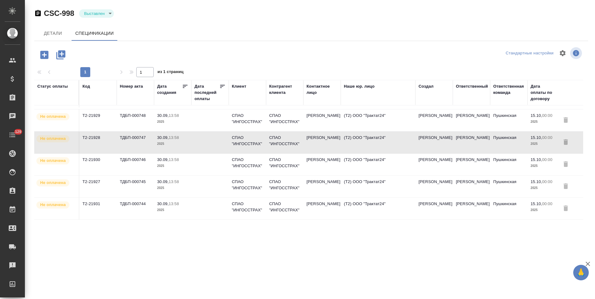
click at [359, 140] on td "(Т2) ООО "Трактат24"" at bounding box center [378, 143] width 75 height 22
click at [366, 167] on td "(Т2) ООО "Трактат24"" at bounding box center [378, 165] width 75 height 22
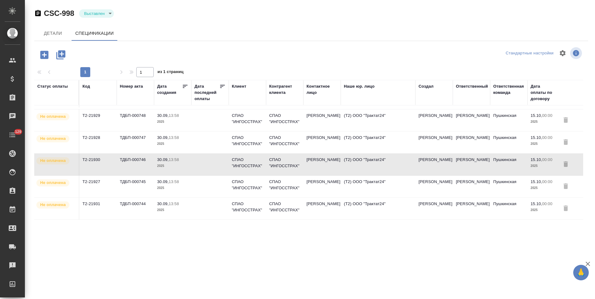
click at [366, 167] on td "(Т2) ООО "Трактат24"" at bounding box center [378, 165] width 75 height 22
click at [376, 183] on td "(Т2) ООО "Трактат24"" at bounding box center [378, 187] width 75 height 22
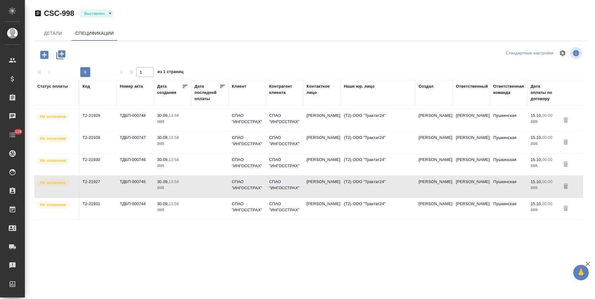
click at [376, 183] on td "(Т2) ООО "Трактат24"" at bounding box center [378, 187] width 75 height 22
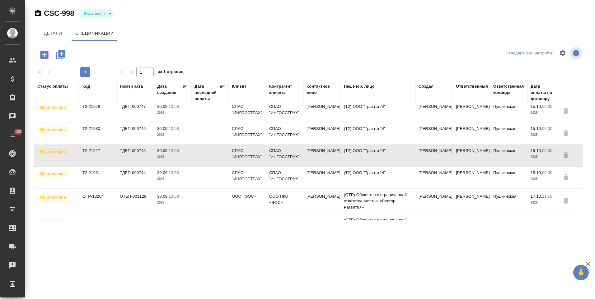
click at [387, 170] on td "(Т2) ООО "Трактат24"" at bounding box center [378, 178] width 75 height 22
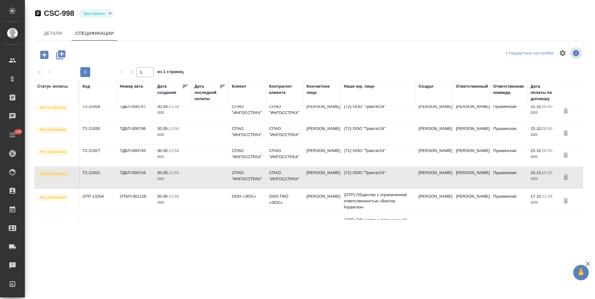
click at [387, 170] on td "(Т2) ООО "Трактат24"" at bounding box center [378, 178] width 75 height 22
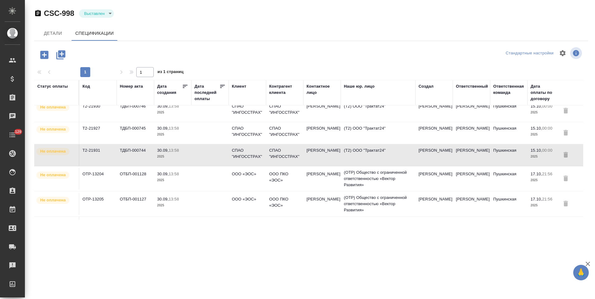
scroll to position [354, 0]
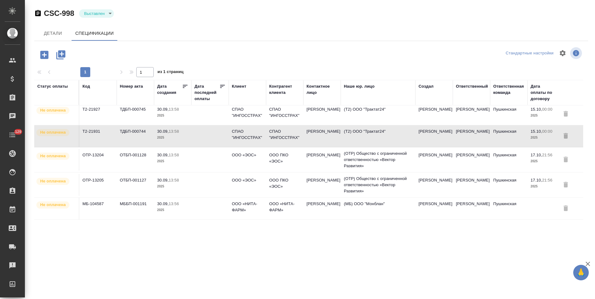
click at [402, 162] on td "(OTP) Общество с ограниченной ответственностью «Вектор Развития»" at bounding box center [378, 159] width 75 height 25
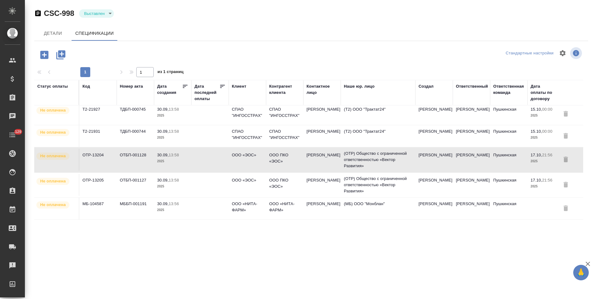
click at [397, 183] on td "(OTP) Общество с ограниченной ответственностью «Вектор Развития»" at bounding box center [378, 185] width 75 height 25
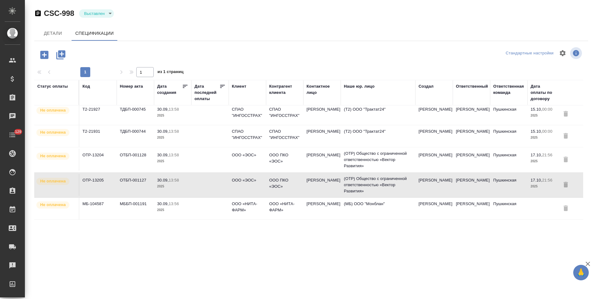
click at [397, 183] on td "(OTP) Общество с ограниченной ответственностью «Вектор Развития»" at bounding box center [378, 185] width 75 height 25
click at [342, 206] on td "(МБ) ООО "Монблан"" at bounding box center [378, 209] width 75 height 22
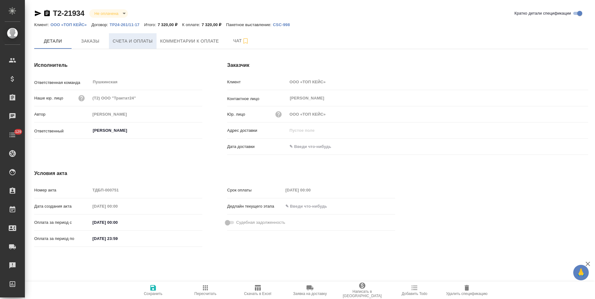
click at [143, 42] on span "Счета и оплаты" at bounding box center [133, 41] width 40 height 8
click at [144, 42] on span "Счета и оплаты" at bounding box center [133, 41] width 40 height 8
click at [140, 42] on span "Счета и оплаты" at bounding box center [133, 41] width 40 height 8
click at [151, 42] on span "Счета и оплаты" at bounding box center [133, 41] width 40 height 8
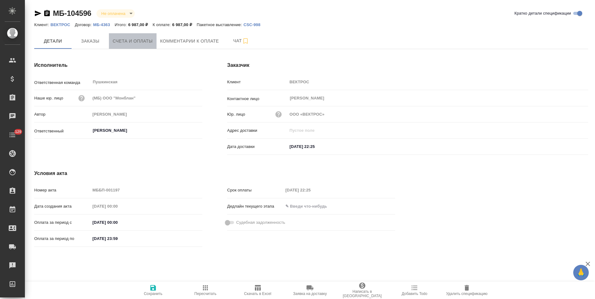
click at [139, 44] on span "Счета и оплаты" at bounding box center [133, 41] width 40 height 8
click at [140, 46] on button "Счета и оплаты" at bounding box center [133, 40] width 48 height 15
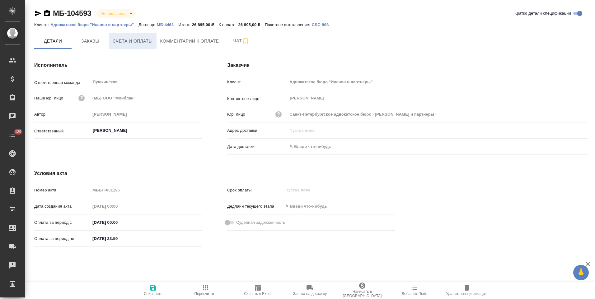
click at [142, 44] on span "Счета и оплаты" at bounding box center [133, 41] width 40 height 8
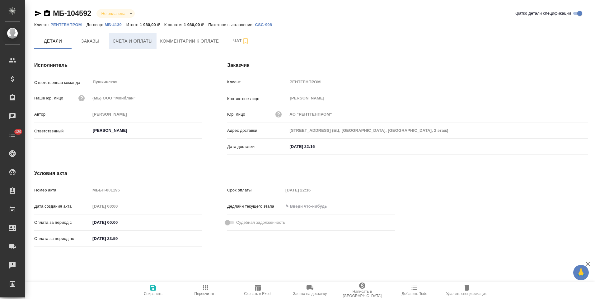
click at [151, 46] on button "Счета и оплаты" at bounding box center [133, 41] width 48 height 16
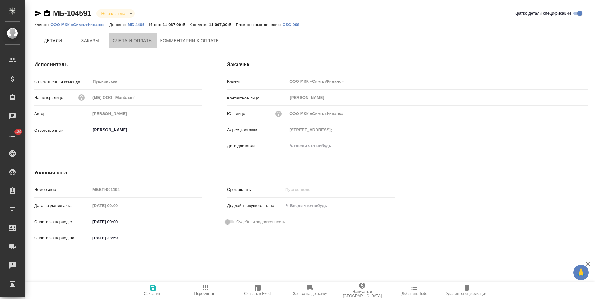
click at [150, 41] on span "Счета и оплаты" at bounding box center [133, 41] width 40 height 8
click at [145, 41] on span "Счета и оплаты" at bounding box center [133, 41] width 40 height 8
click at [148, 45] on button "Счета и оплаты" at bounding box center [133, 40] width 48 height 15
click at [133, 40] on span "Счета и оплаты" at bounding box center [133, 41] width 40 height 8
click at [124, 43] on span "Счета и оплаты" at bounding box center [133, 41] width 40 height 8
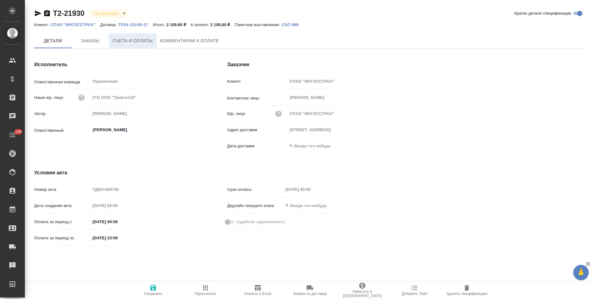
click at [150, 42] on span "Счета и оплаты" at bounding box center [133, 41] width 40 height 8
click at [135, 45] on button "Счета и оплаты" at bounding box center [133, 40] width 48 height 15
click at [148, 44] on span "Счета и оплаты" at bounding box center [133, 41] width 40 height 8
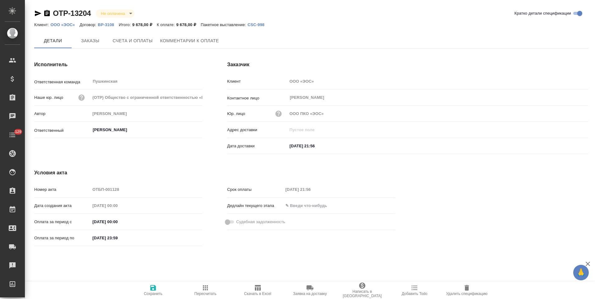
click at [144, 44] on span "Счета и оплаты" at bounding box center [133, 41] width 40 height 8
click at [136, 42] on span "Счета и оплаты" at bounding box center [133, 41] width 40 height 8
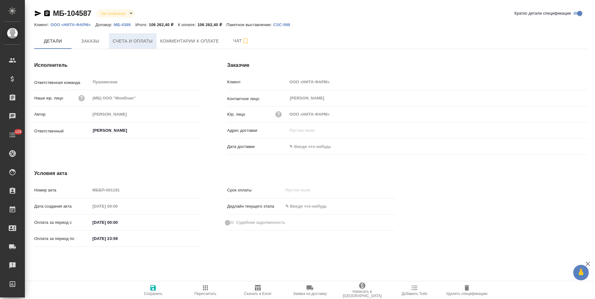
click at [140, 43] on span "Счета и оплаты" at bounding box center [133, 41] width 40 height 8
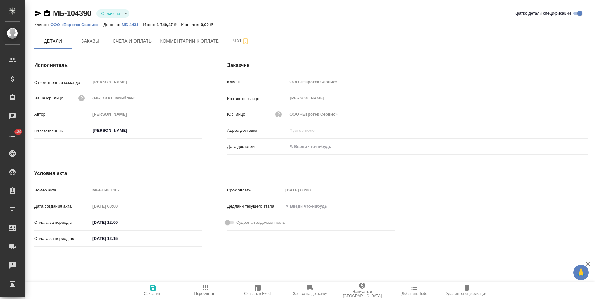
click at [93, 26] on p "ООО «Евротек Сервис»" at bounding box center [76, 24] width 53 height 5
click at [99, 42] on span "Заказы" at bounding box center [90, 41] width 30 height 8
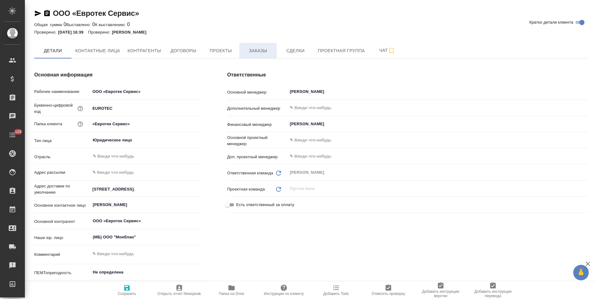
click at [253, 55] on button "Заказы" at bounding box center [257, 51] width 37 height 16
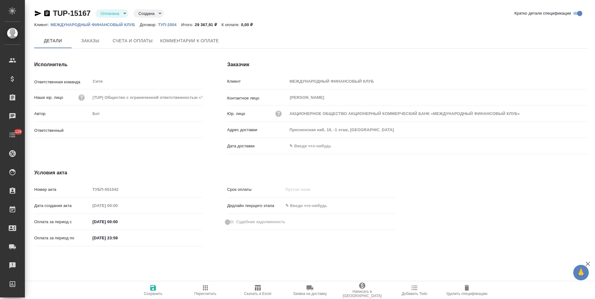
type input "Кириллова Мария"
click at [49, 13] on icon "button" at bounding box center [47, 13] width 6 height 6
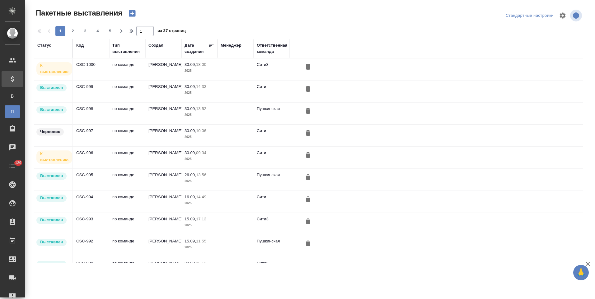
click at [117, 154] on td "по команде" at bounding box center [127, 158] width 36 height 22
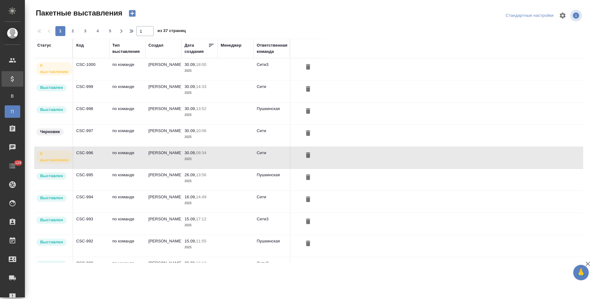
click at [122, 72] on td "по команде" at bounding box center [127, 69] width 36 height 22
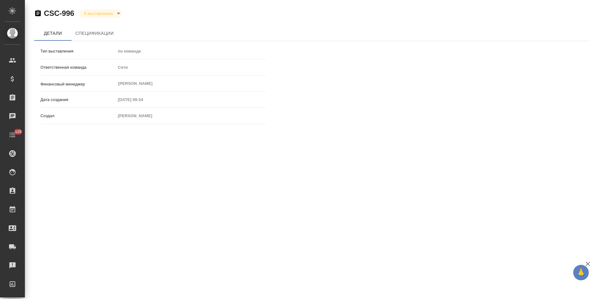
click at [39, 14] on icon "button" at bounding box center [38, 13] width 6 height 6
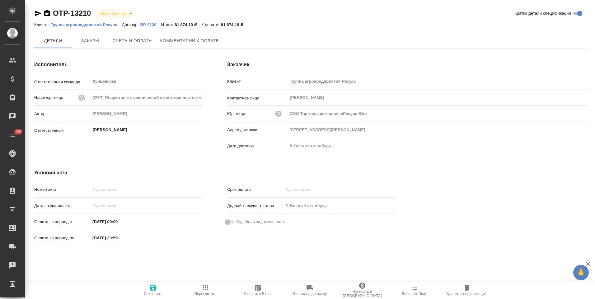
type input "355008, Российская Федерация Ставропольский край, г.Ставрополь, проспект Карла …"
click at [47, 13] on icon "button" at bounding box center [46, 13] width 7 height 7
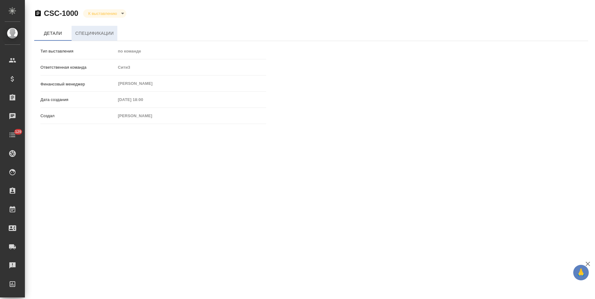
click at [104, 37] on span "Спецификации" at bounding box center [94, 34] width 38 height 8
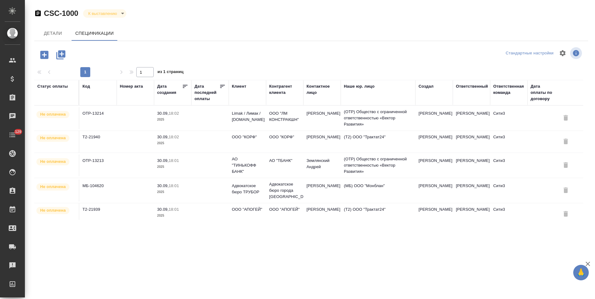
click at [38, 14] on icon "button" at bounding box center [38, 13] width 6 height 6
click at [300, 209] on p "ООО "АПОГЕЙ"" at bounding box center [284, 210] width 31 height 6
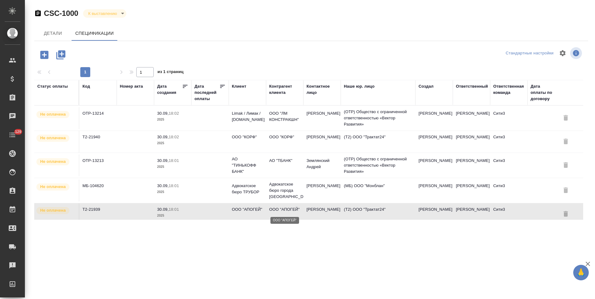
click at [300, 209] on p "ООО "АПОГЕЙ"" at bounding box center [284, 210] width 31 height 6
click at [321, 143] on td "Добросердов Евгений" at bounding box center [321, 142] width 37 height 22
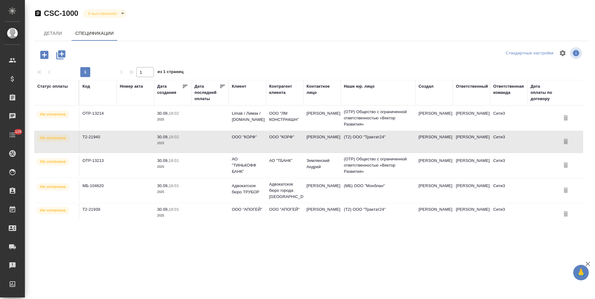
click at [321, 143] on td "Добросердов Евгений" at bounding box center [321, 142] width 37 height 22
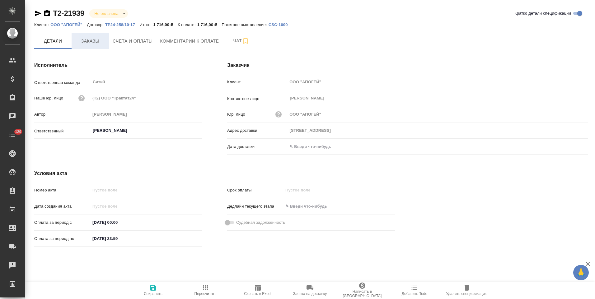
click at [96, 42] on span "Заказы" at bounding box center [90, 41] width 30 height 8
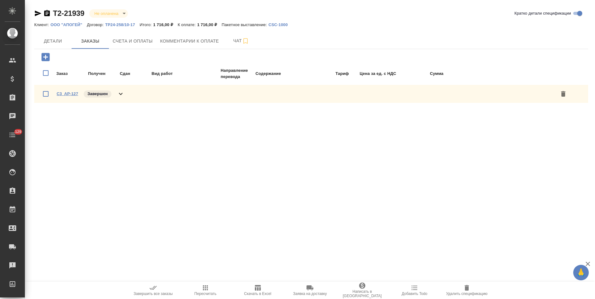
click at [74, 94] on link "C3_AP-127" at bounding box center [67, 93] width 21 height 5
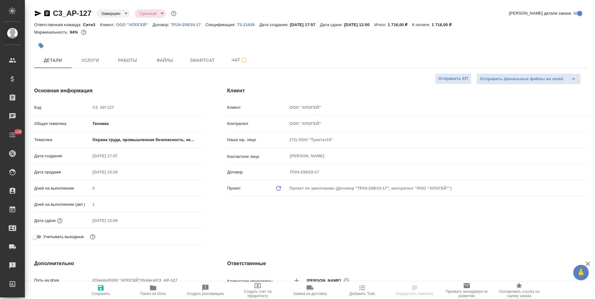
select select "RU"
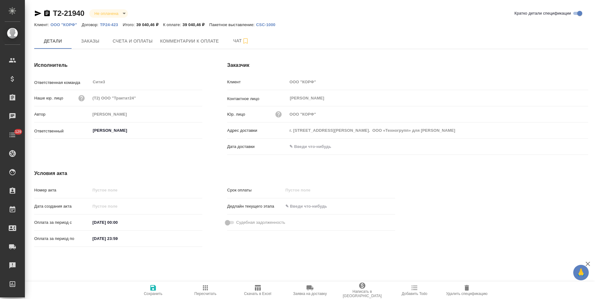
click at [71, 25] on p "ООО "КОРФ"" at bounding box center [65, 24] width 31 height 5
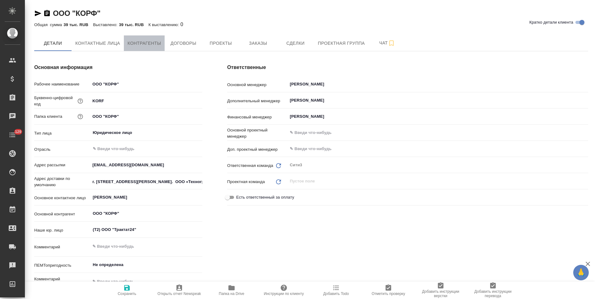
click at [153, 44] on span "Контрагенты" at bounding box center [145, 44] width 34 height 8
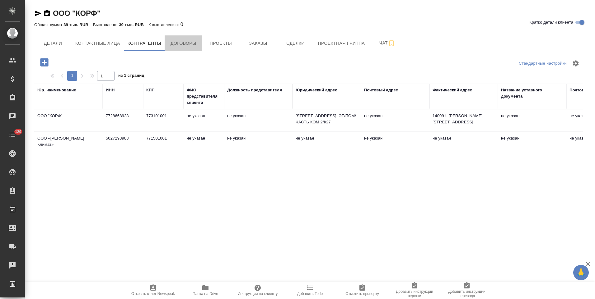
click at [193, 45] on span "Договоры" at bounding box center [183, 44] width 30 height 8
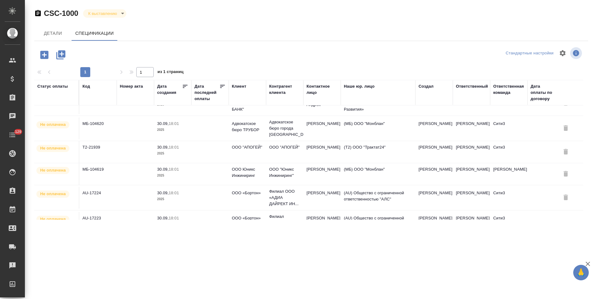
scroll to position [93, 0]
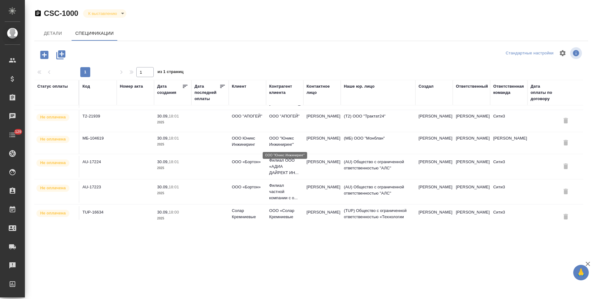
click at [288, 147] on p "ООО "Юникс Инжиниринг"" at bounding box center [284, 141] width 31 height 12
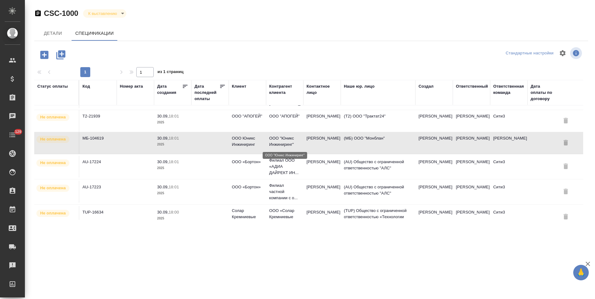
click at [288, 147] on p "ООО "Юникс Инжиниринг"" at bounding box center [284, 141] width 31 height 12
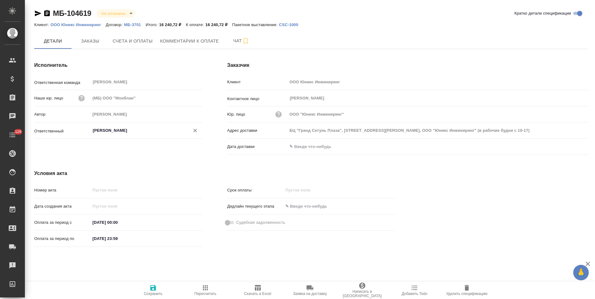
click at [139, 133] on input "[PERSON_NAME]" at bounding box center [135, 130] width 87 height 7
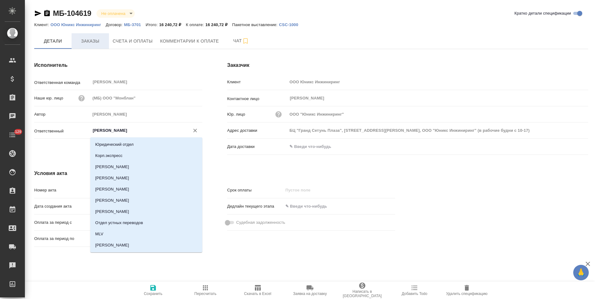
click at [93, 45] on button "Заказы" at bounding box center [90, 41] width 37 height 16
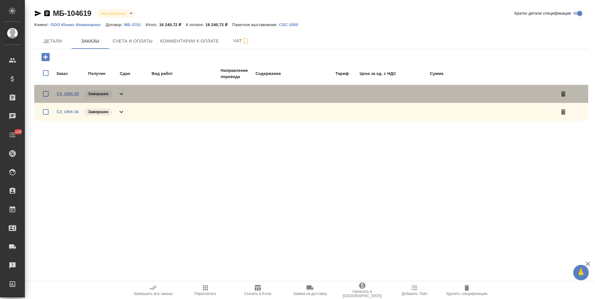
click at [75, 94] on link "C3_UNX-15" at bounding box center [68, 93] width 22 height 5
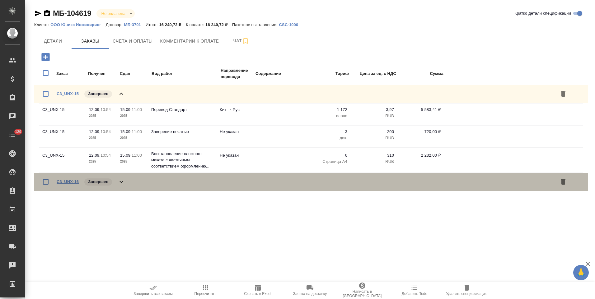
click at [75, 180] on link "C3_UNX-16" at bounding box center [68, 182] width 22 height 5
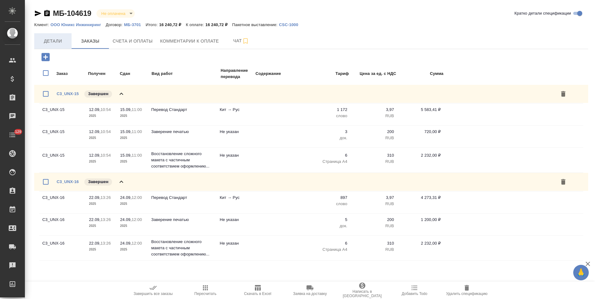
click at [62, 37] on span "Детали" at bounding box center [53, 41] width 30 height 8
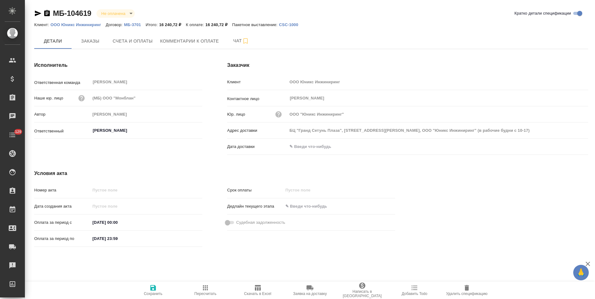
click at [123, 129] on input "Ильина Екатерина" at bounding box center [135, 130] width 87 height 7
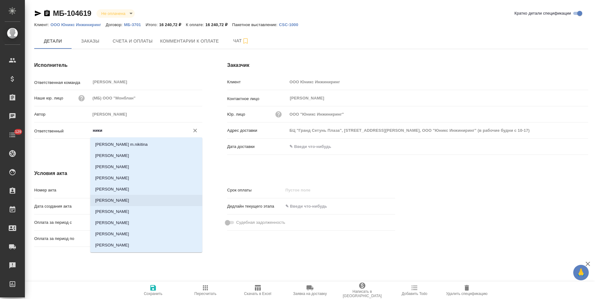
click at [128, 198] on li "[PERSON_NAME]" at bounding box center [146, 200] width 112 height 11
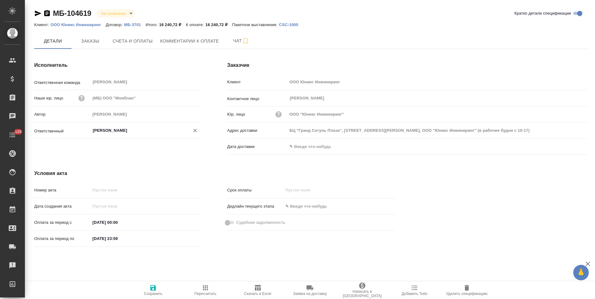
type input "[PERSON_NAME]"
click at [153, 286] on icon "button" at bounding box center [153, 288] width 6 height 6
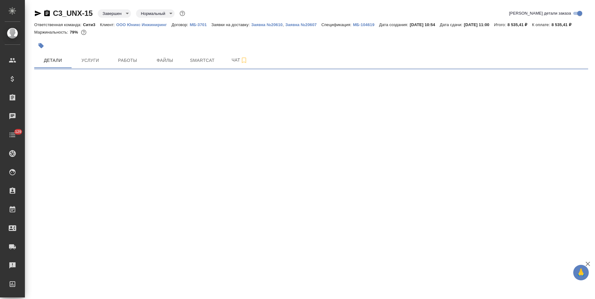
select select "RU"
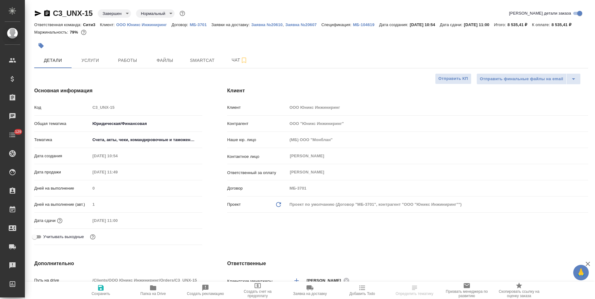
type textarea "x"
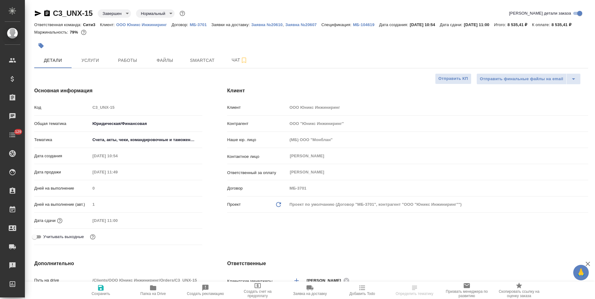
type textarea "x"
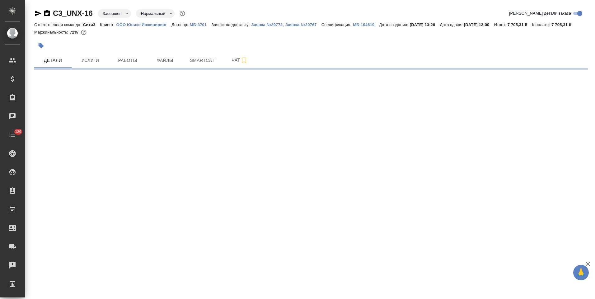
select select "RU"
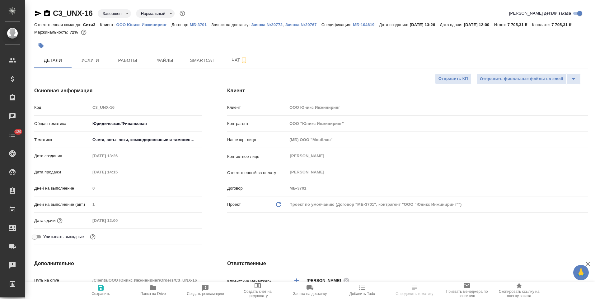
type textarea "x"
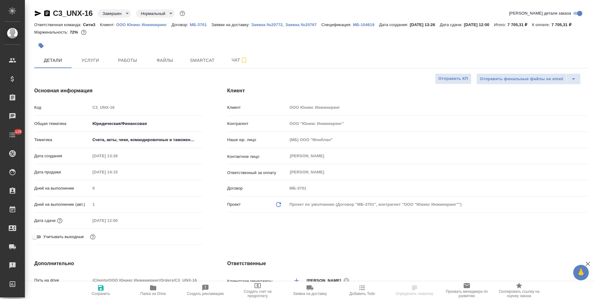
type textarea "x"
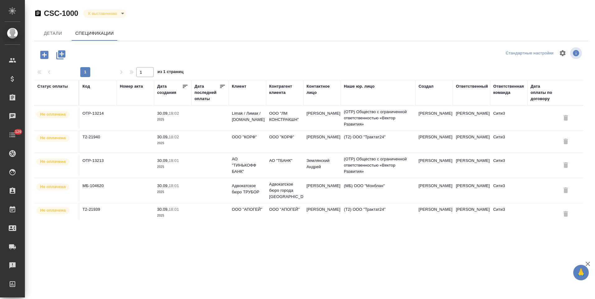
click at [38, 14] on icon "button" at bounding box center [38, 13] width 6 height 6
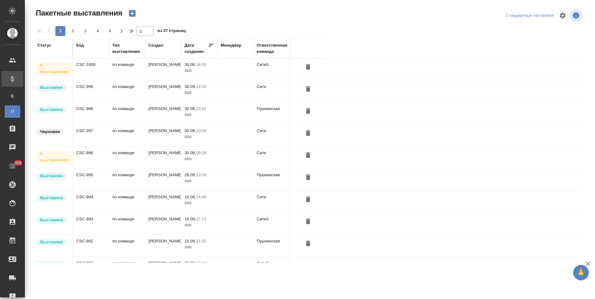
click at [121, 155] on td "по команде" at bounding box center [127, 158] width 36 height 22
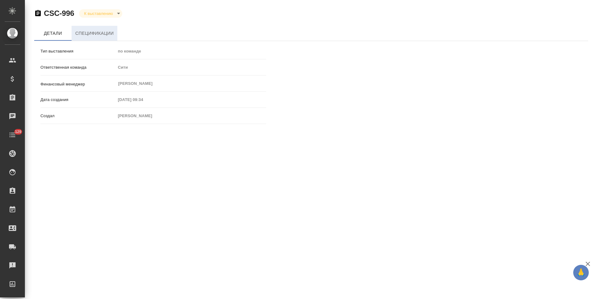
click at [97, 32] on span "Спецификации" at bounding box center [94, 34] width 38 height 8
